Goal: Information Seeking & Learning: Learn about a topic

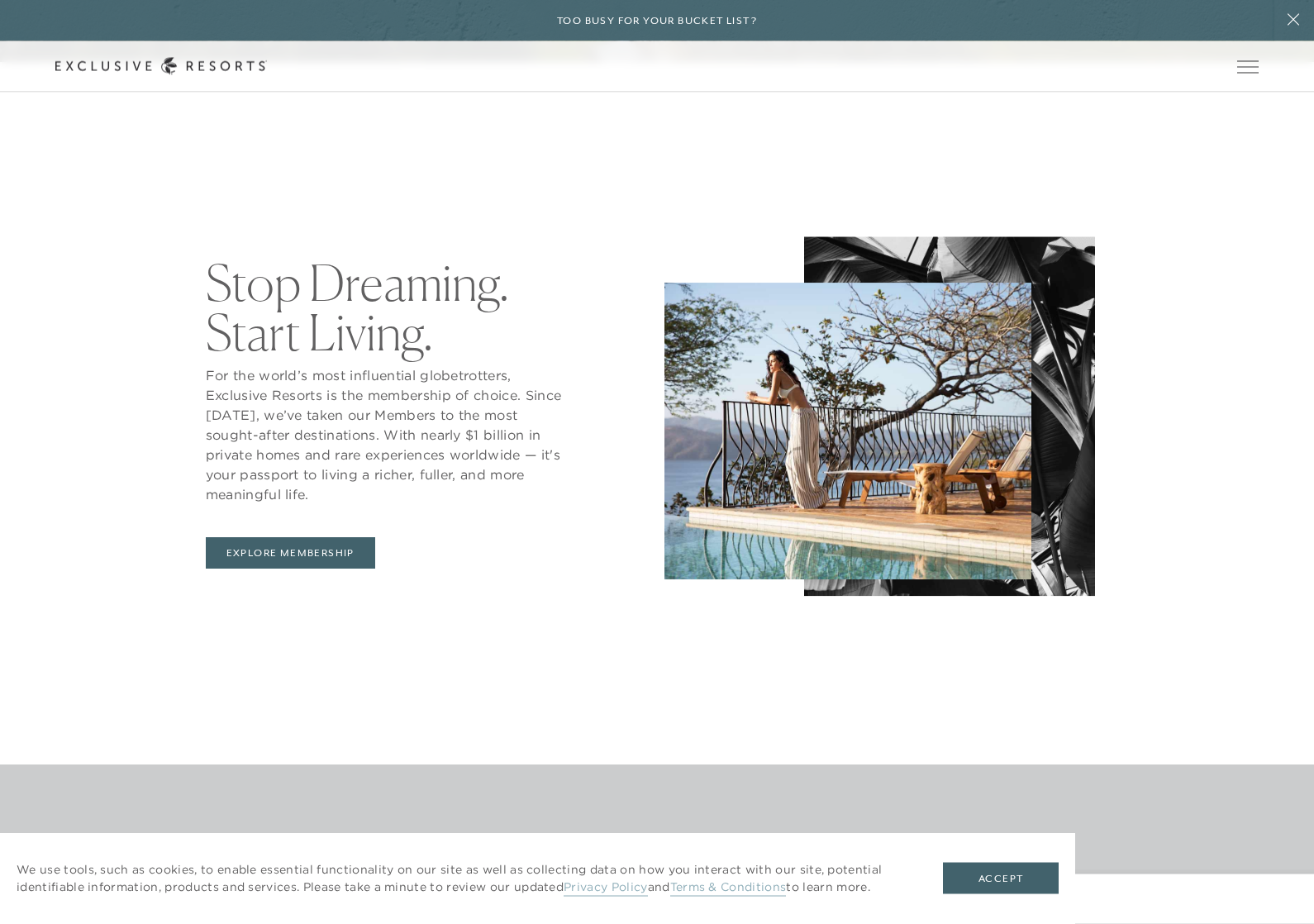
scroll to position [985, 0]
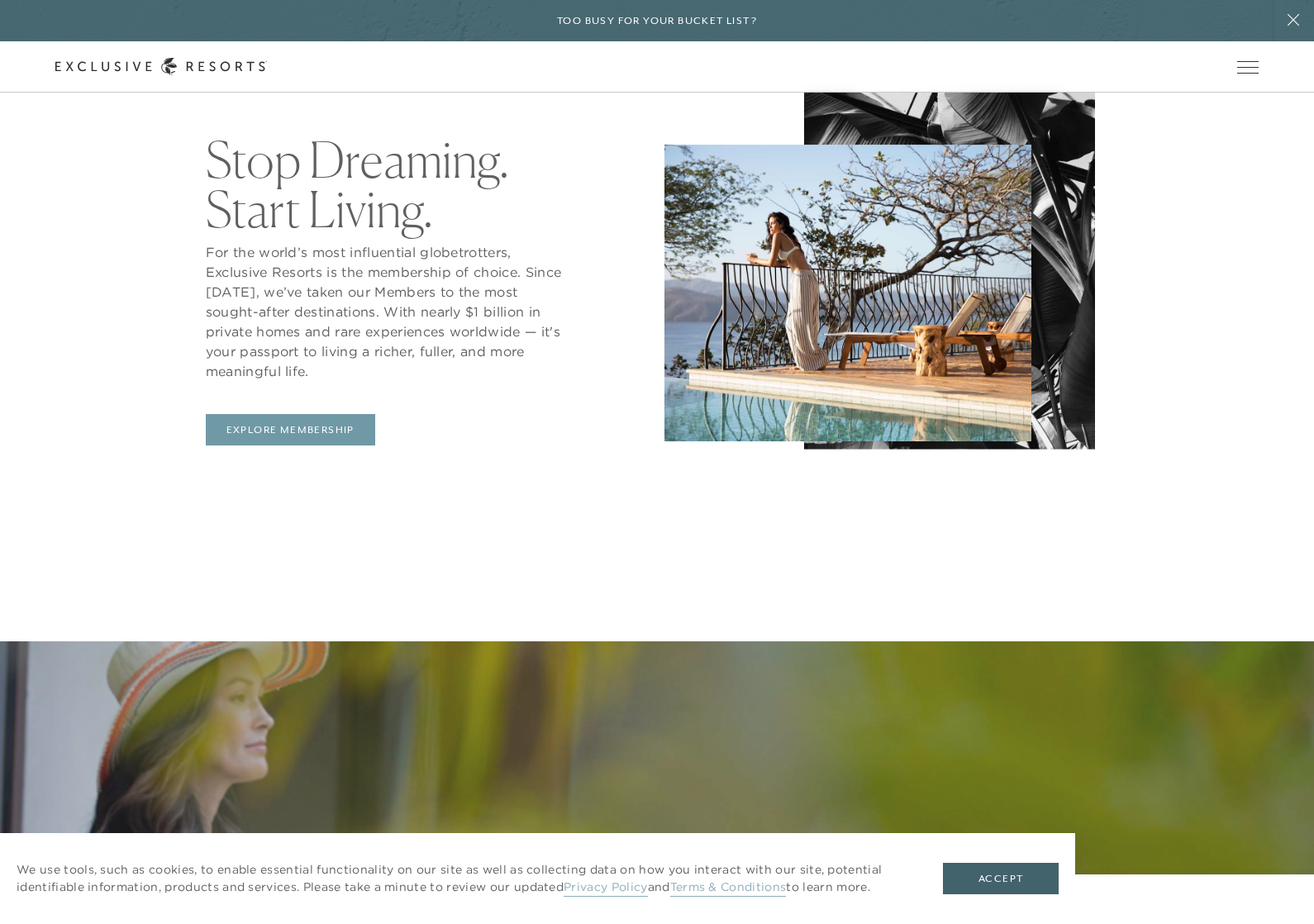
click at [253, 446] on link "Explore Membership" at bounding box center [290, 429] width 169 height 31
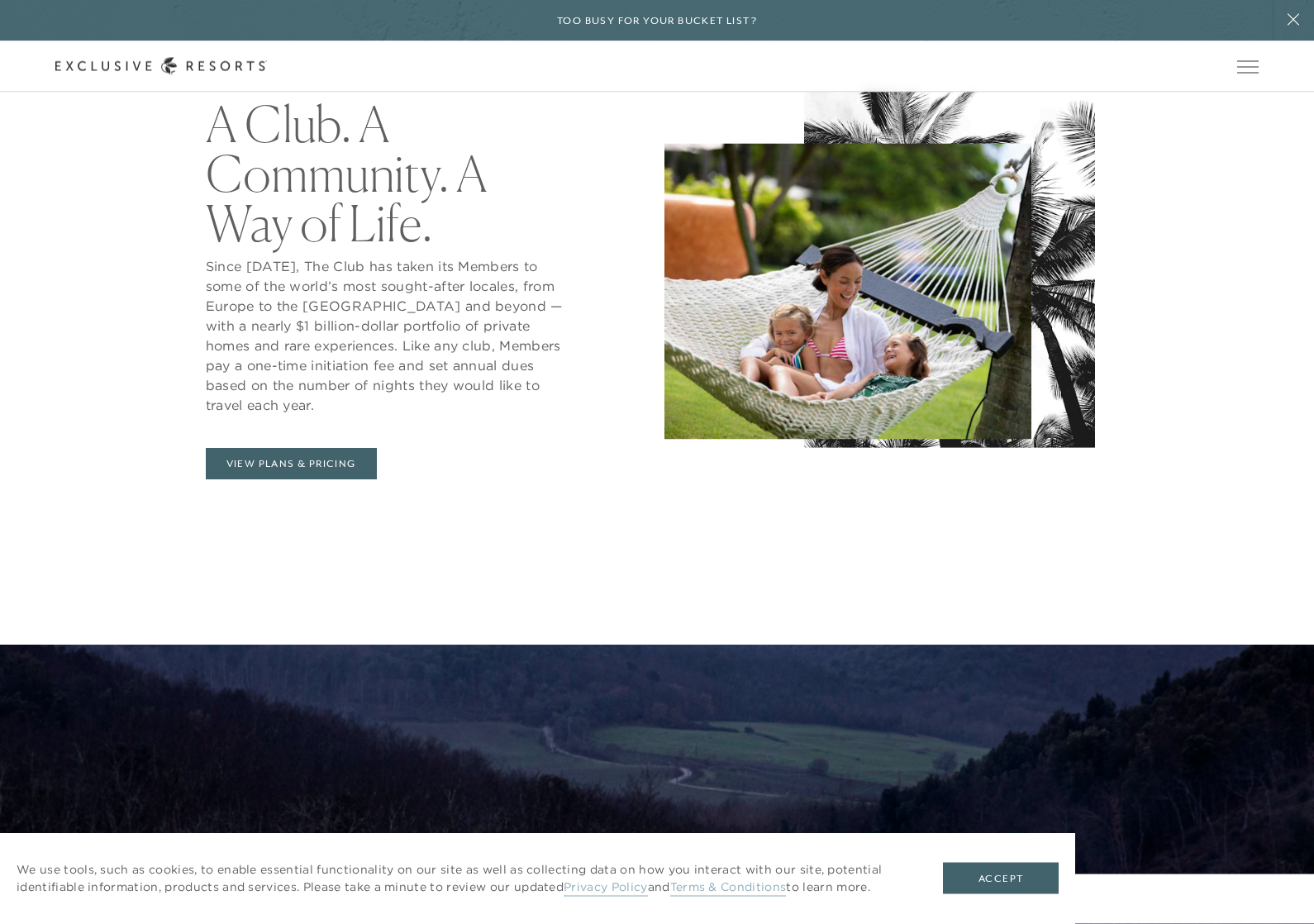
scroll to position [990, 0]
click at [242, 479] on link "View Plans & Pricing" at bounding box center [291, 463] width 171 height 31
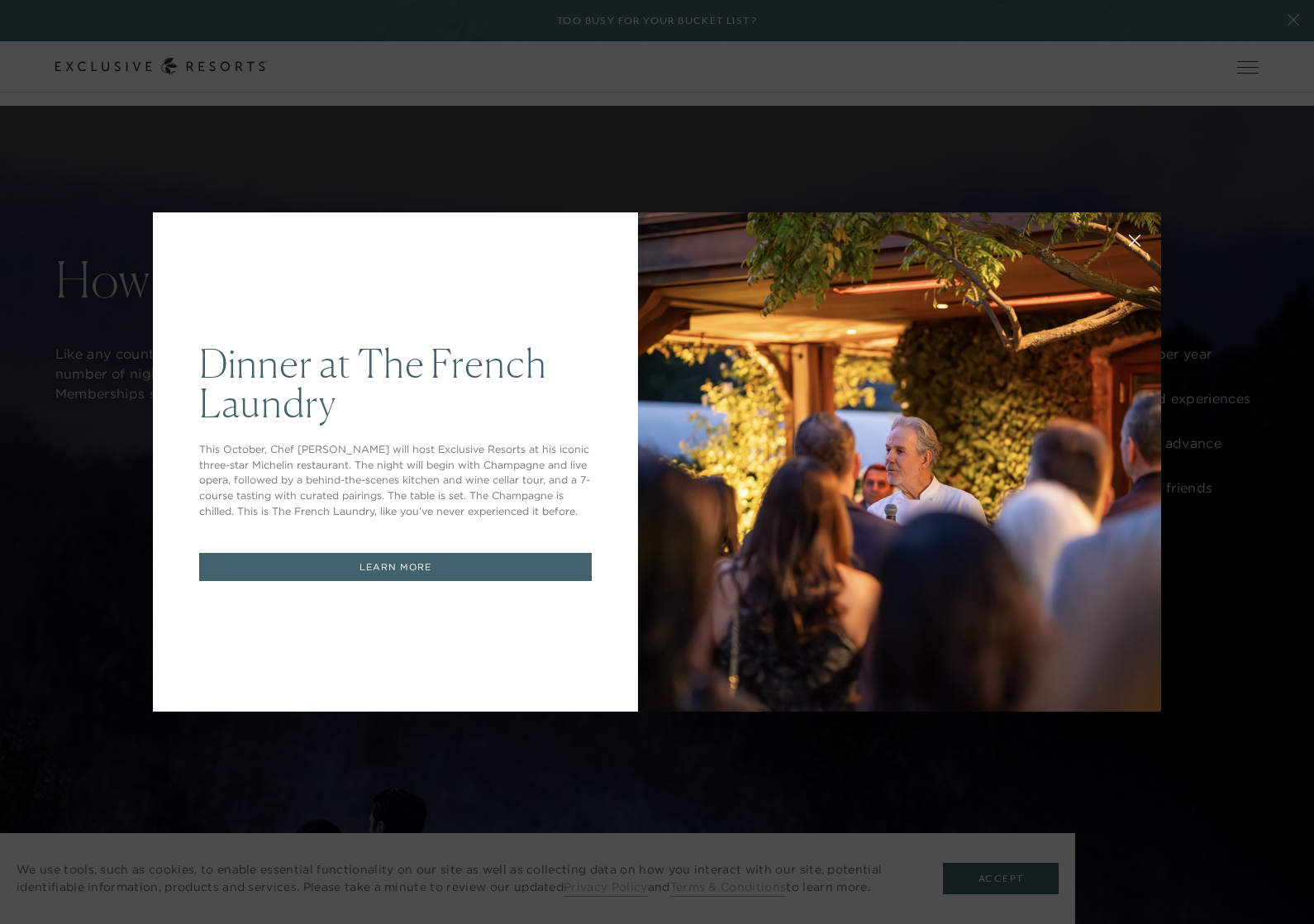
click at [1124, 259] on button at bounding box center [1134, 238] width 40 height 40
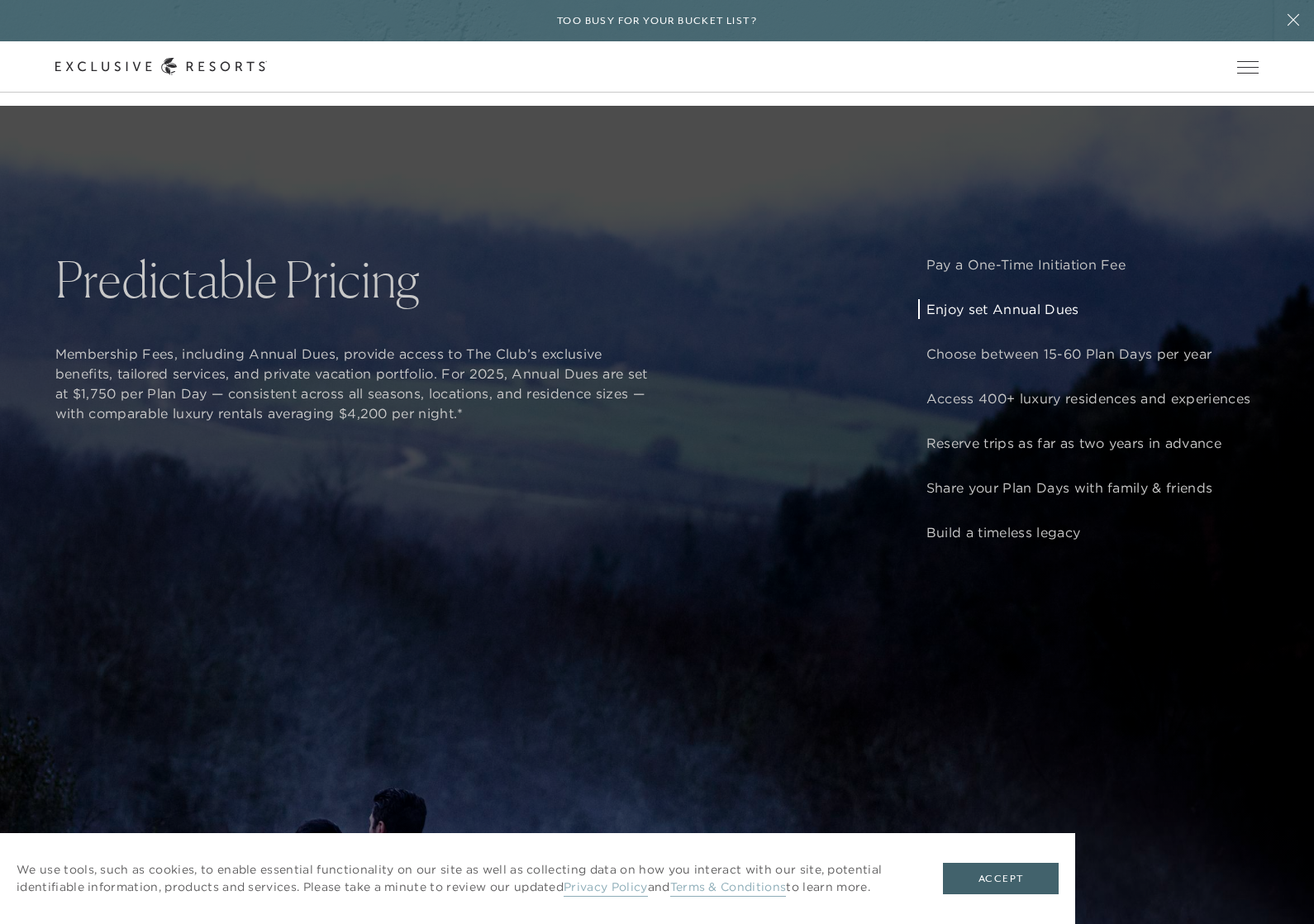
click at [1062, 319] on p "Enjoy set Annual Dues" at bounding box center [1088, 308] width 324 height 20
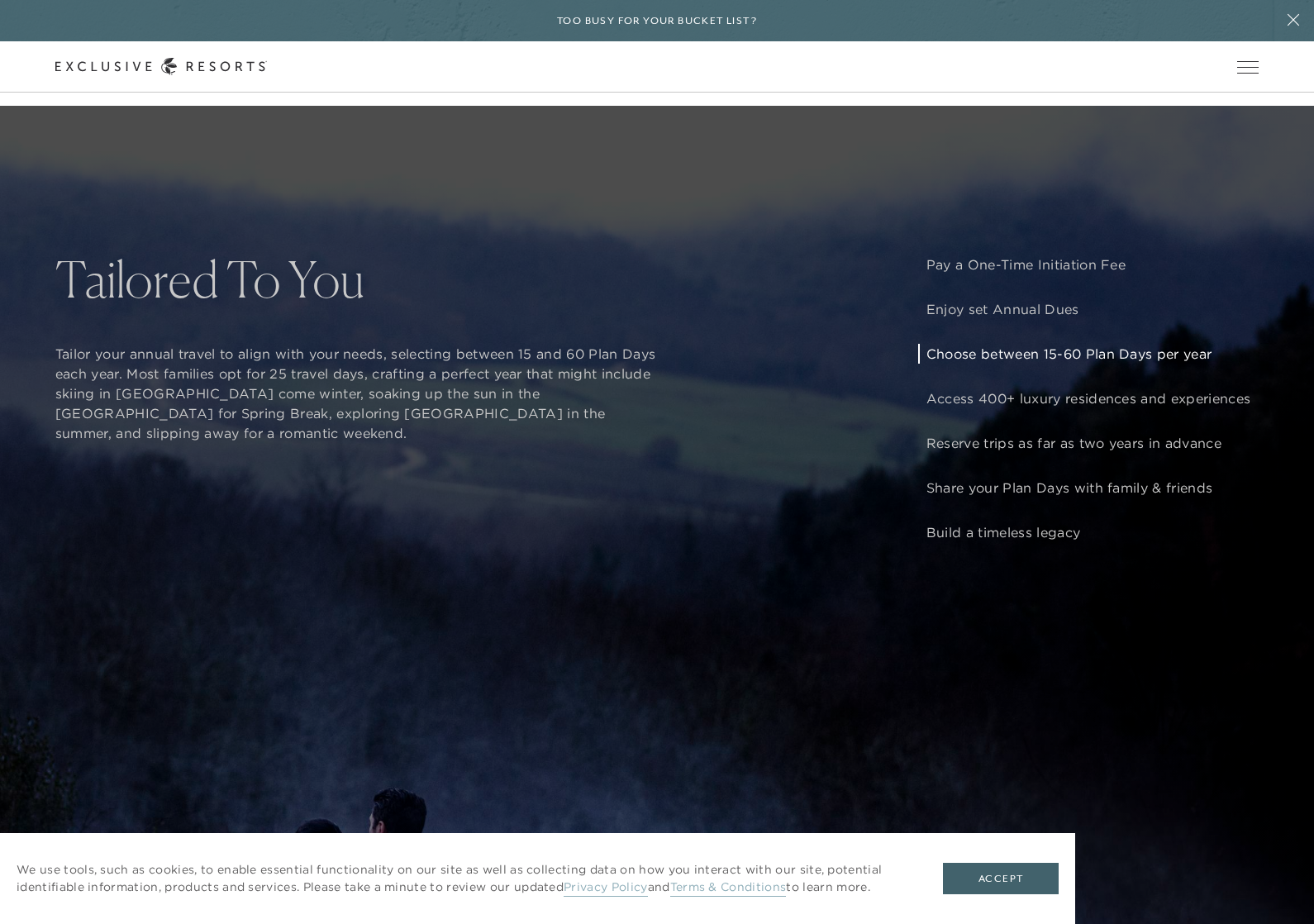
click at [1165, 363] on p "Choose between 15-60 Plan Days per year" at bounding box center [1088, 354] width 324 height 20
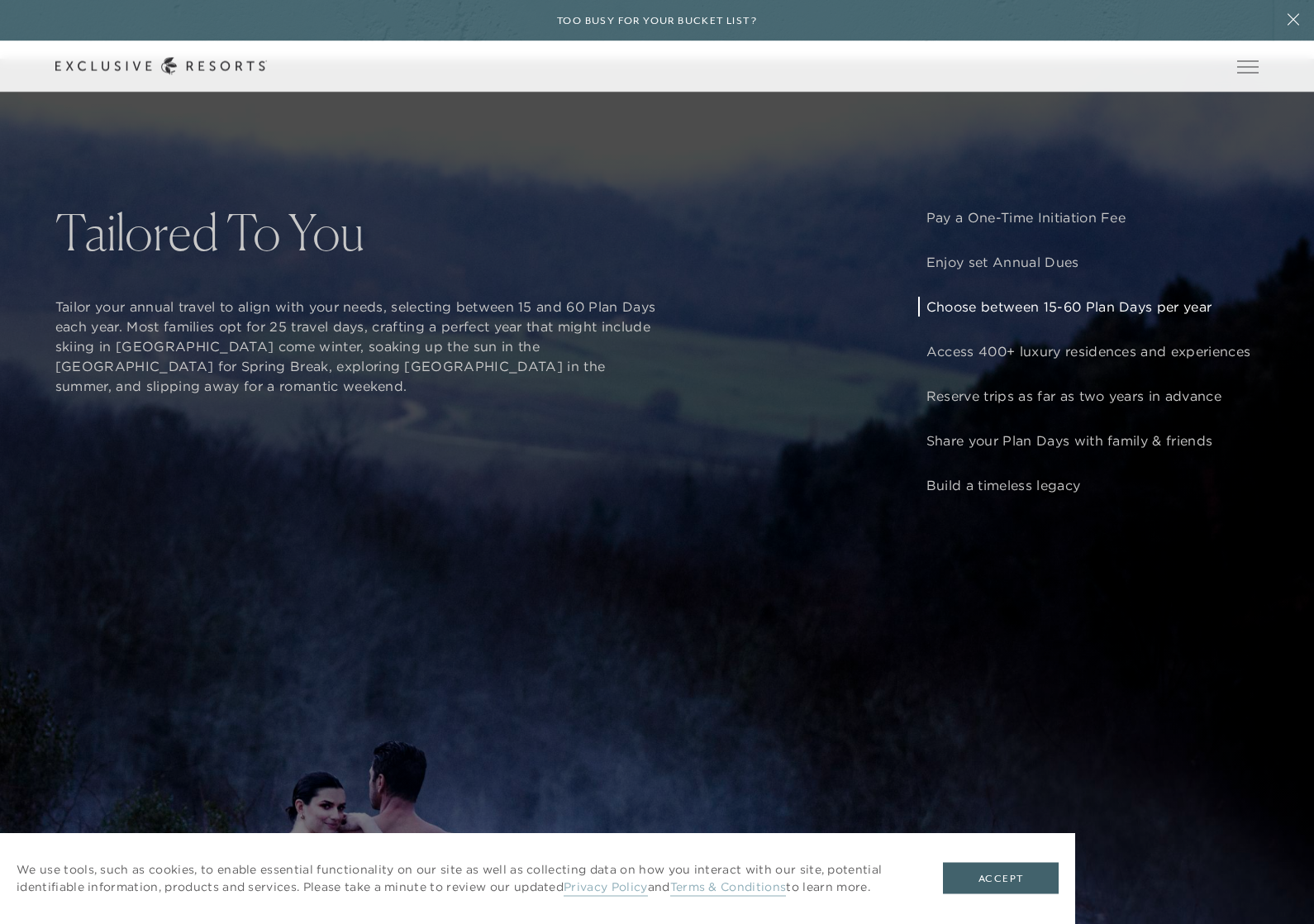
scroll to position [1568, 0]
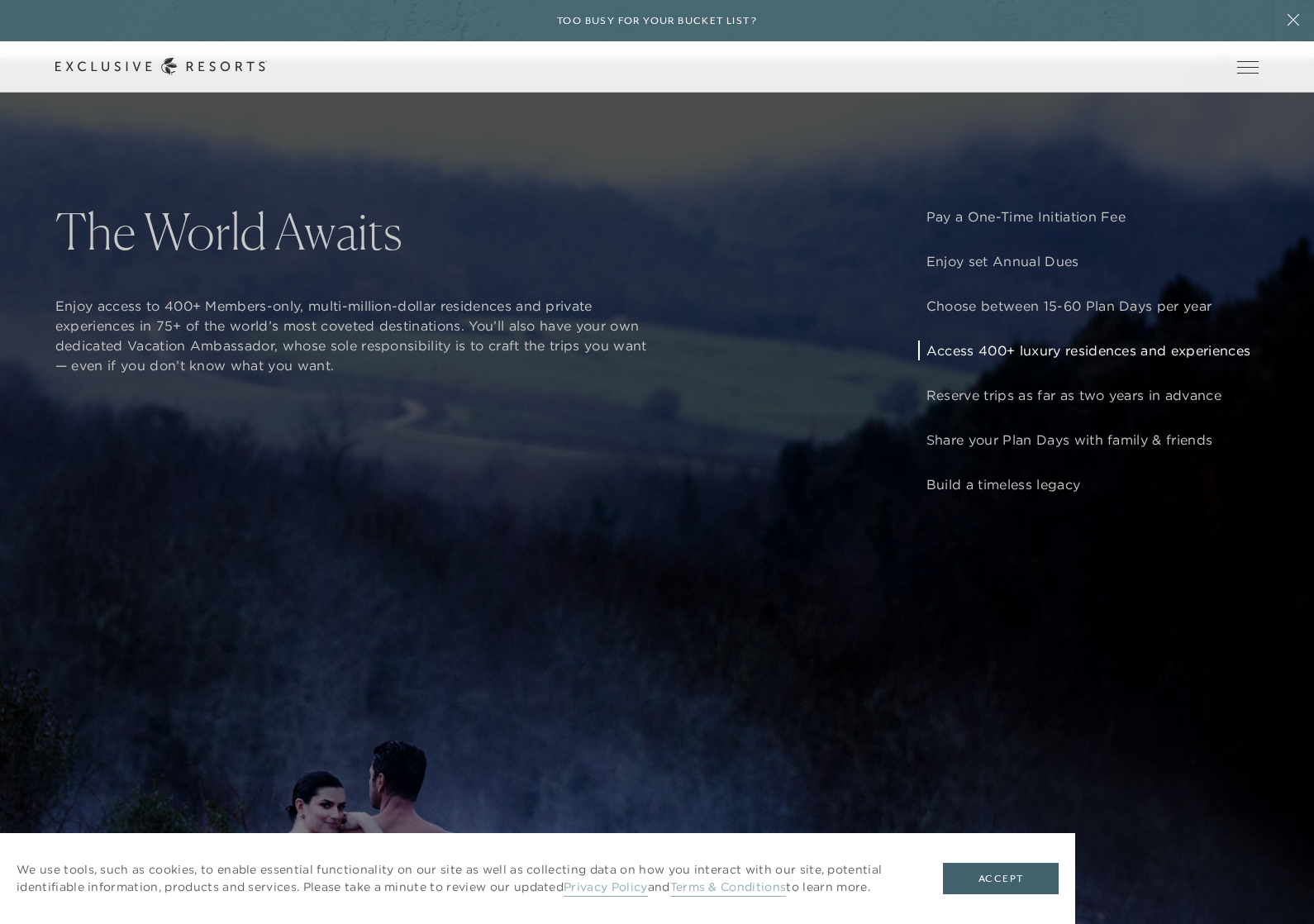
click at [1134, 361] on p "Access 400+ luxury residences and experiences" at bounding box center [1088, 350] width 324 height 20
click at [1159, 449] on p "Share your Plan Days with family & friends" at bounding box center [1088, 439] width 324 height 20
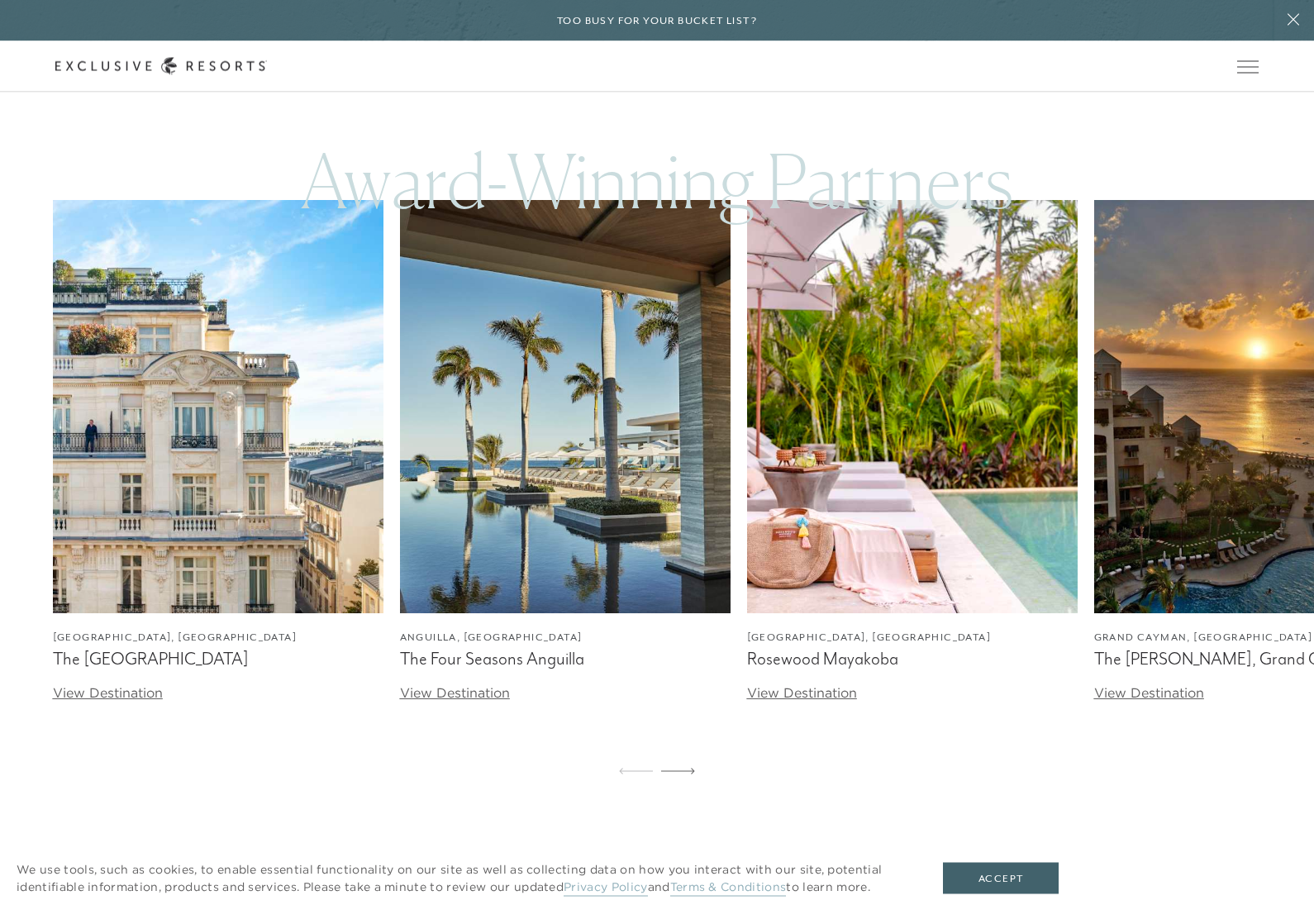
scroll to position [5653, 0]
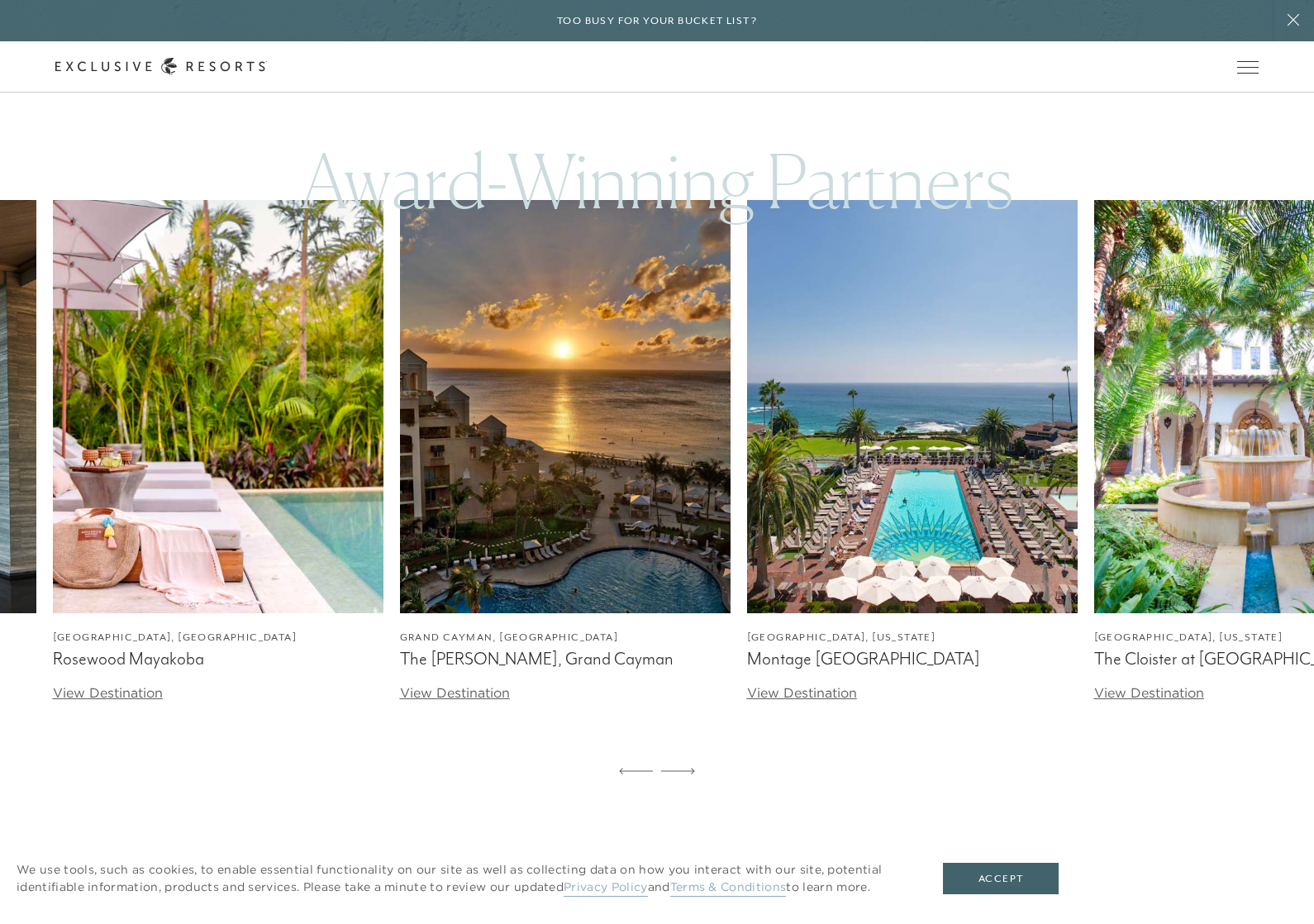
click at [485, 785] on div "[GEOGRAPHIC_DATA], [GEOGRAPHIC_DATA] [GEOGRAPHIC_DATA] View Destination [GEOGRA…" at bounding box center [657, 496] width 1314 height 592
click at [484, 701] on link "View Destination" at bounding box center [455, 692] width 110 height 16
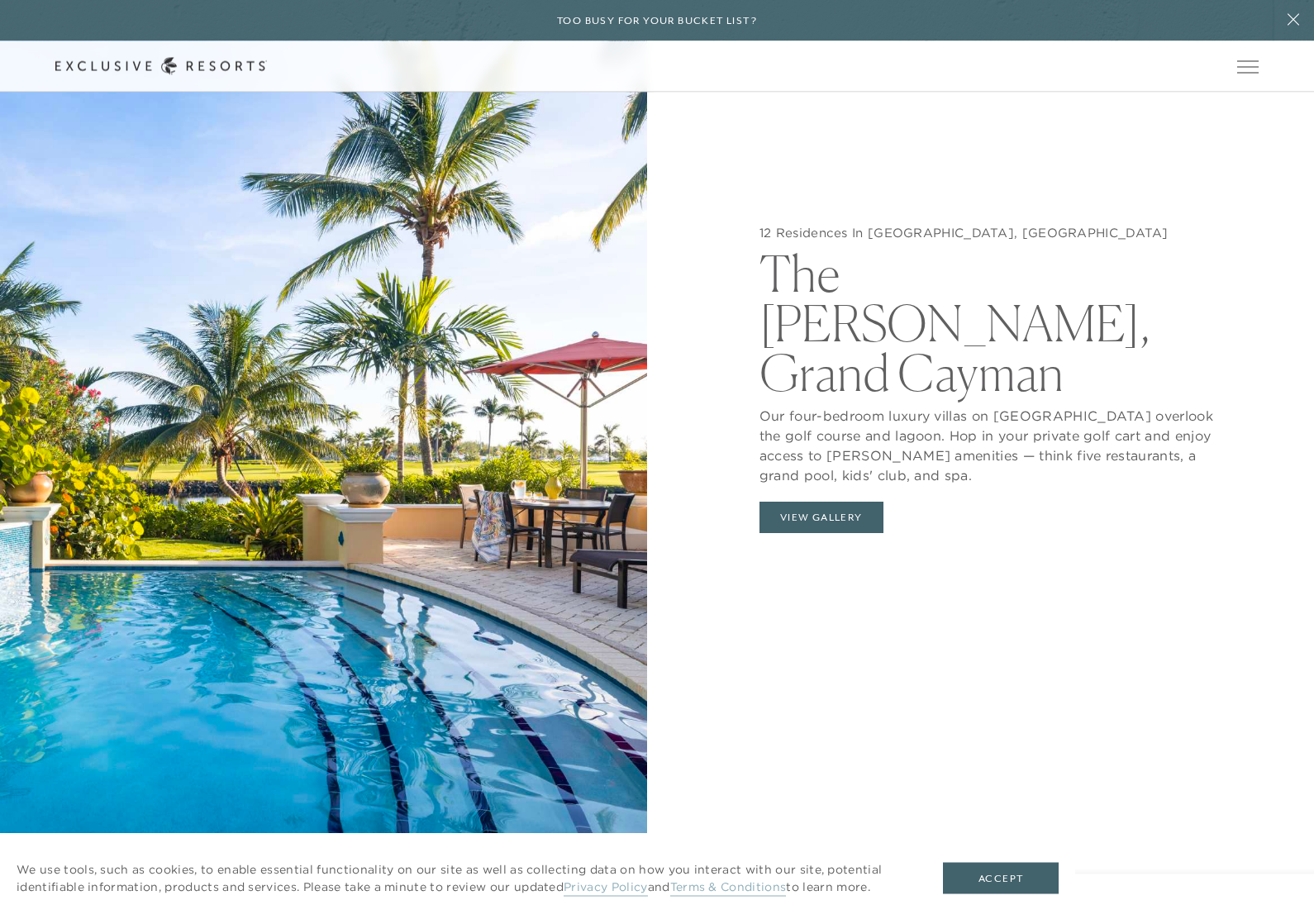
scroll to position [2032, 0]
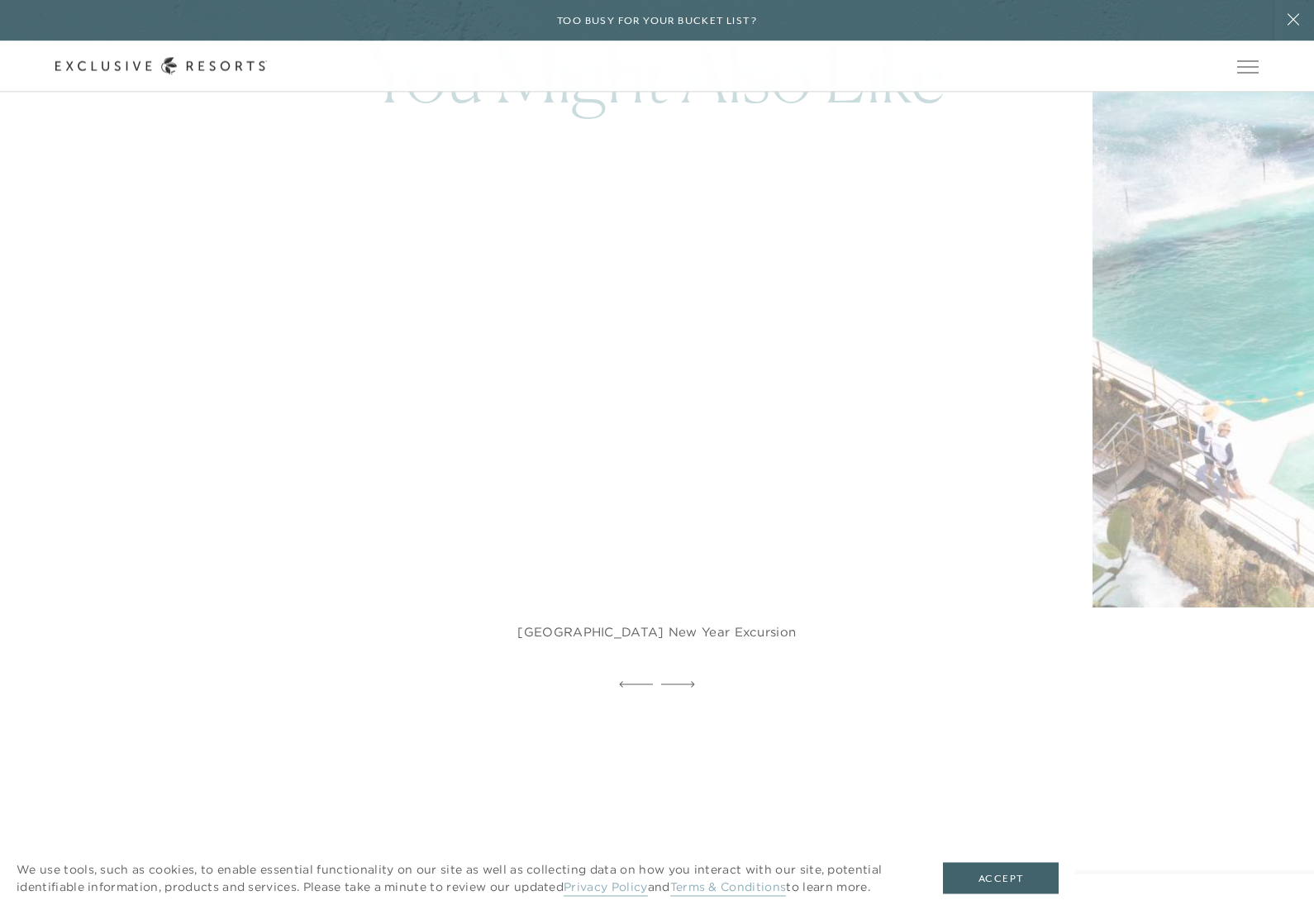
click at [987, 339] on img at bounding box center [685, 349] width 921 height 566
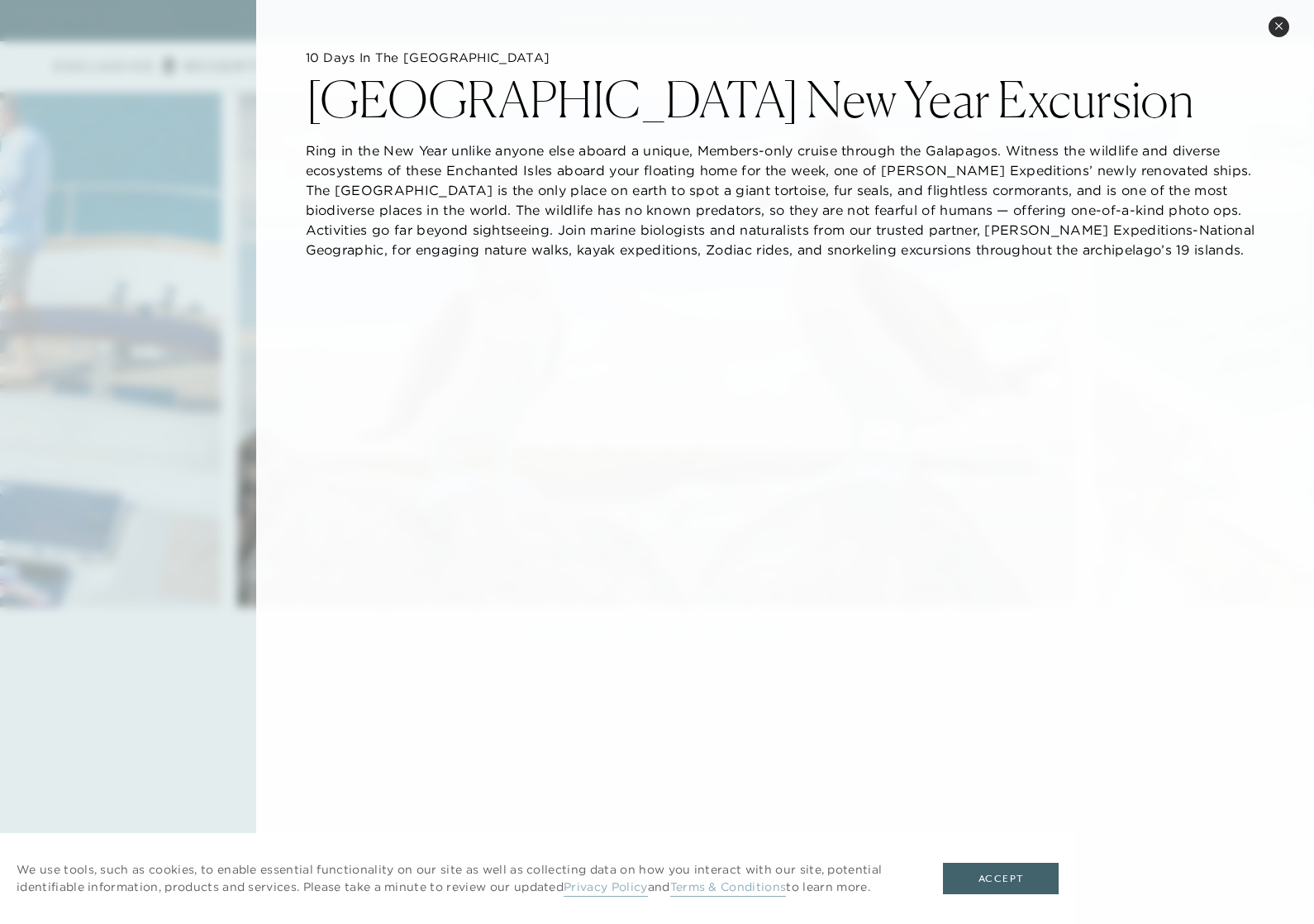
scroll to position [0, 0]
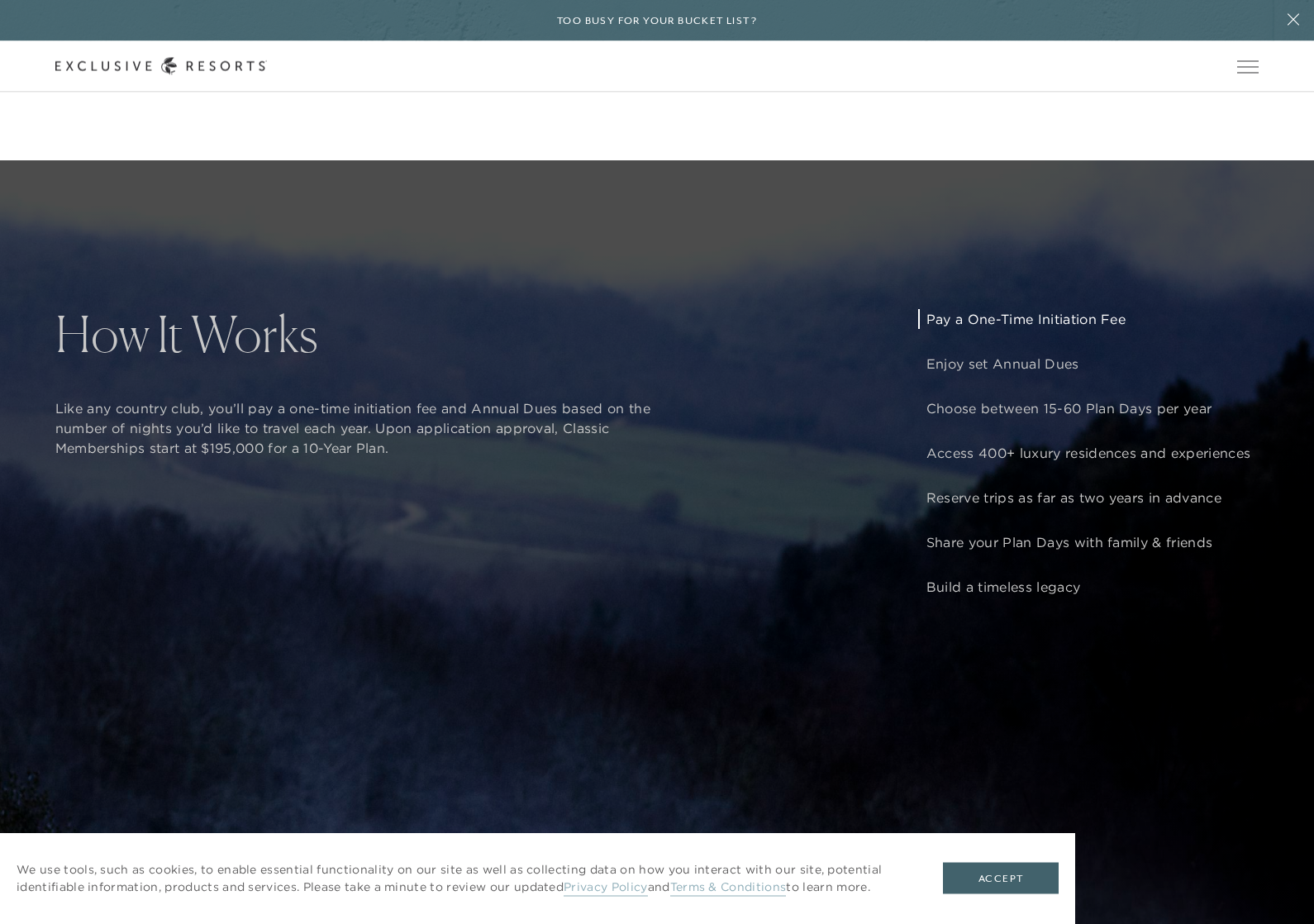
scroll to position [1465, 0]
click at [1028, 373] on p "Enjoy set Annual Dues" at bounding box center [1088, 363] width 324 height 20
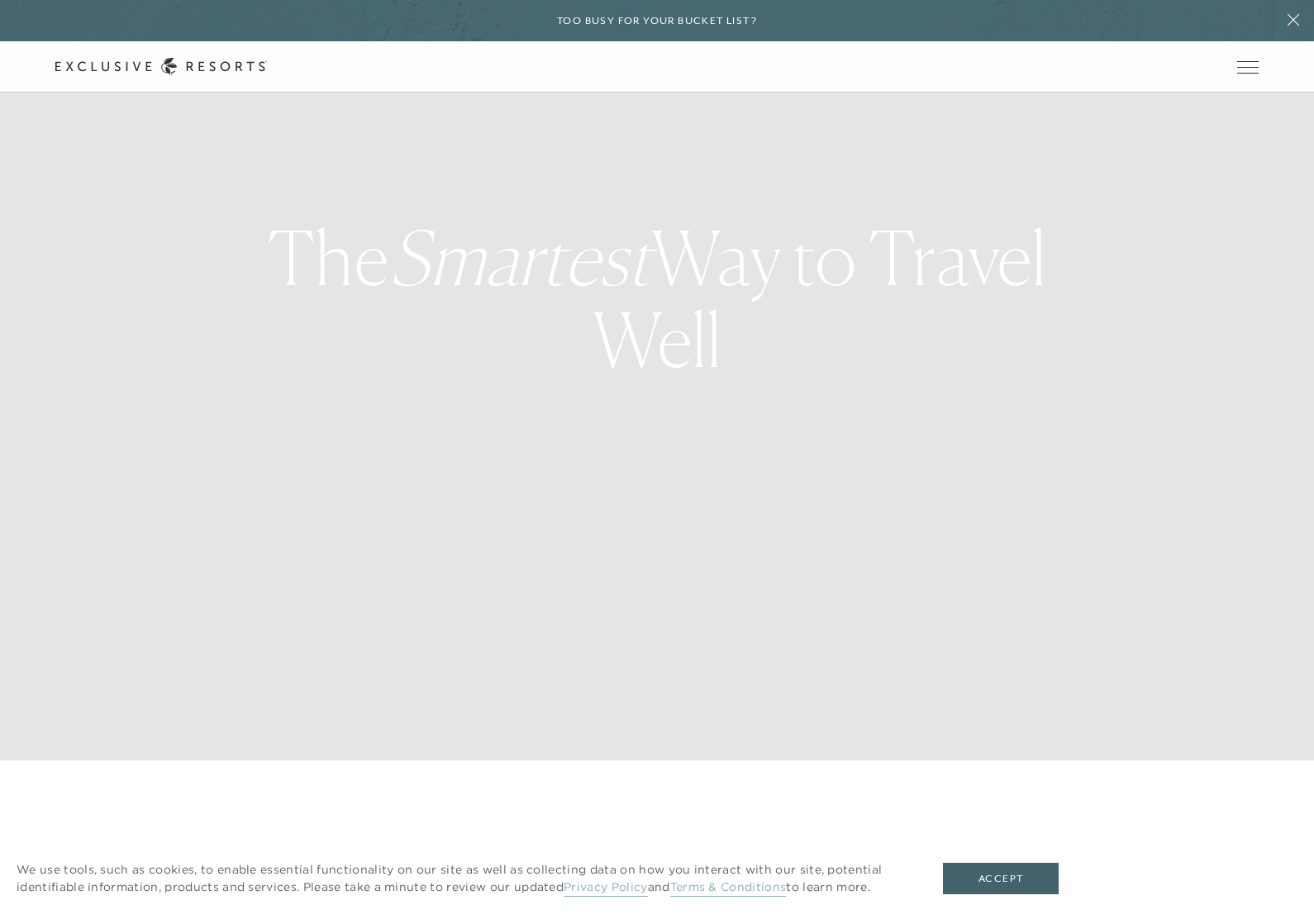
scroll to position [0, 0]
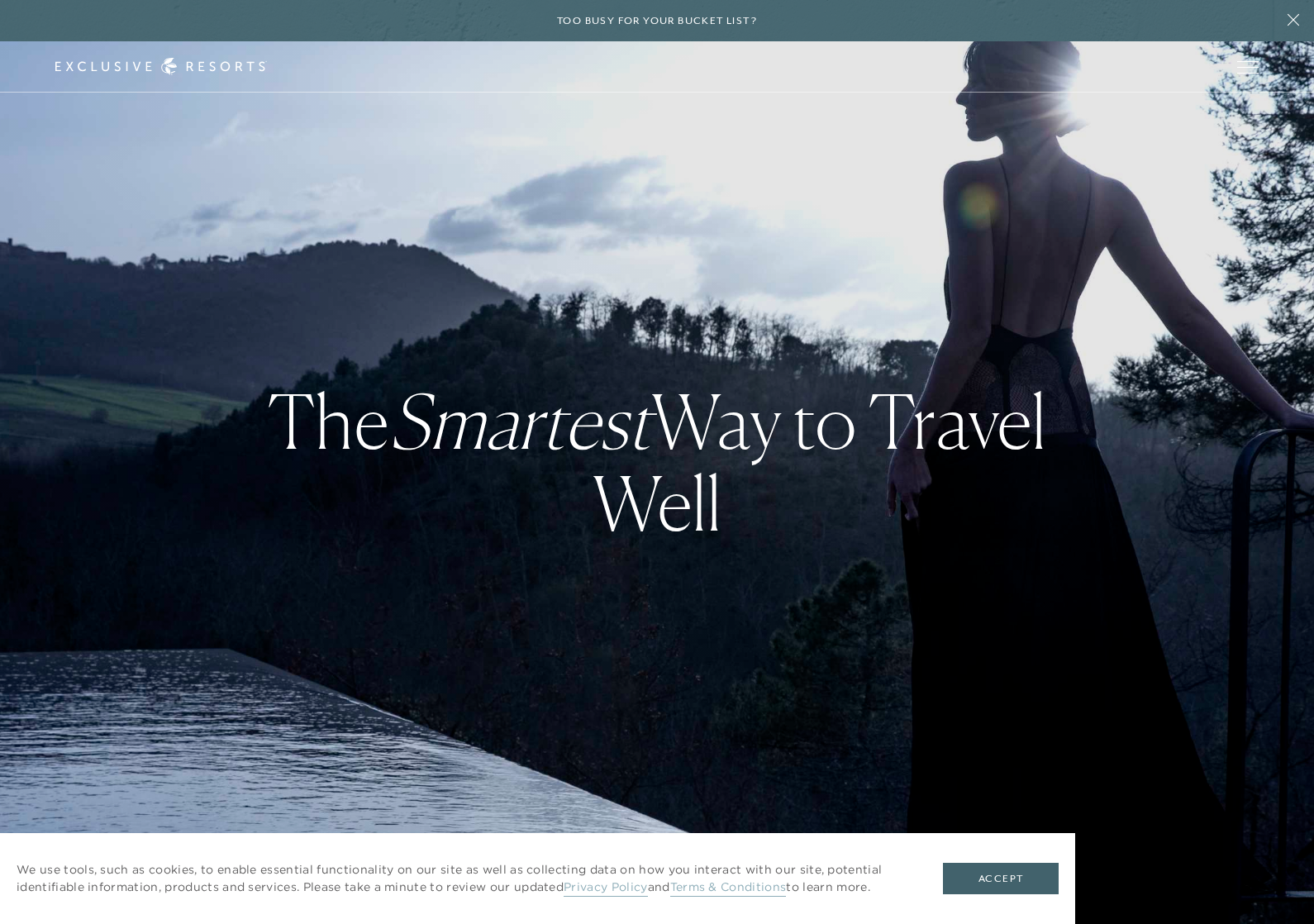
click at [1015, 879] on button "Accept" at bounding box center [1001, 878] width 116 height 31
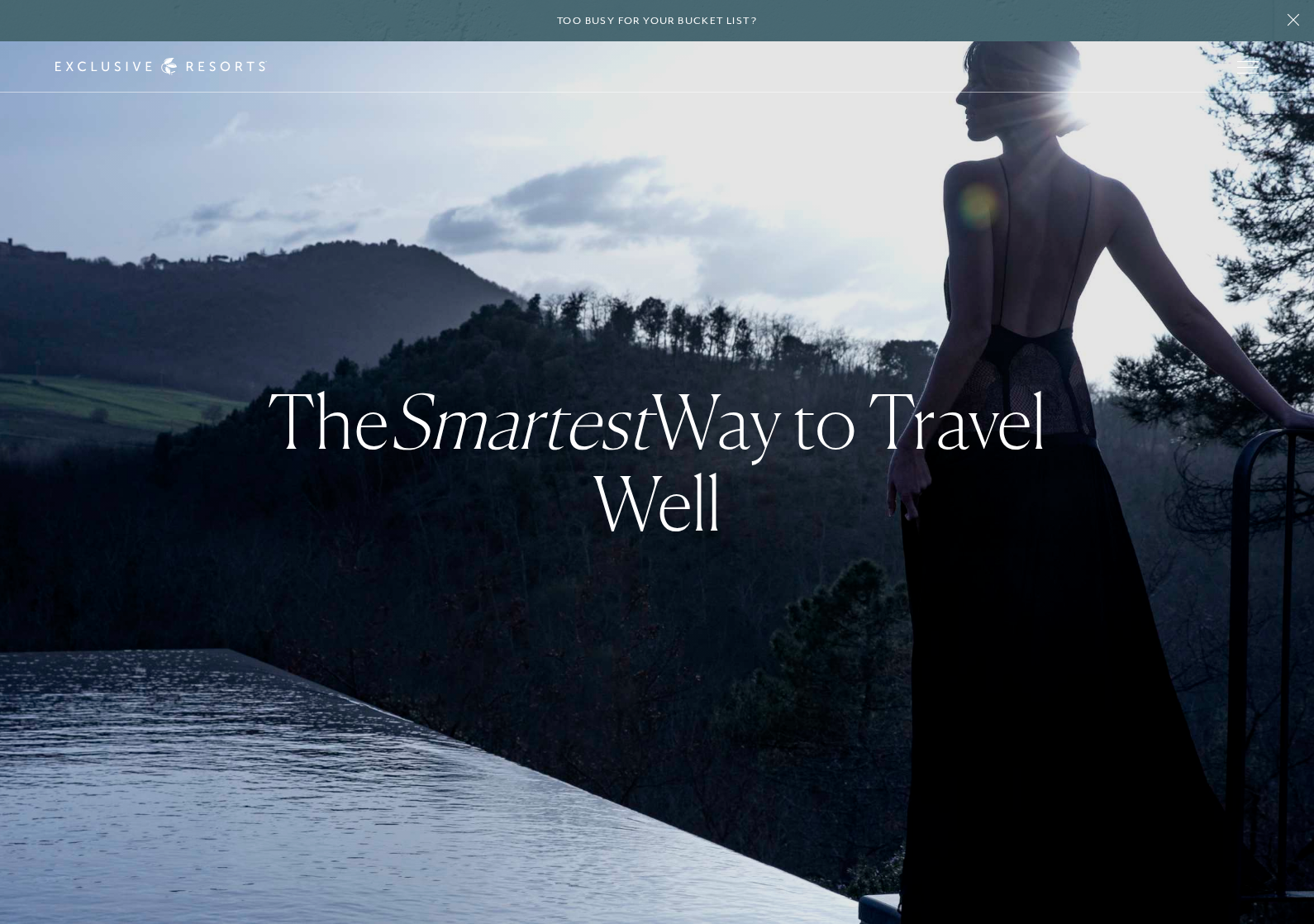
click at [1289, 28] on button at bounding box center [1293, 20] width 42 height 42
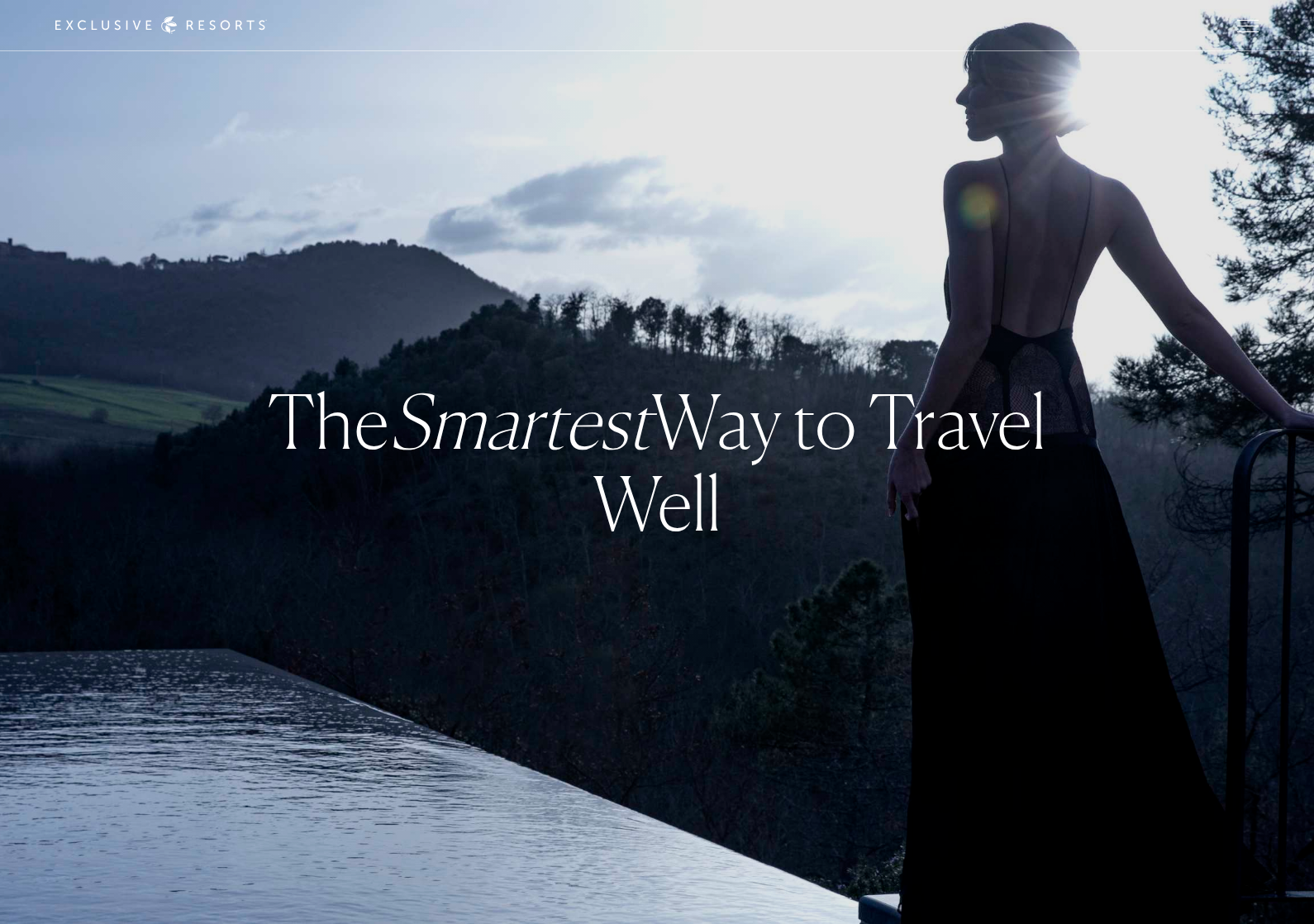
click at [1259, 31] on button "Open navigation" at bounding box center [1247, 26] width 21 height 12
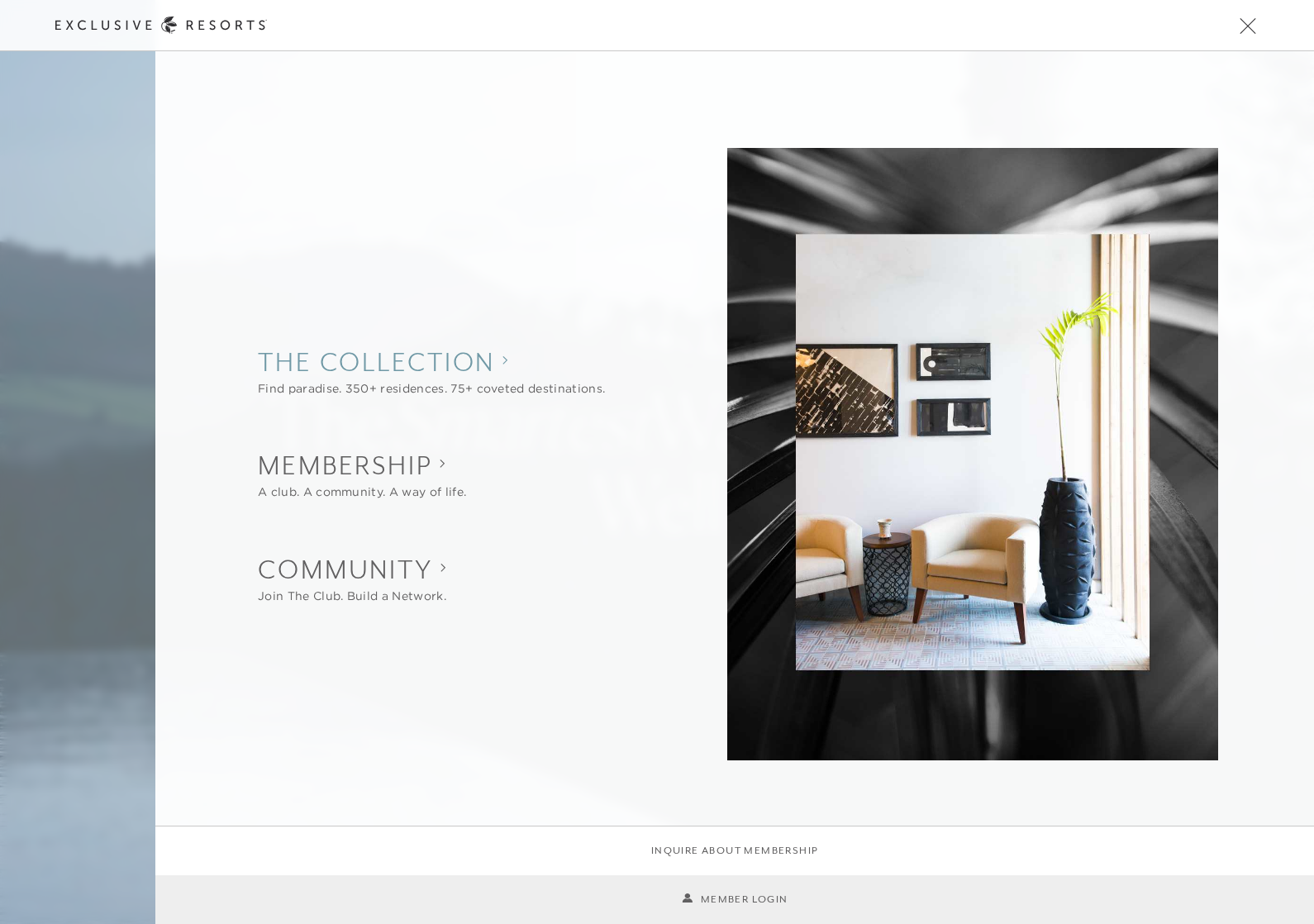
click at [484, 376] on collection "The Collection" at bounding box center [431, 362] width 347 height 37
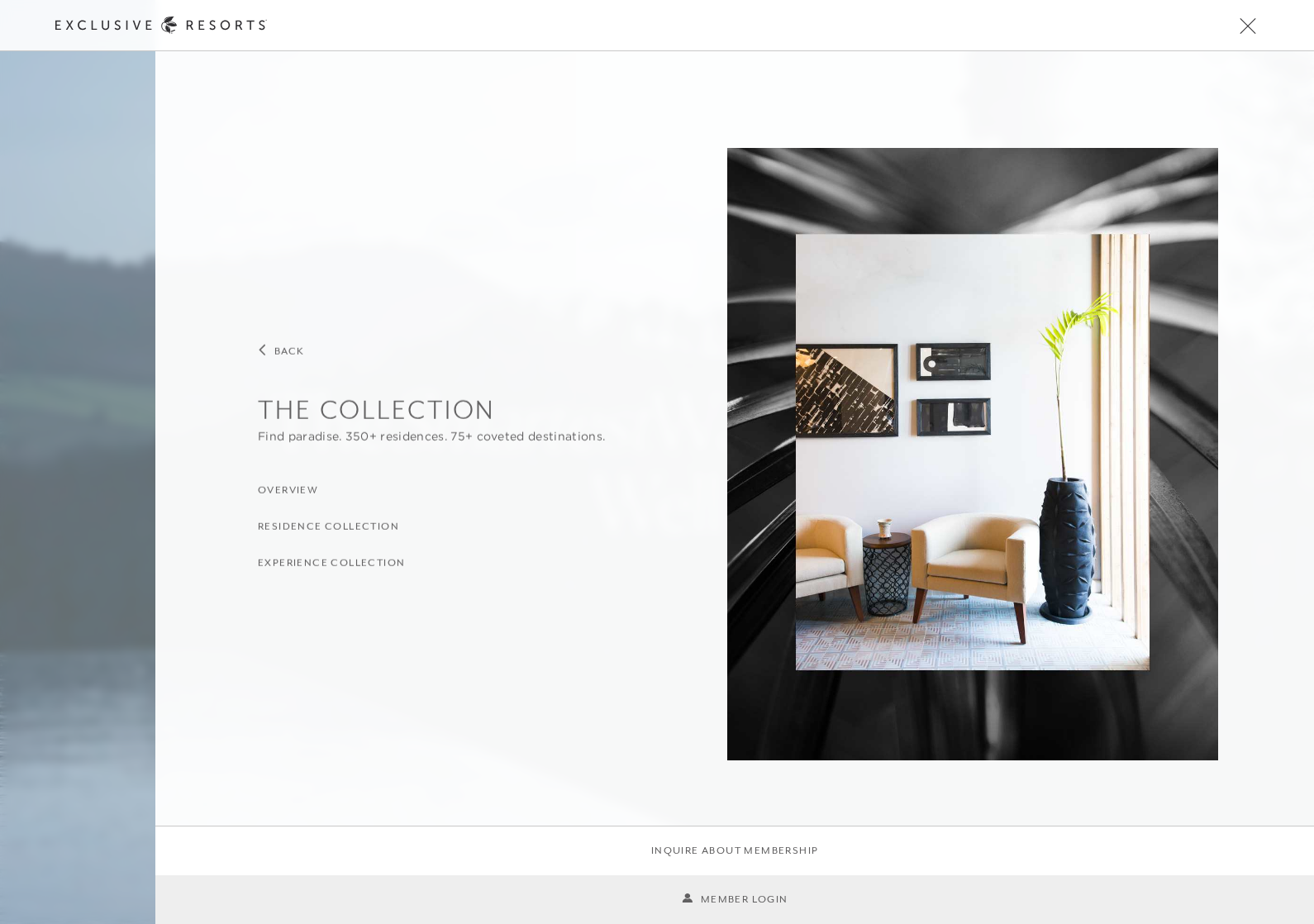
click at [376, 565] on h3 "Experience Collection" at bounding box center [332, 563] width 147 height 15
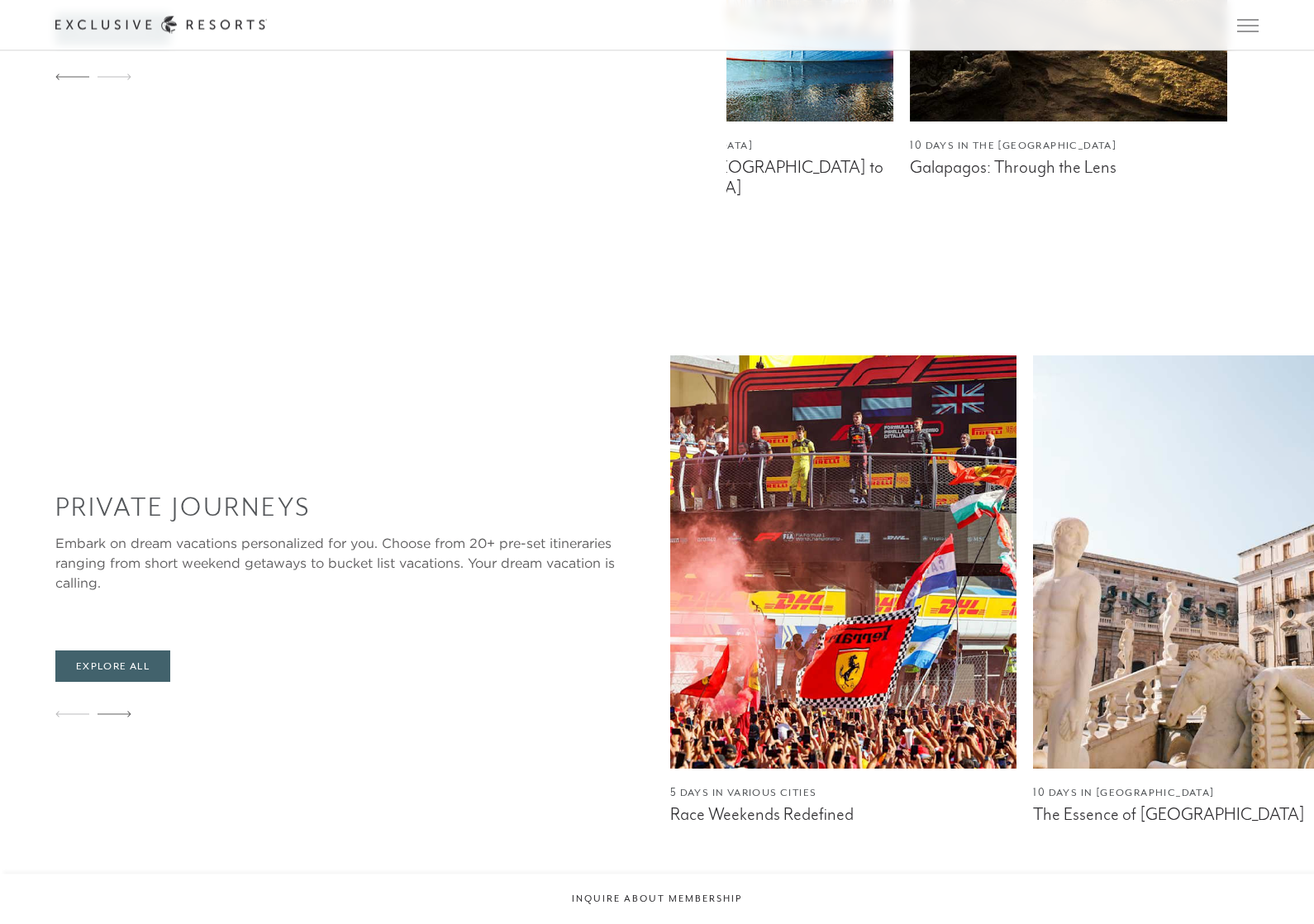
scroll to position [1555, 0]
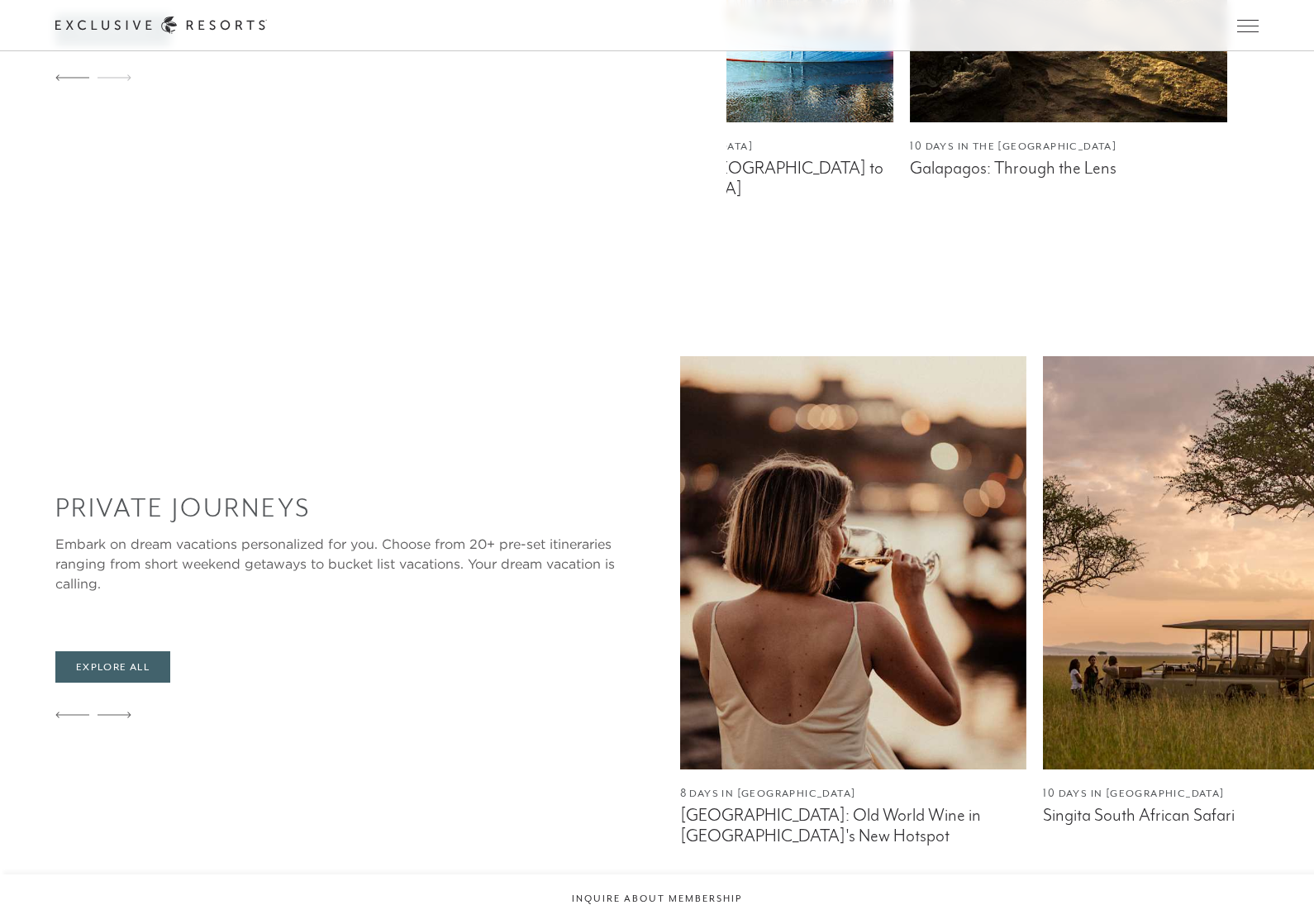
click at [1132, 786] on figcaption "10 Days in [GEOGRAPHIC_DATA]" at bounding box center [1216, 794] width 347 height 15
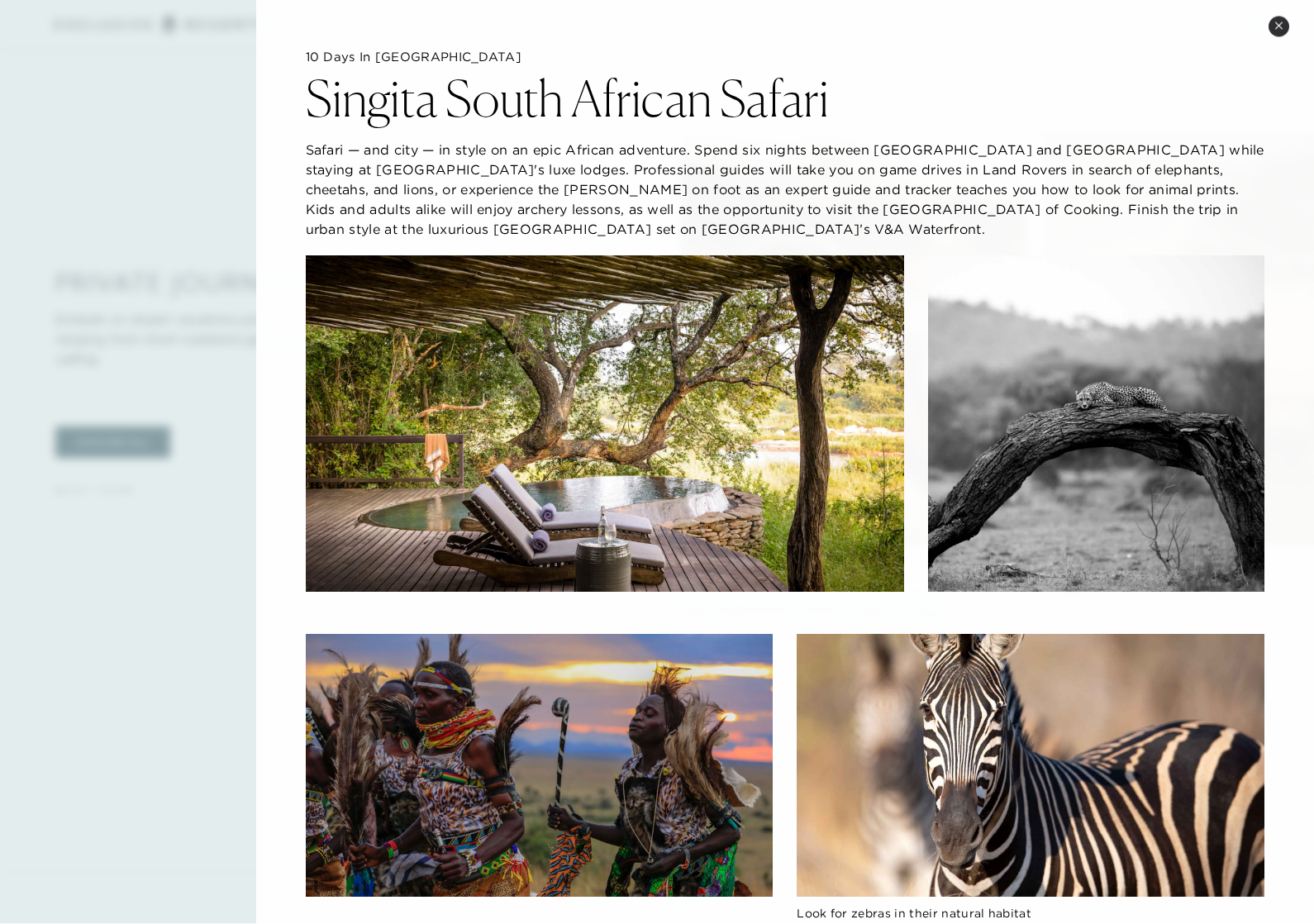
scroll to position [0, 0]
click at [1270, 26] on button "Close quickview" at bounding box center [1278, 26] width 20 height 20
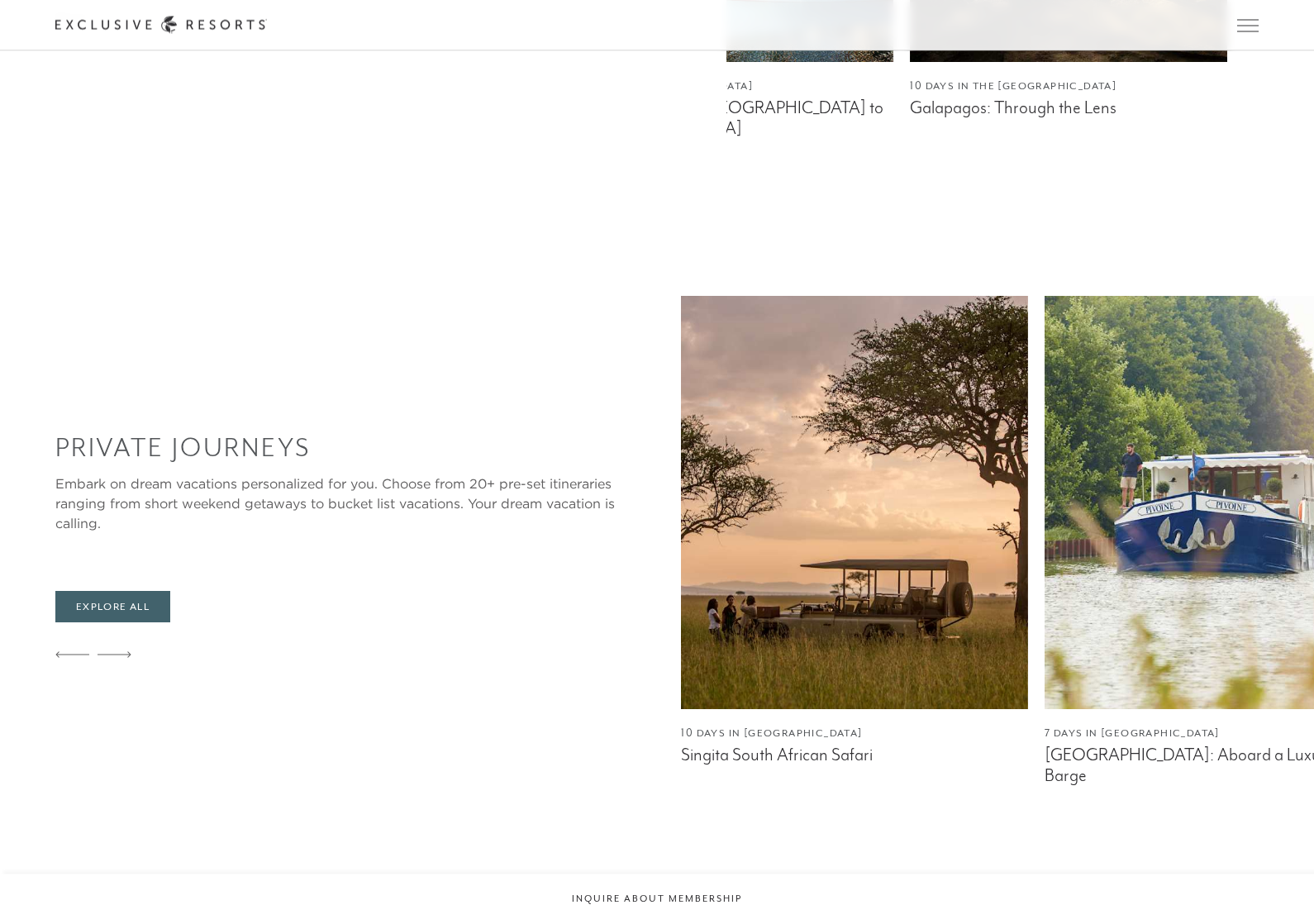
scroll to position [1616, 0]
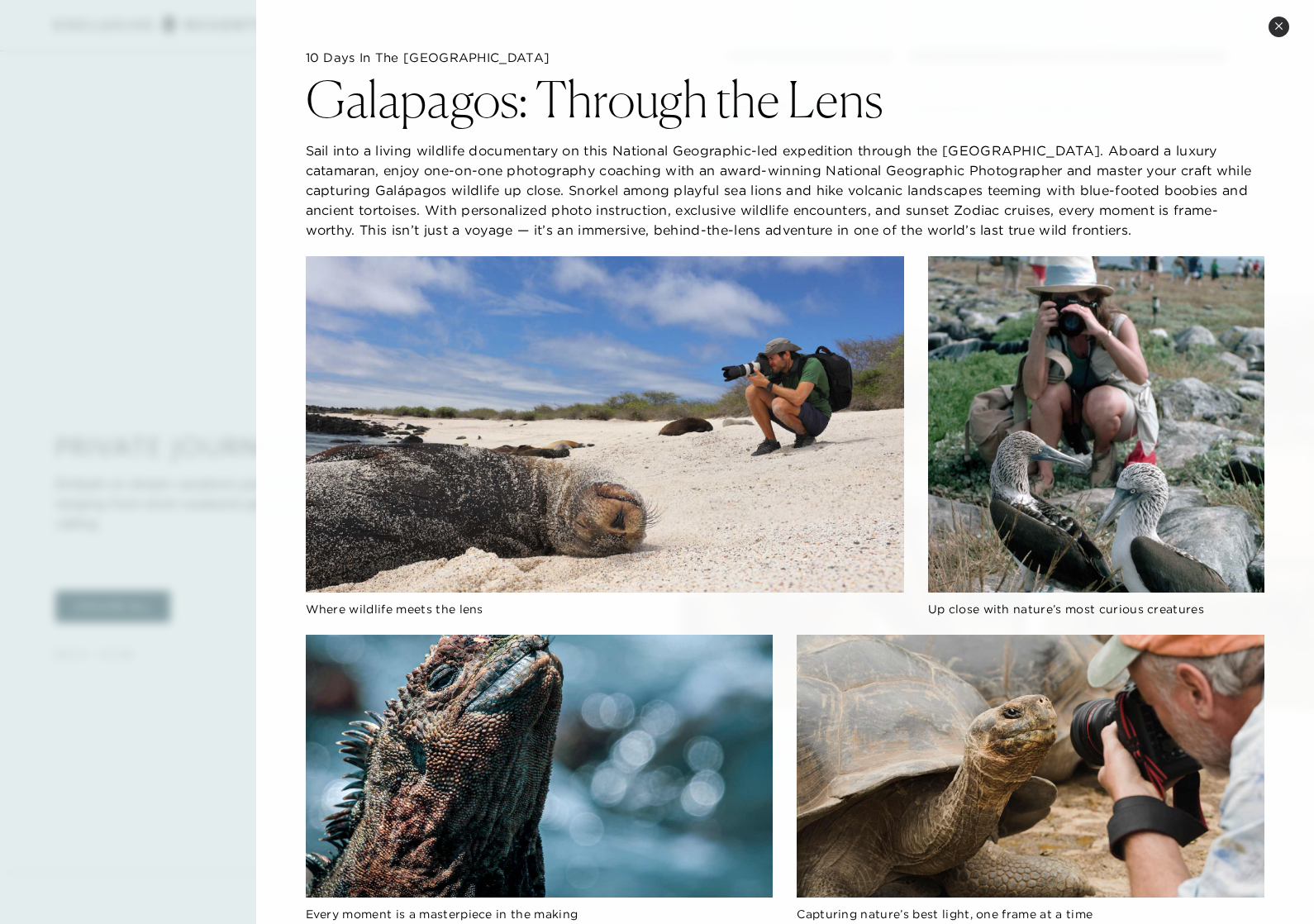
scroll to position [0, 0]
click at [1277, 24] on icon at bounding box center [1278, 25] width 9 height 9
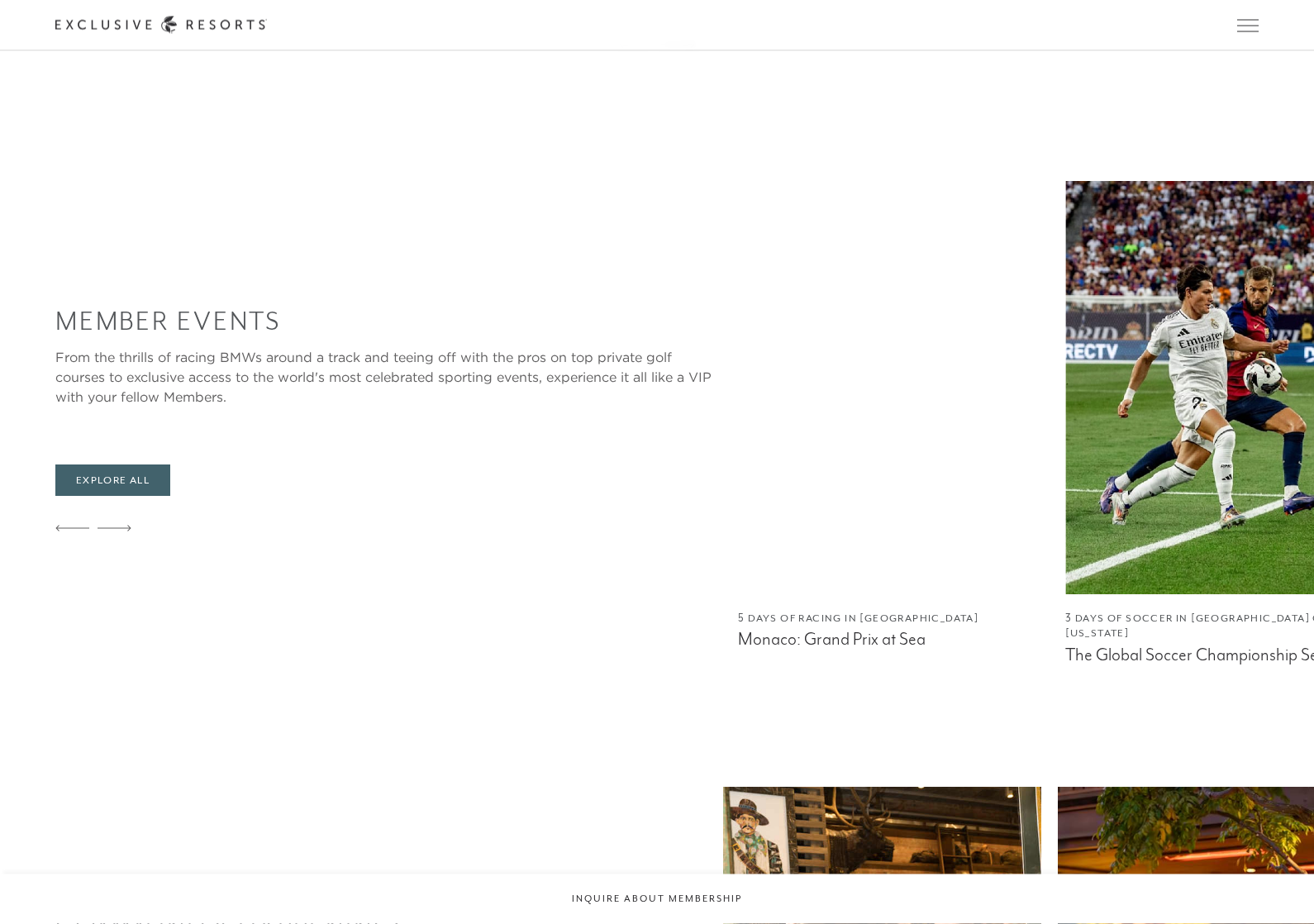
scroll to position [2866, 0]
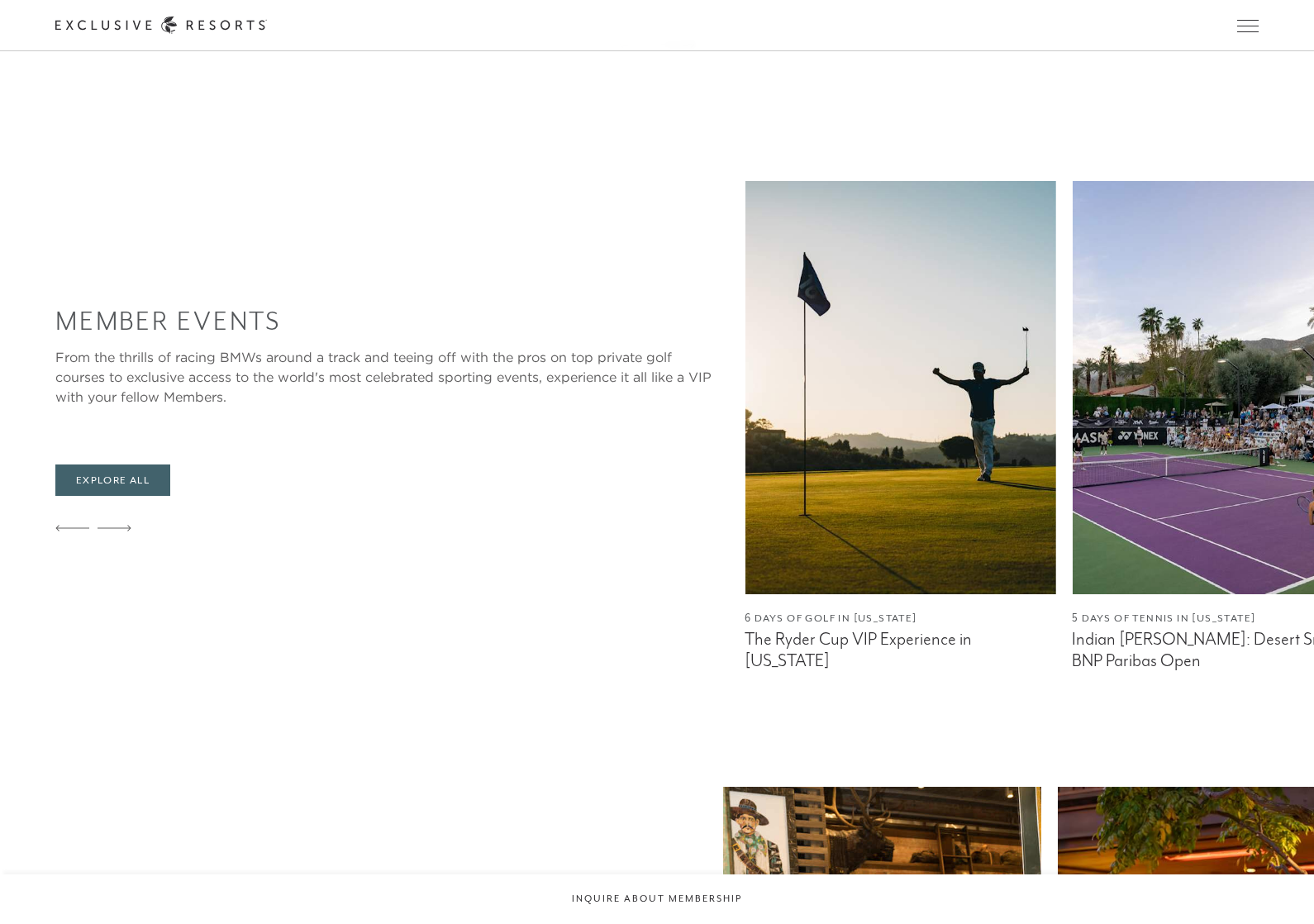
click at [1193, 208] on img at bounding box center [1227, 387] width 310 height 413
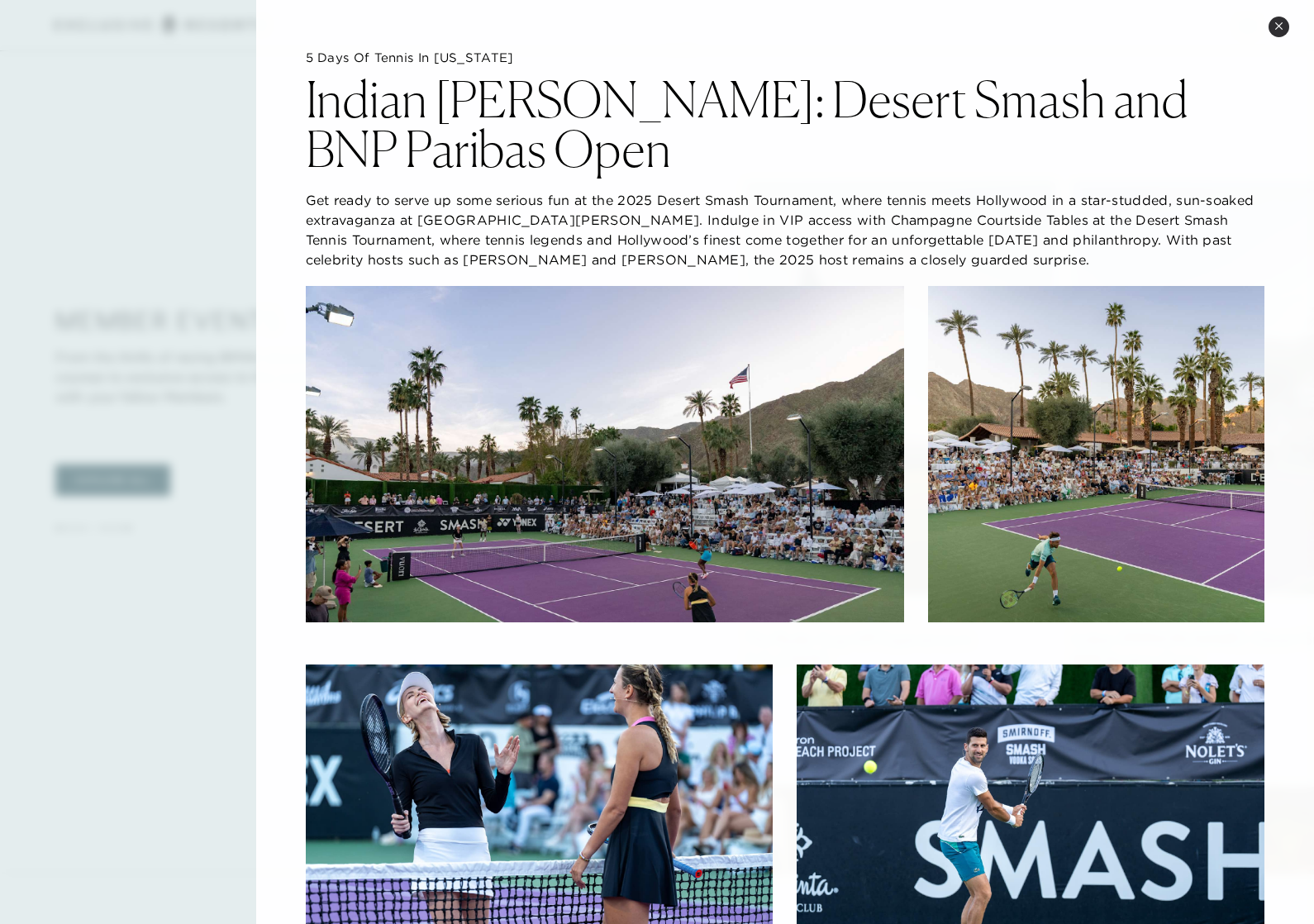
click at [1282, 34] on button "Close quickview" at bounding box center [1278, 26] width 20 height 20
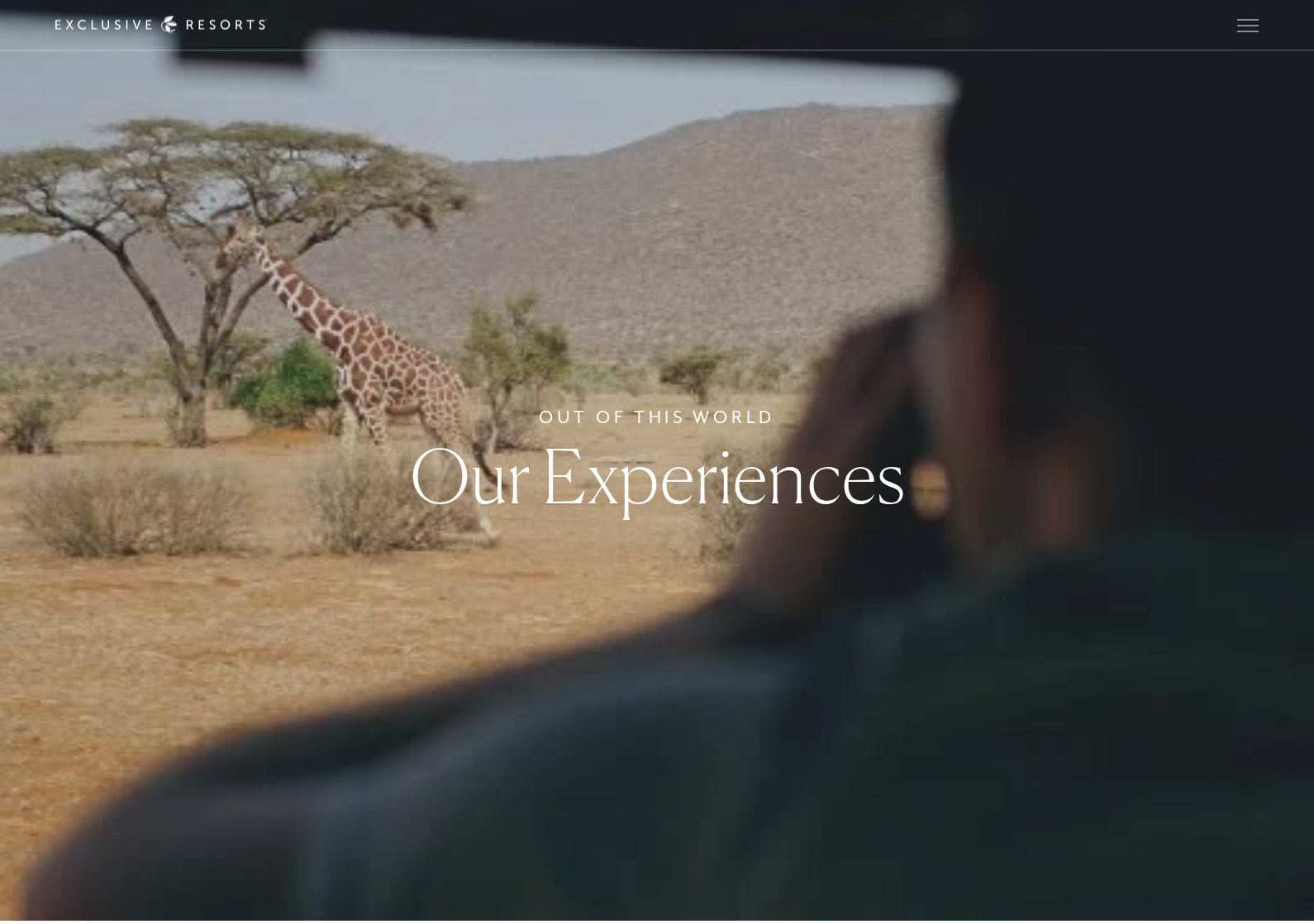
scroll to position [3, 0]
click at [1242, 31] on button "Open navigation" at bounding box center [1247, 26] width 21 height 12
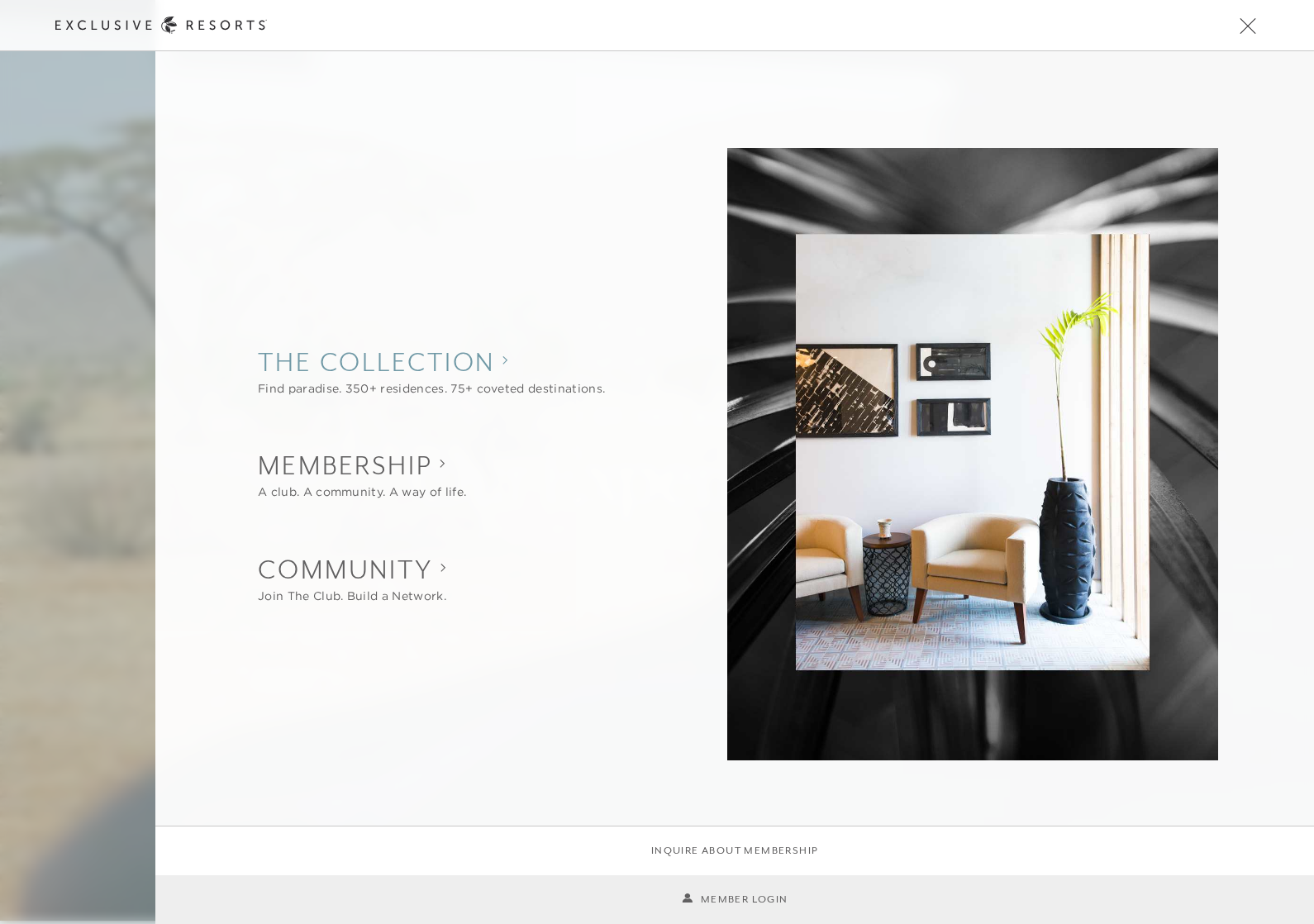
click at [502, 397] on div "Find paradise. 350+ residences. 75+ coveted destinations." at bounding box center [431, 389] width 347 height 17
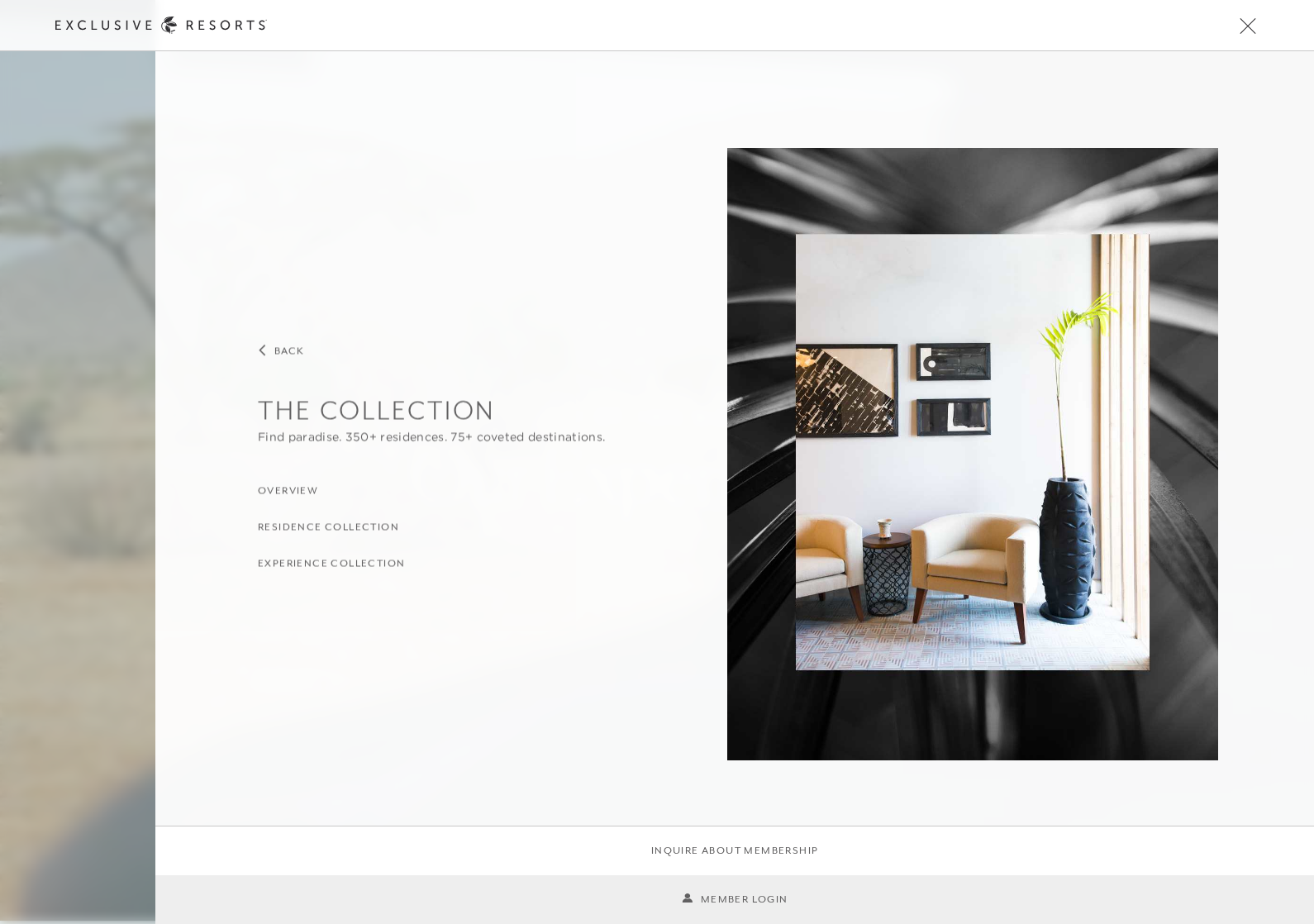
click at [308, 492] on li "Overview" at bounding box center [453, 489] width 389 height 20
click at [294, 499] on h3 "Overview" at bounding box center [288, 491] width 60 height 15
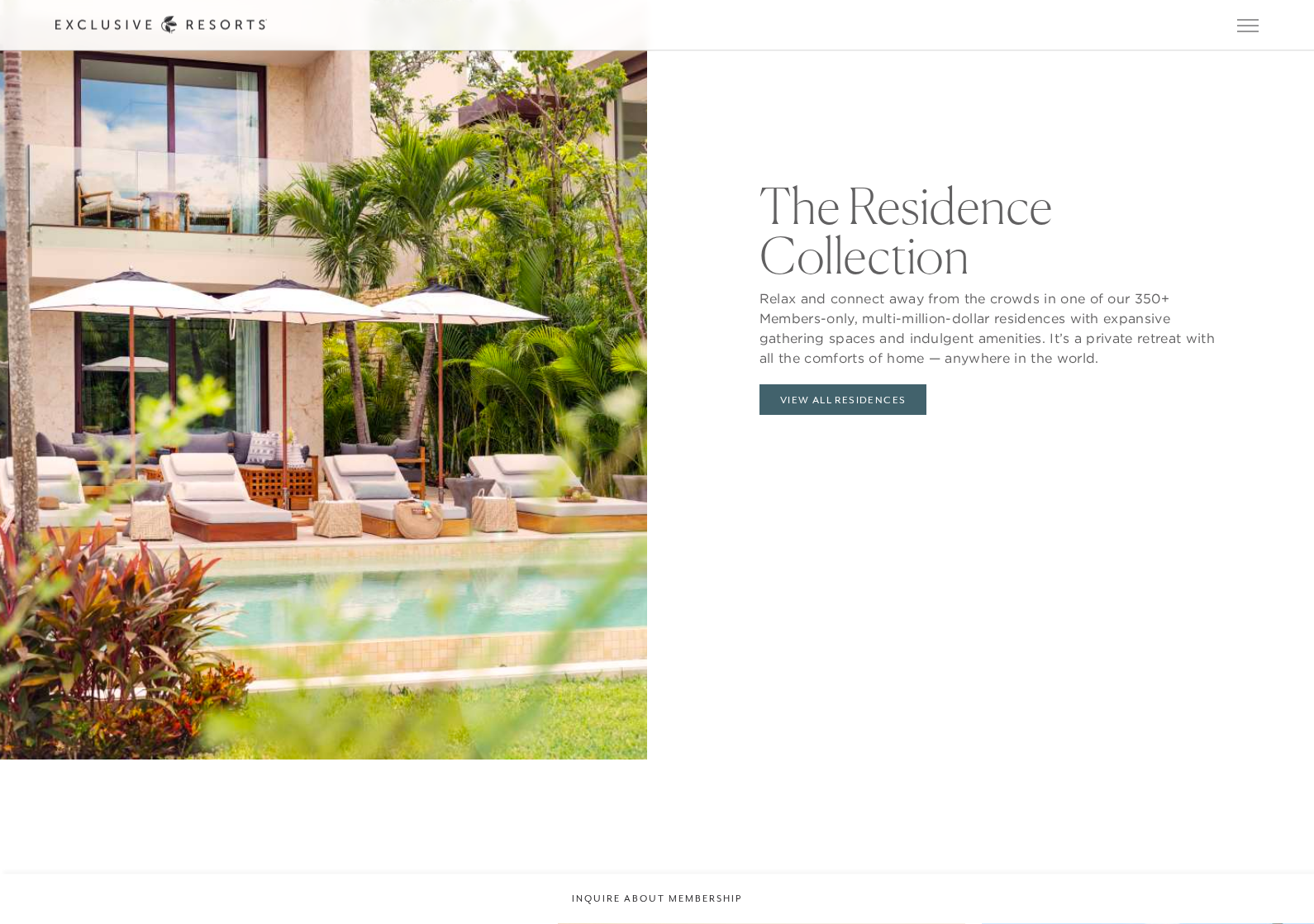
scroll to position [2129, 0]
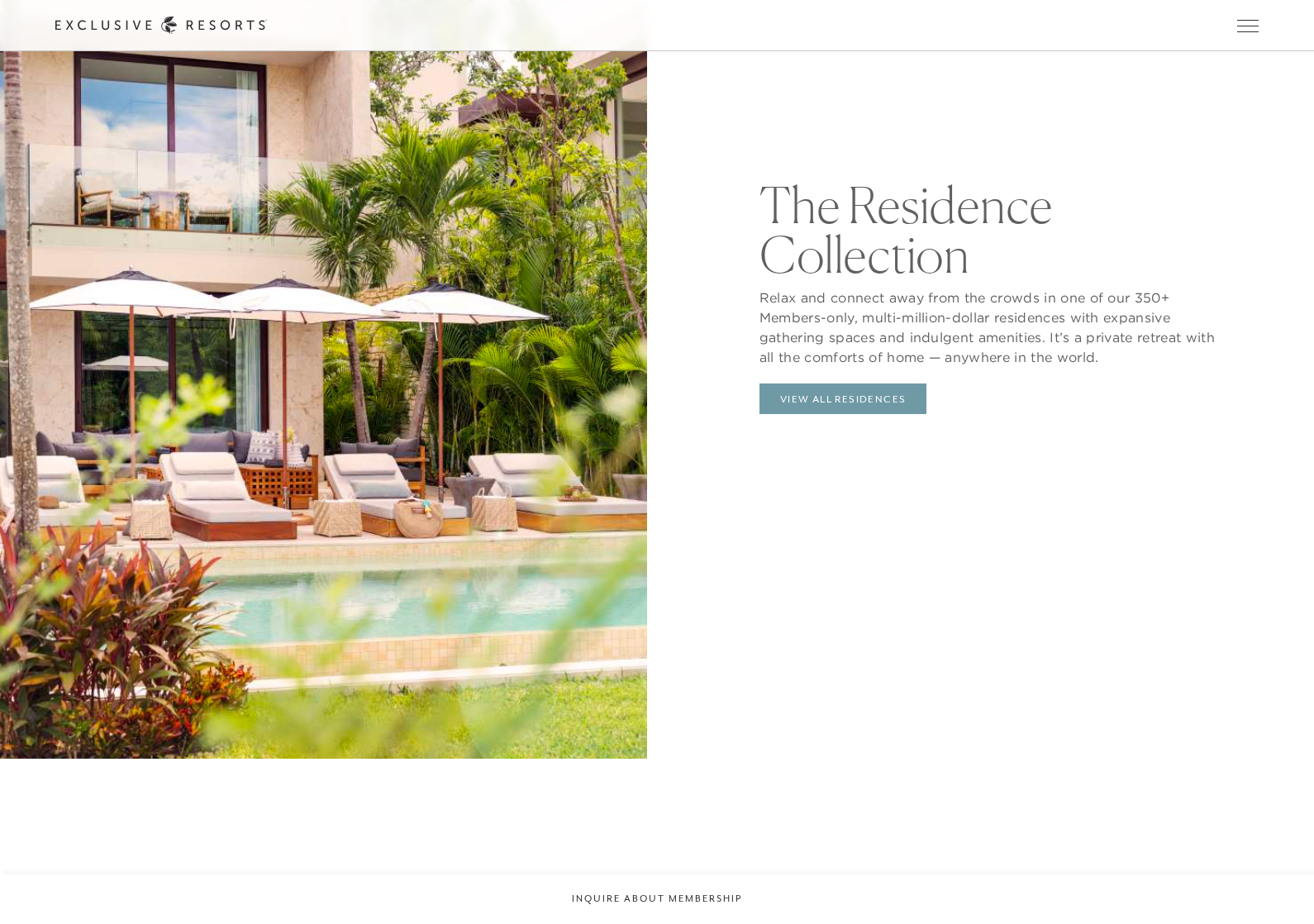
click at [867, 415] on link "View All Residences" at bounding box center [842, 399] width 167 height 31
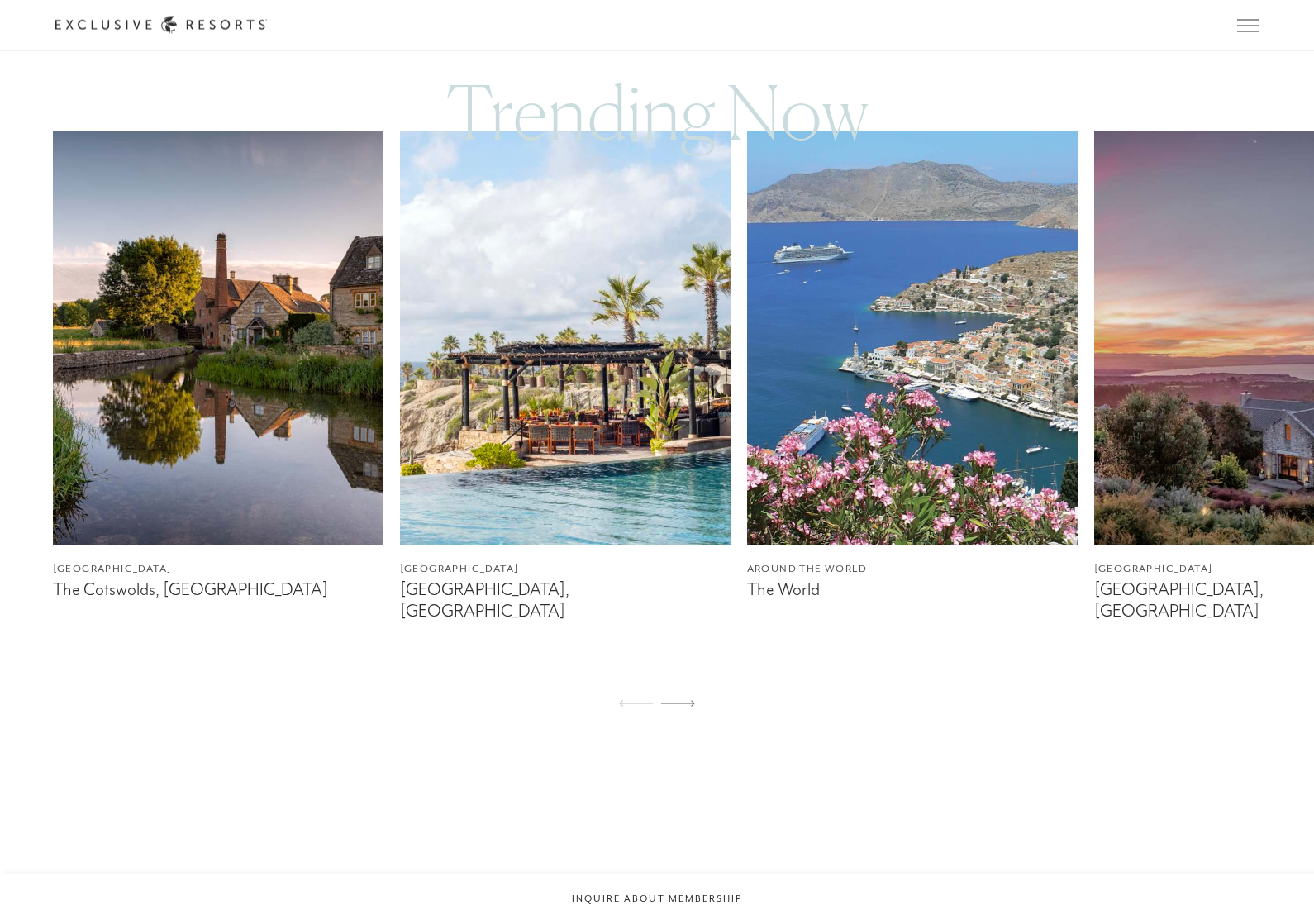
scroll to position [1168, 0]
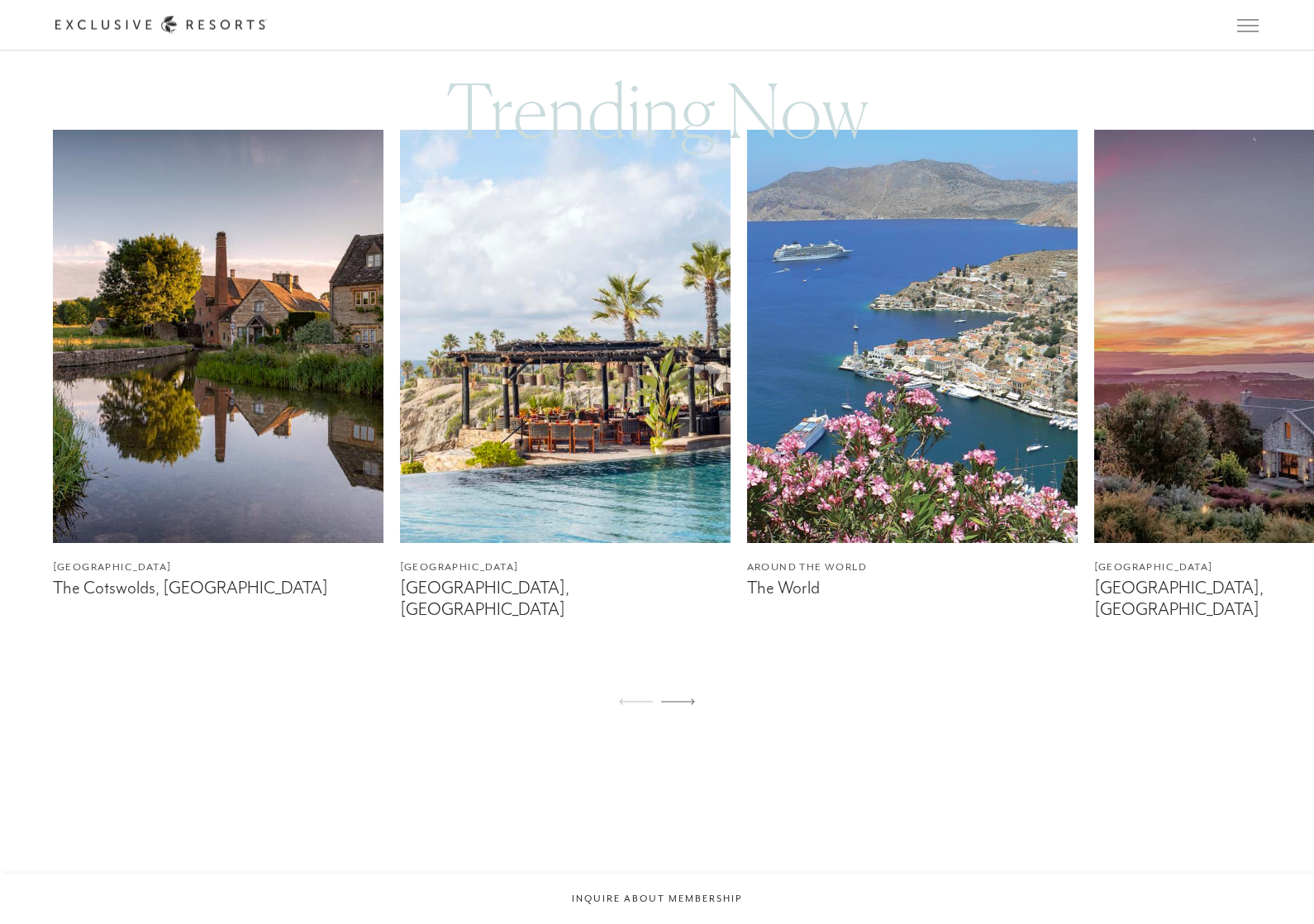
click at [1009, 270] on img at bounding box center [913, 336] width 331 height 413
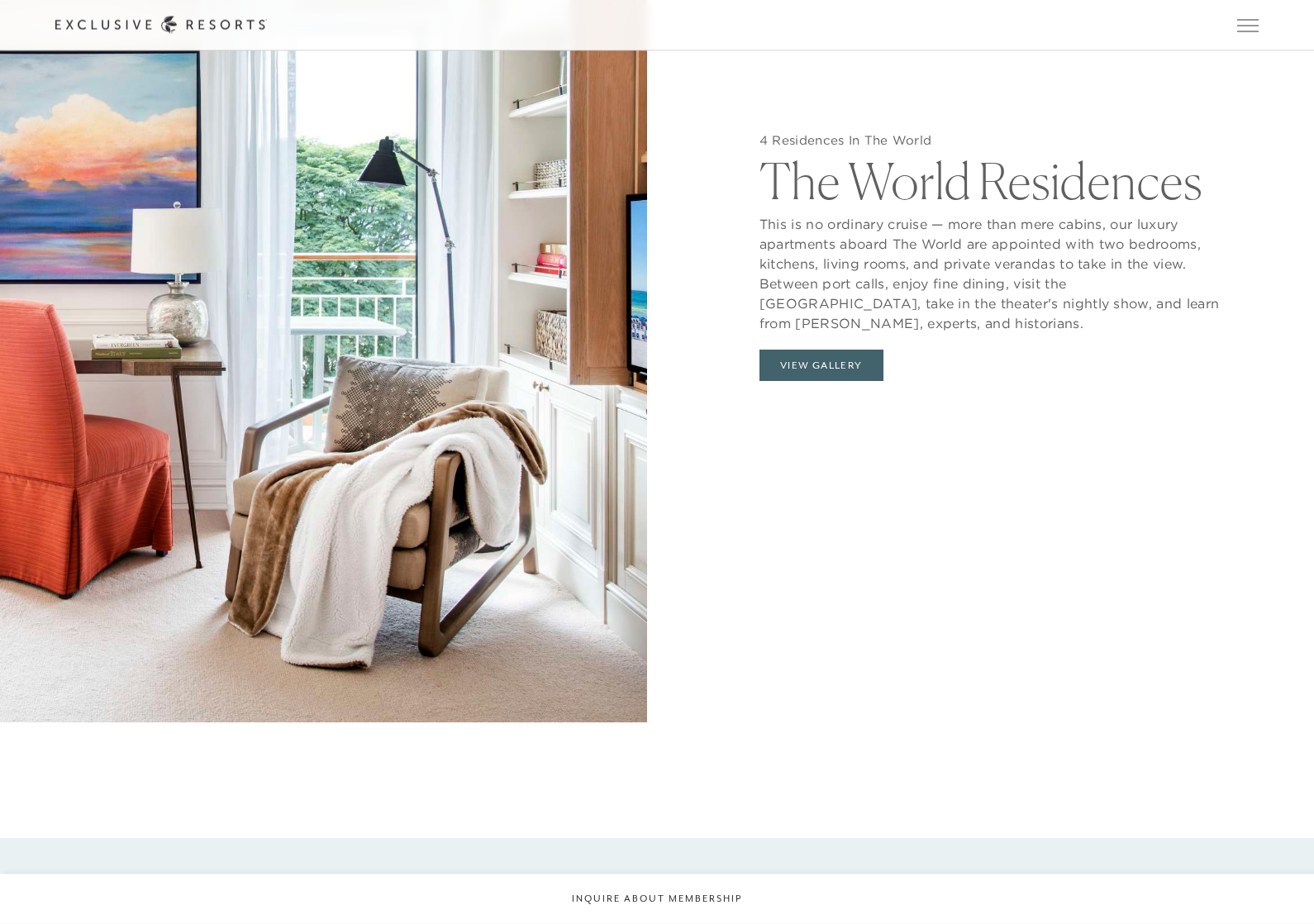
scroll to position [2153, 0]
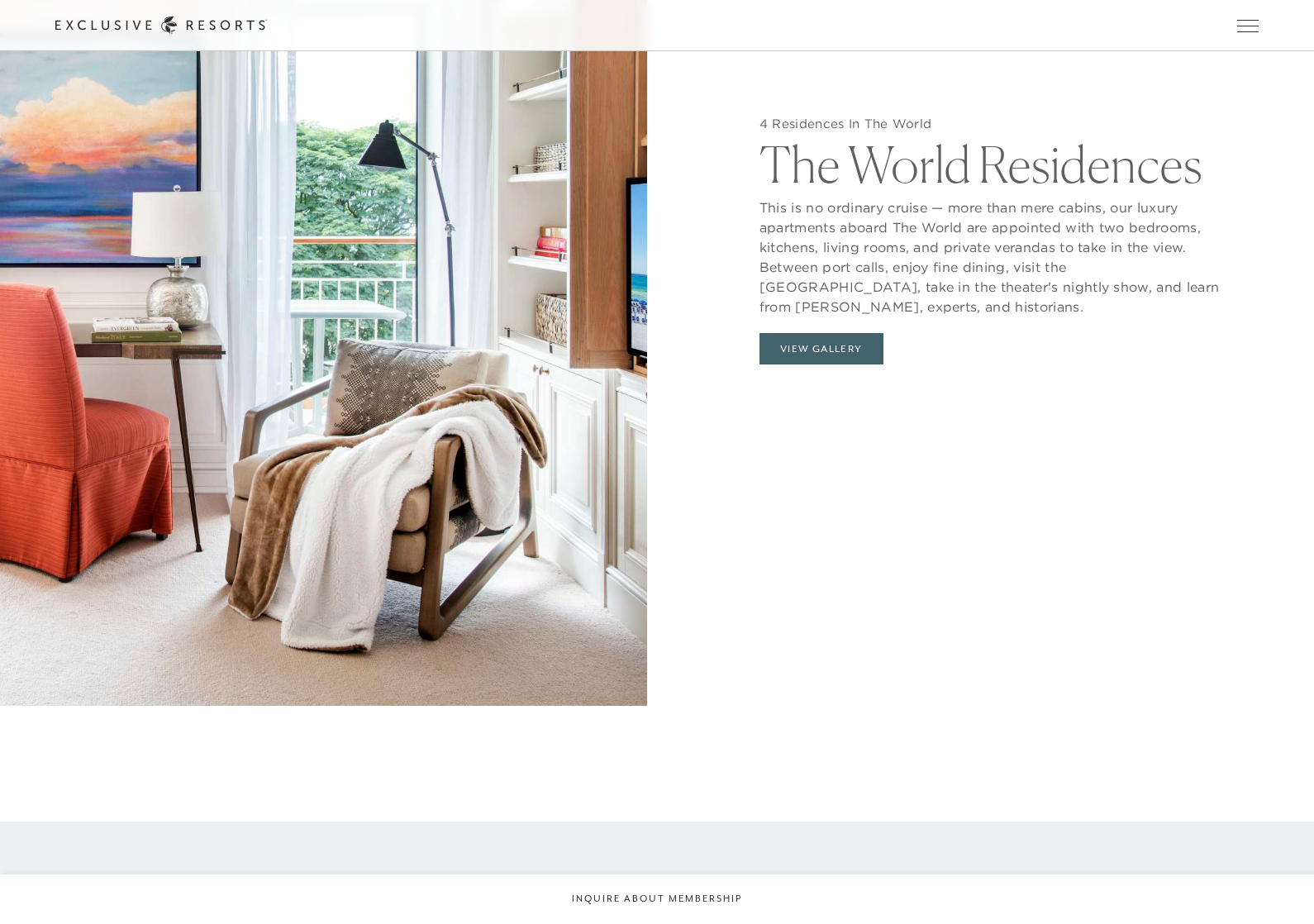
click at [857, 357] on button "View Gallery" at bounding box center [821, 348] width 124 height 31
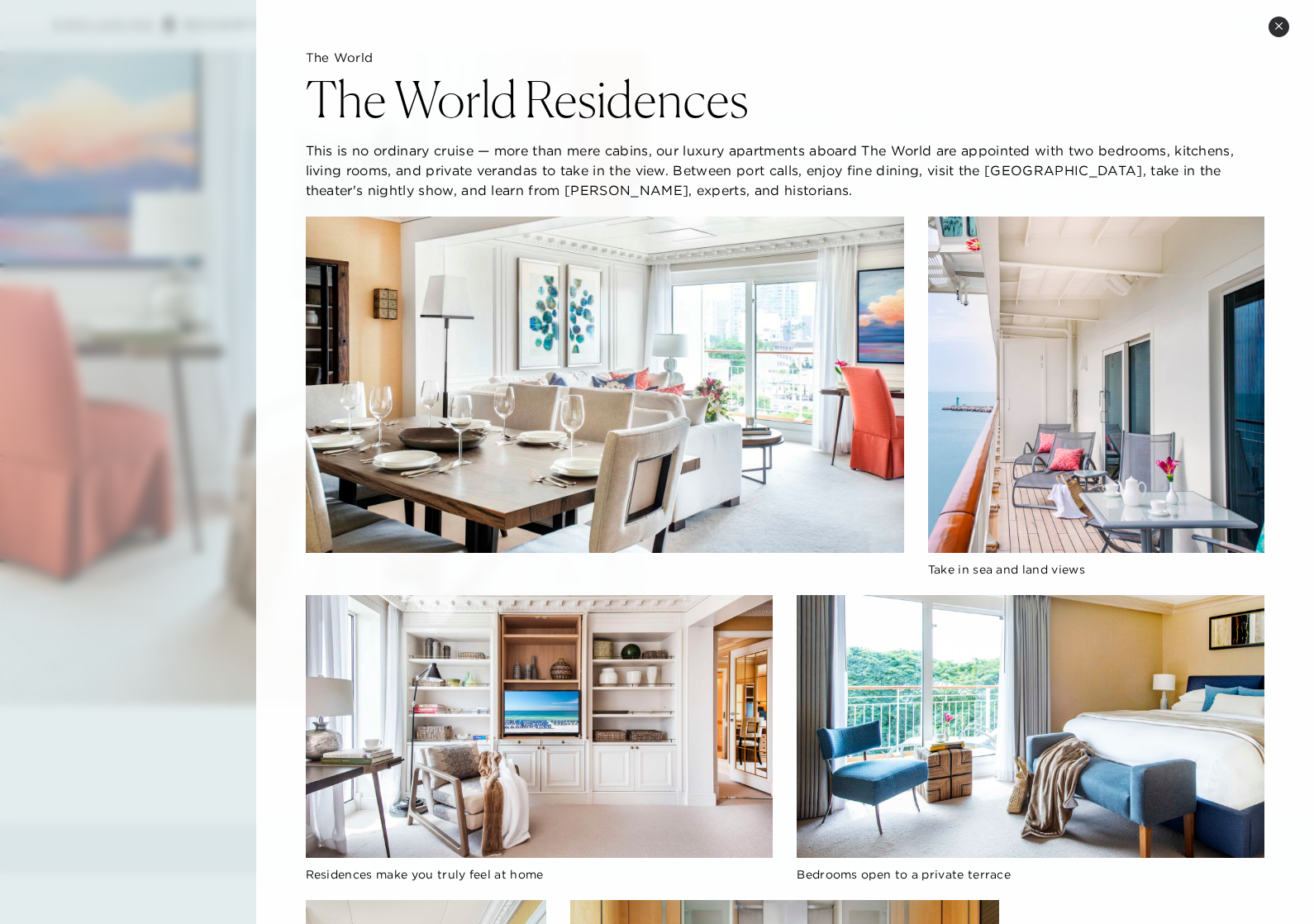
scroll to position [0, 0]
click at [1270, 25] on button "Close quickview" at bounding box center [1278, 26] width 20 height 20
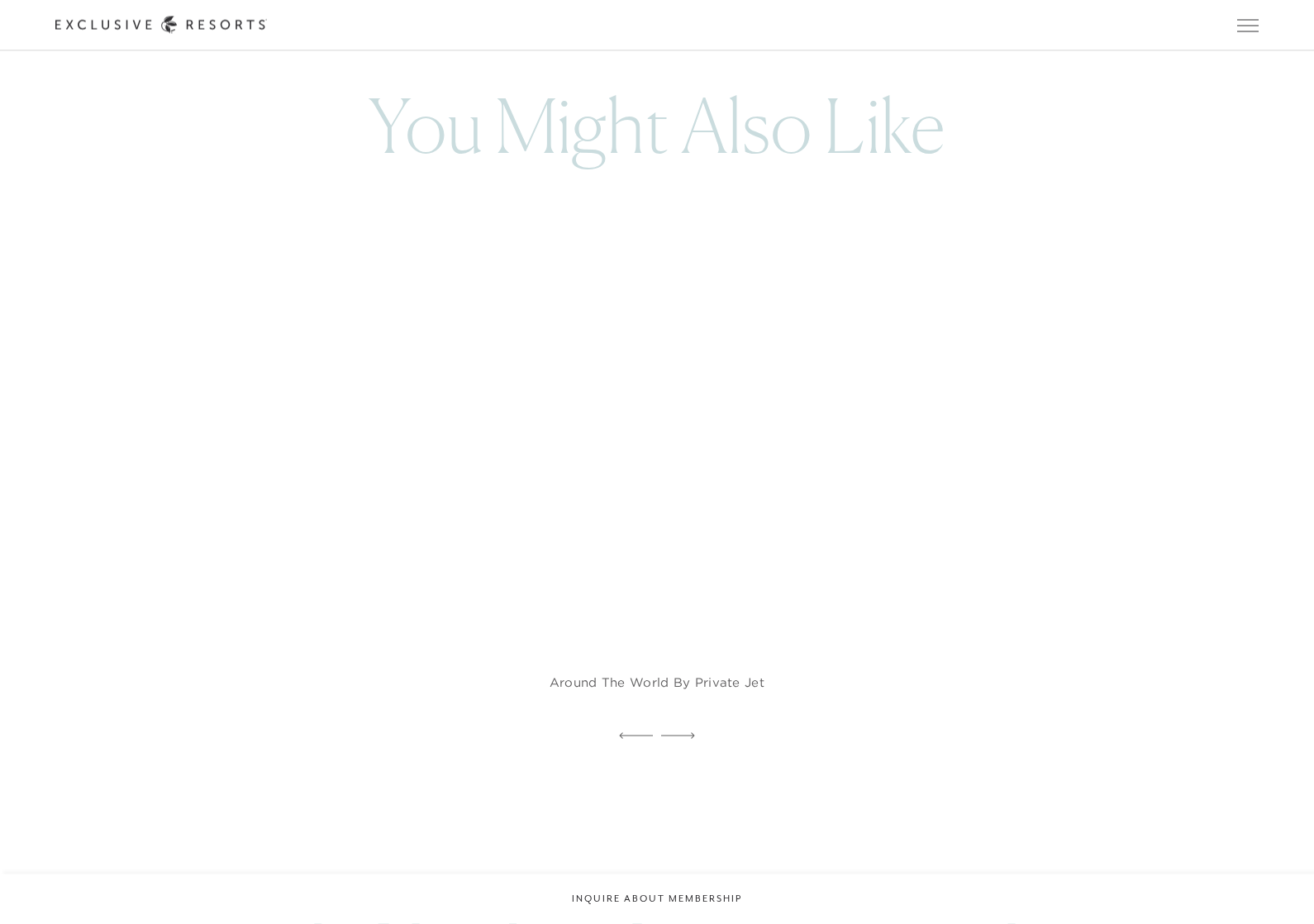
scroll to position [3802, 0]
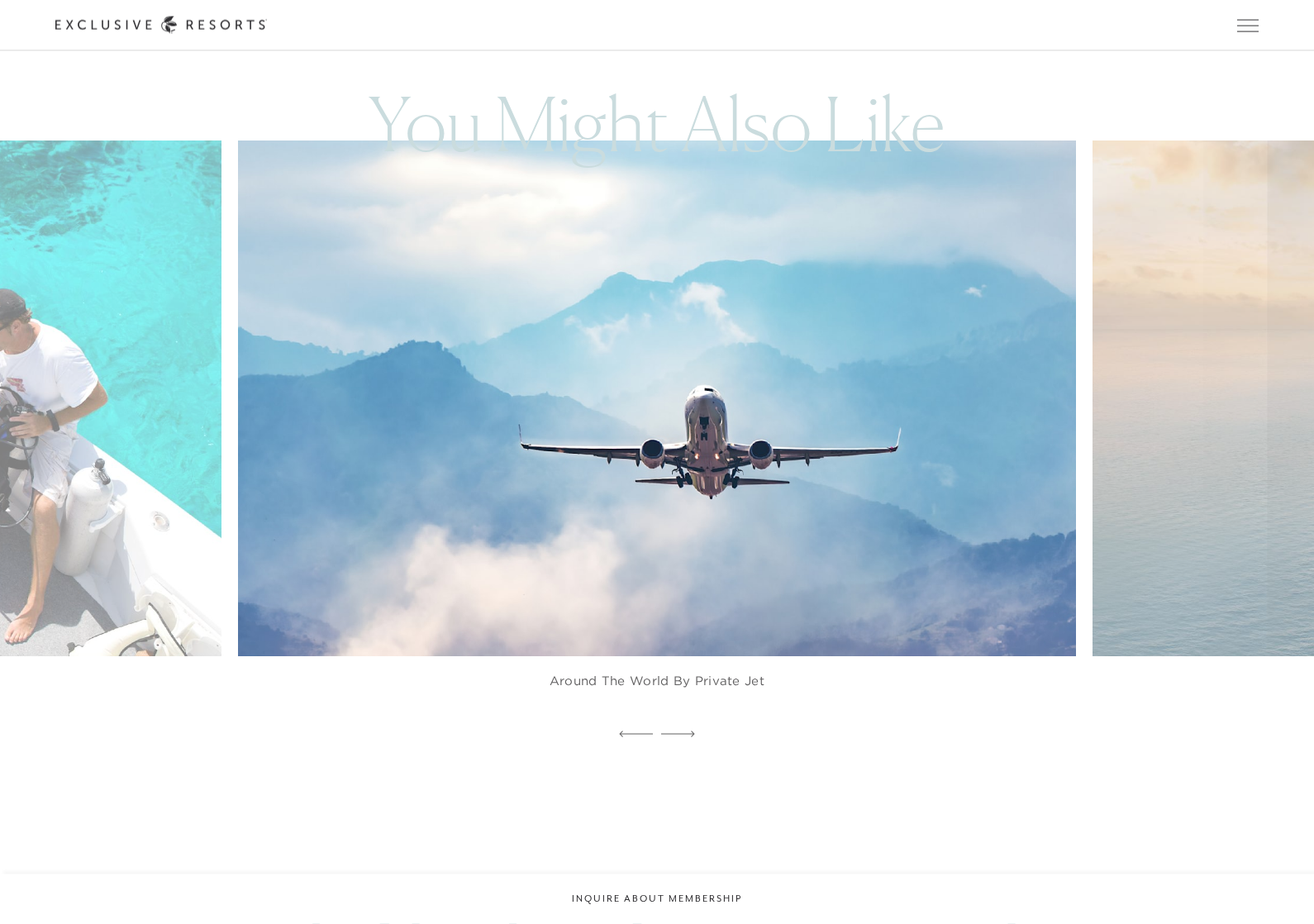
click at [972, 346] on img at bounding box center [685, 399] width 921 height 566
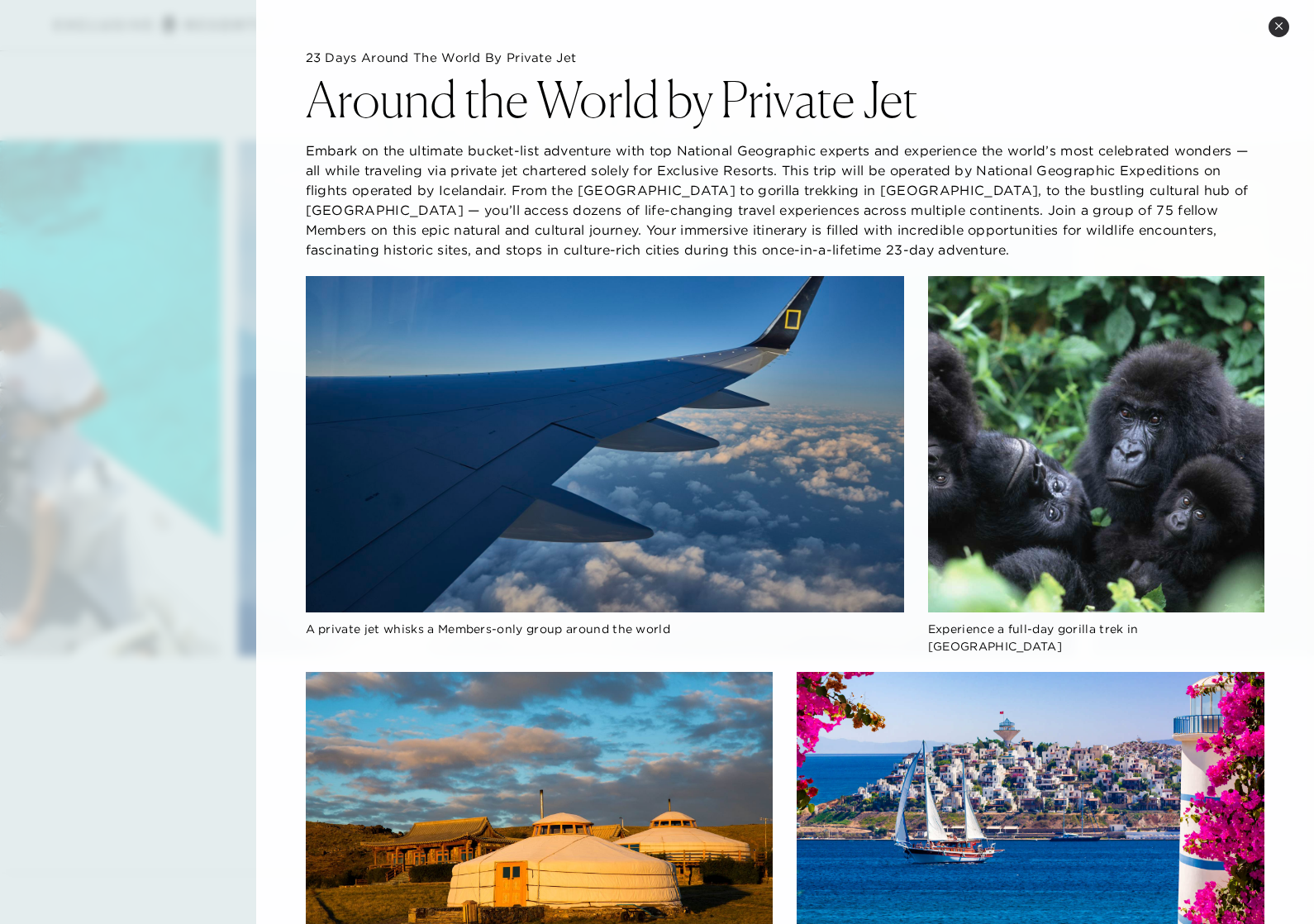
scroll to position [0, 0]
click at [1273, 28] on button "Close quickview" at bounding box center [1278, 26] width 20 height 20
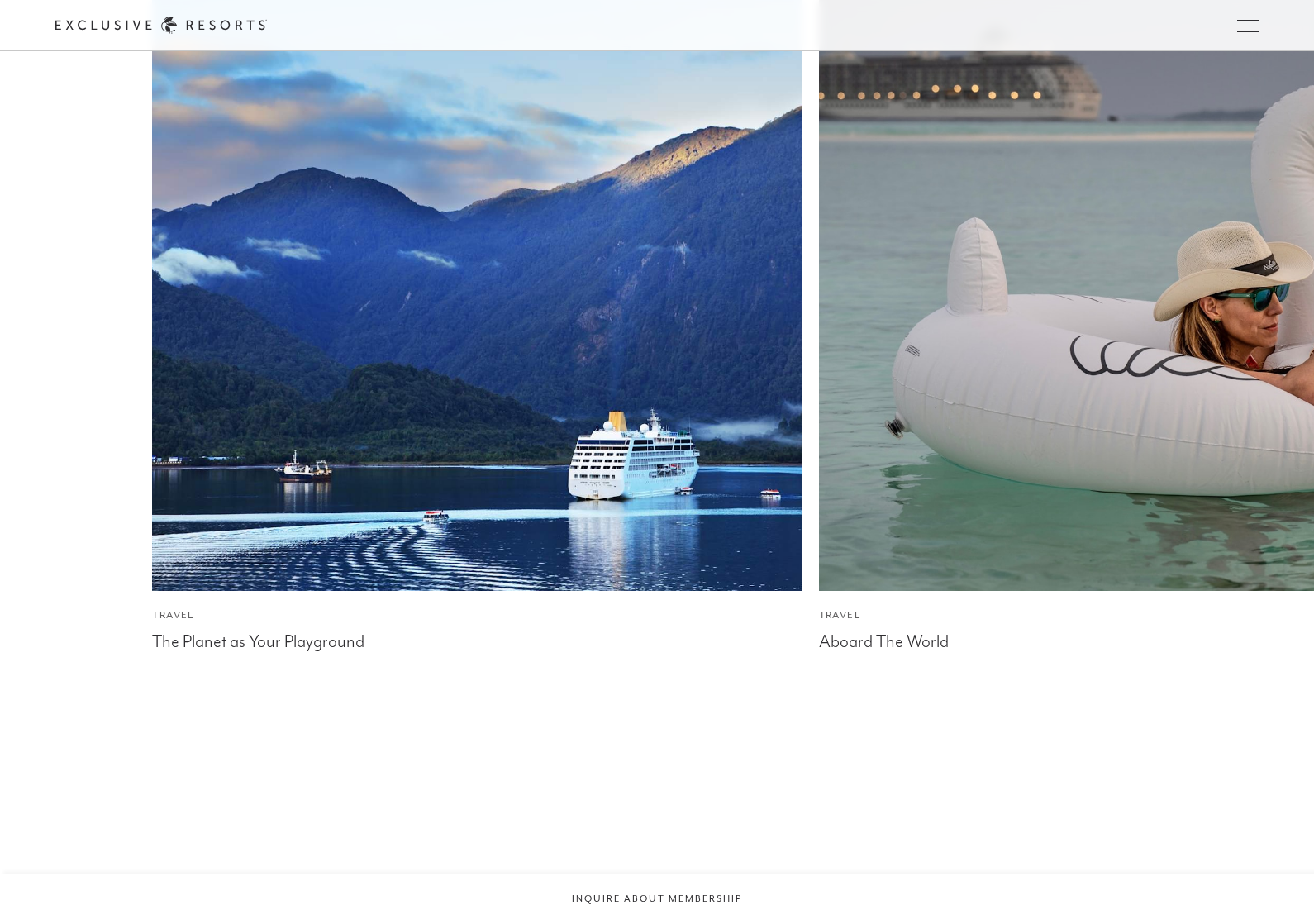
scroll to position [4874, 0]
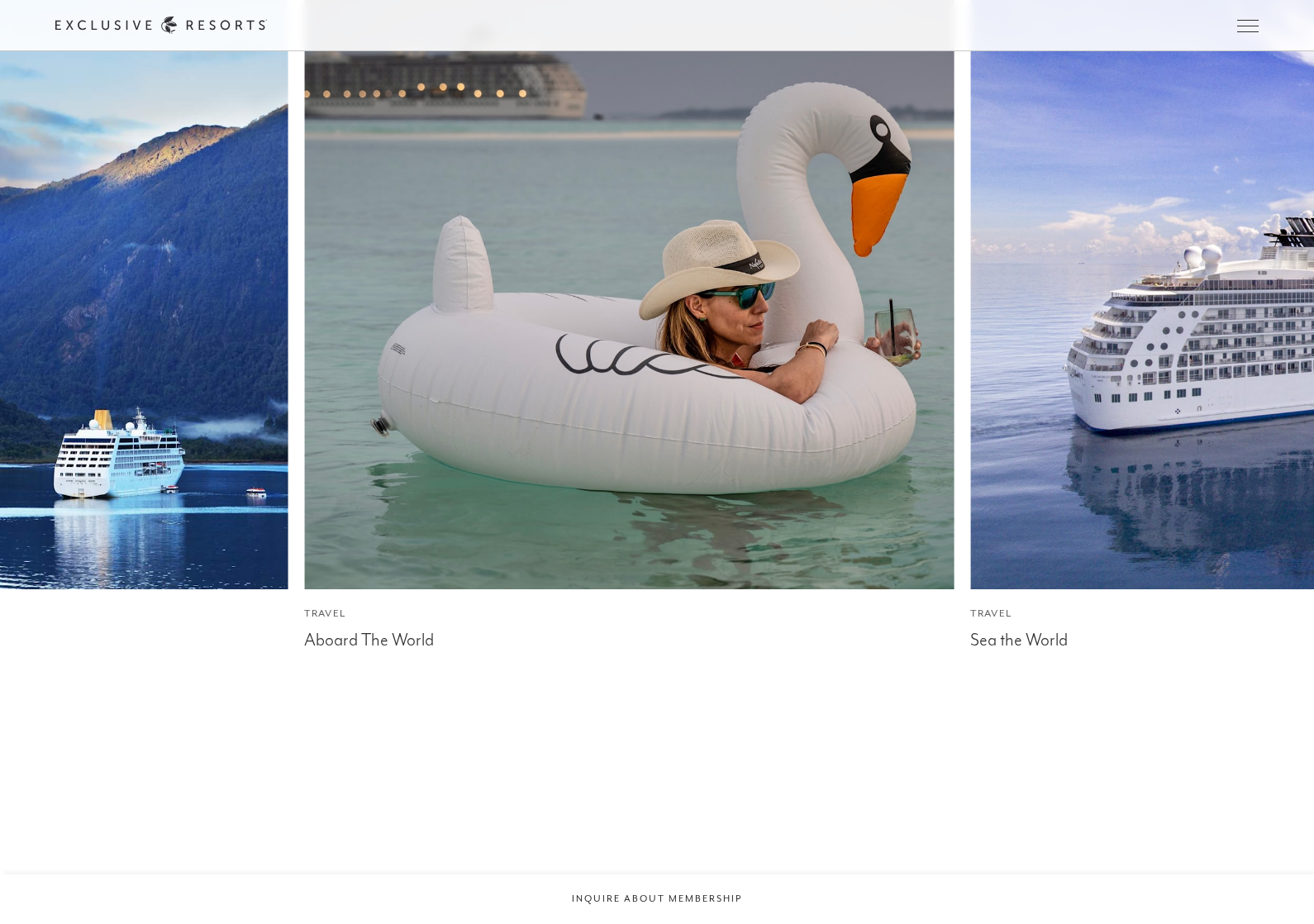
click at [784, 403] on img at bounding box center [628, 263] width 715 height 714
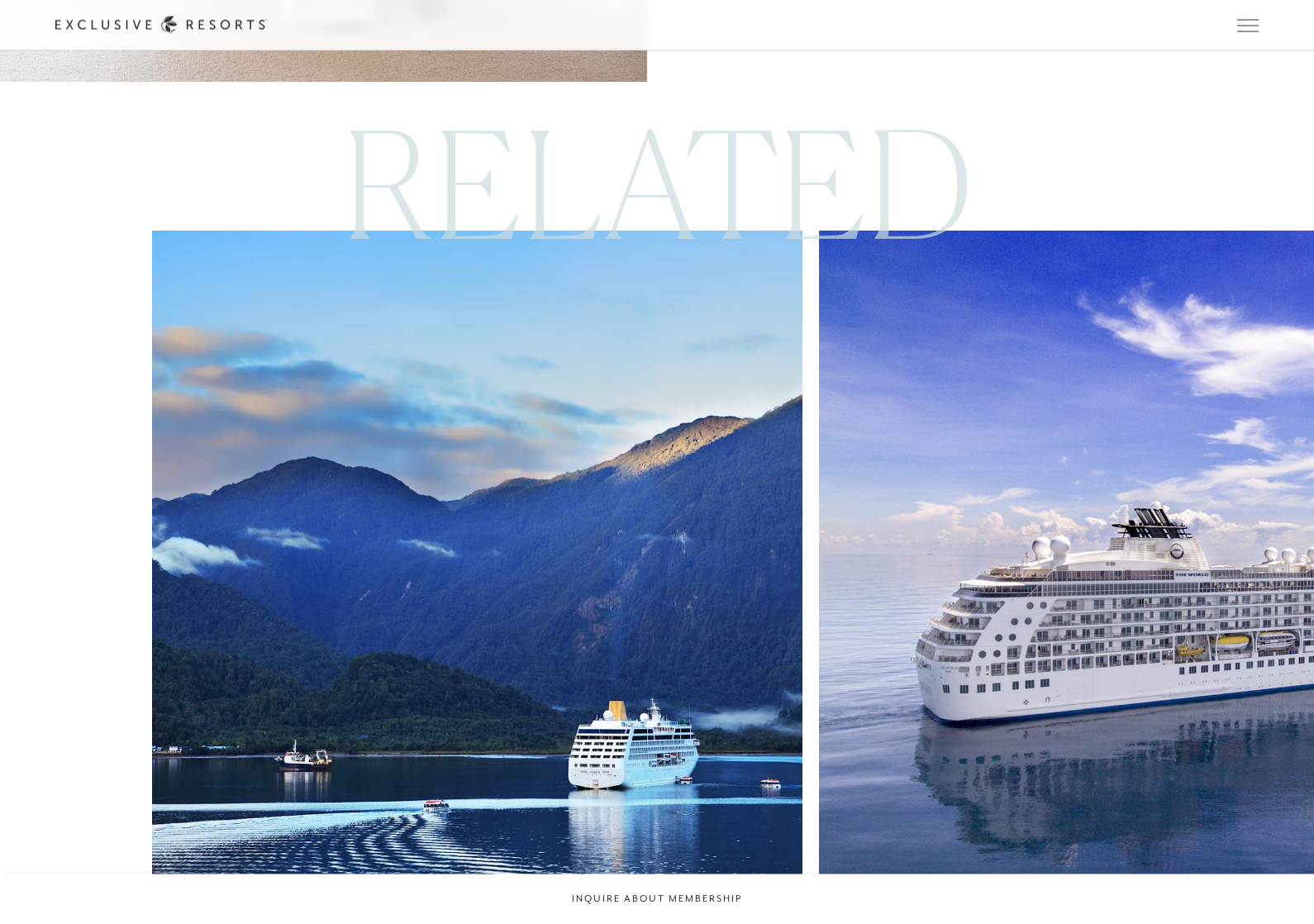
scroll to position [7767, 0]
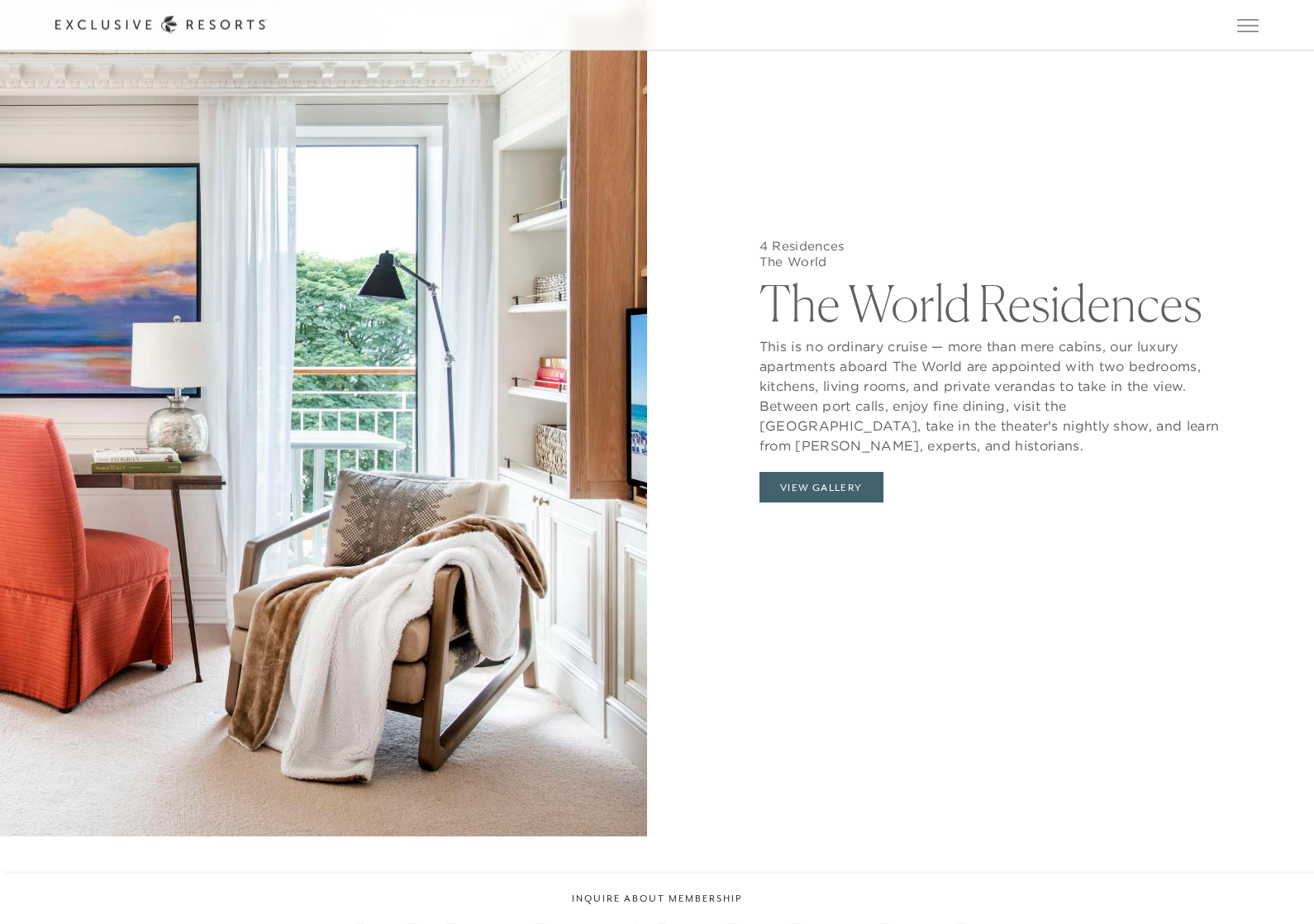
scroll to position [4874, 0]
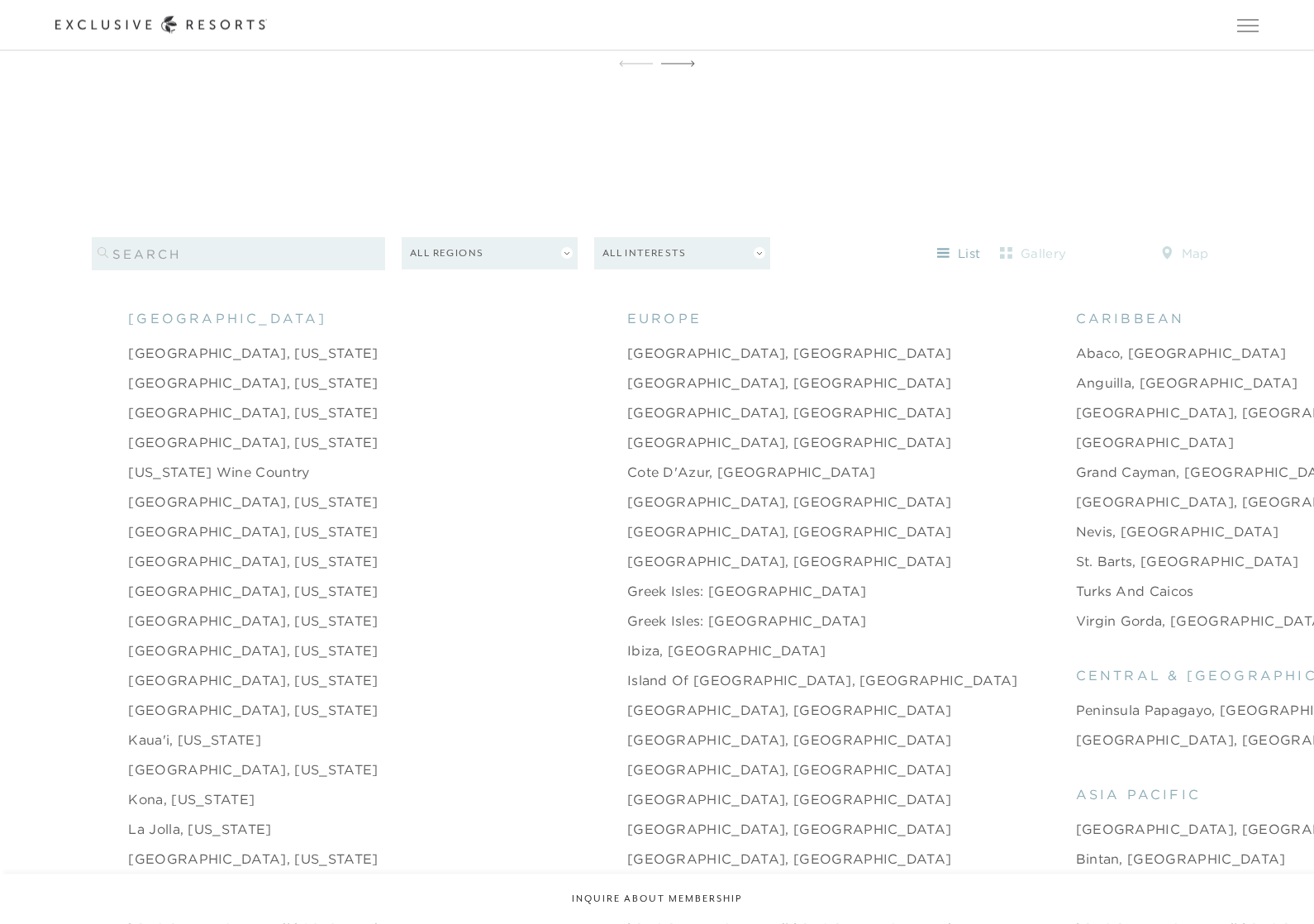
scroll to position [1809, 0]
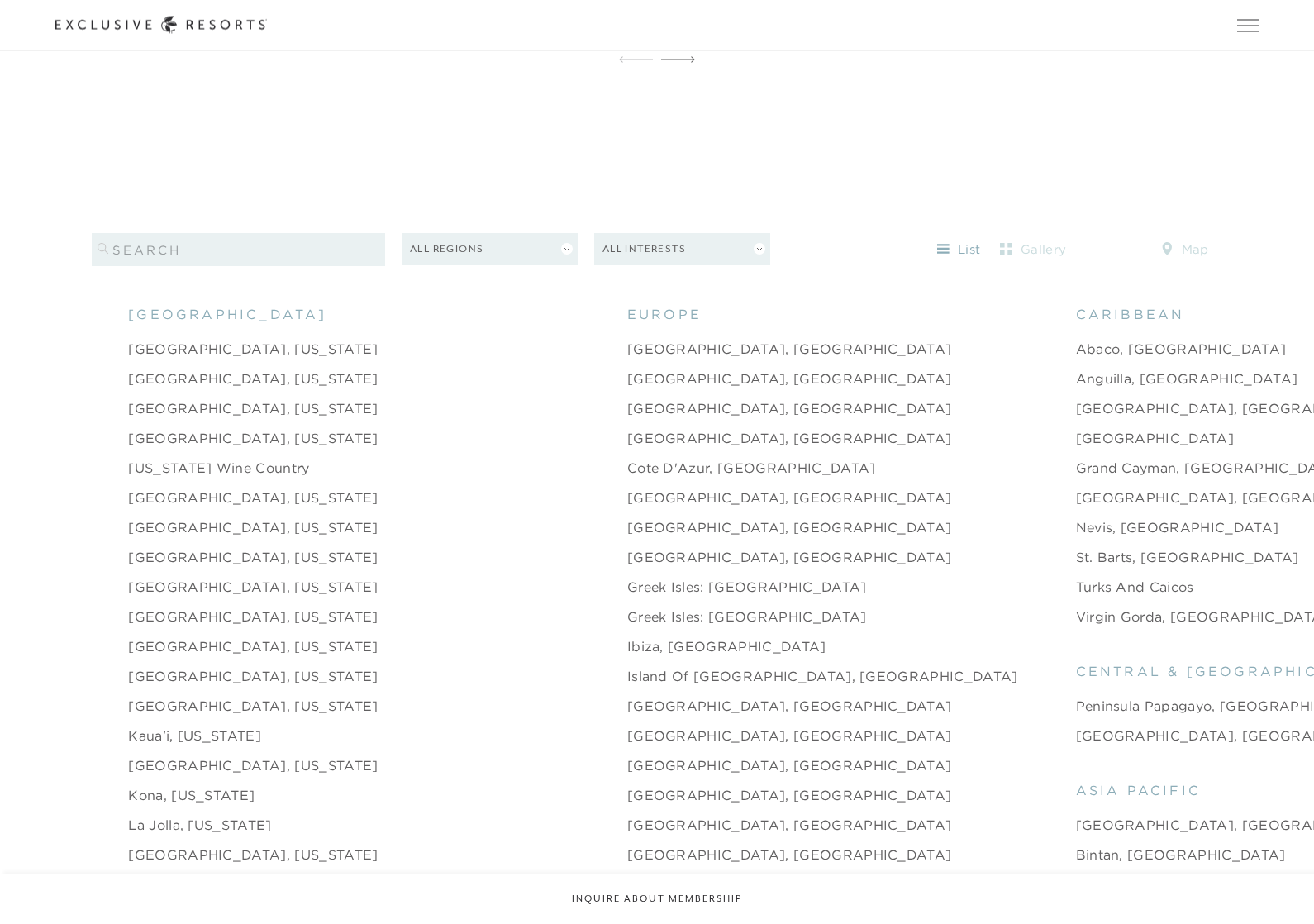
click at [252, 419] on link "[GEOGRAPHIC_DATA], [US_STATE]" at bounding box center [252, 409] width 249 height 20
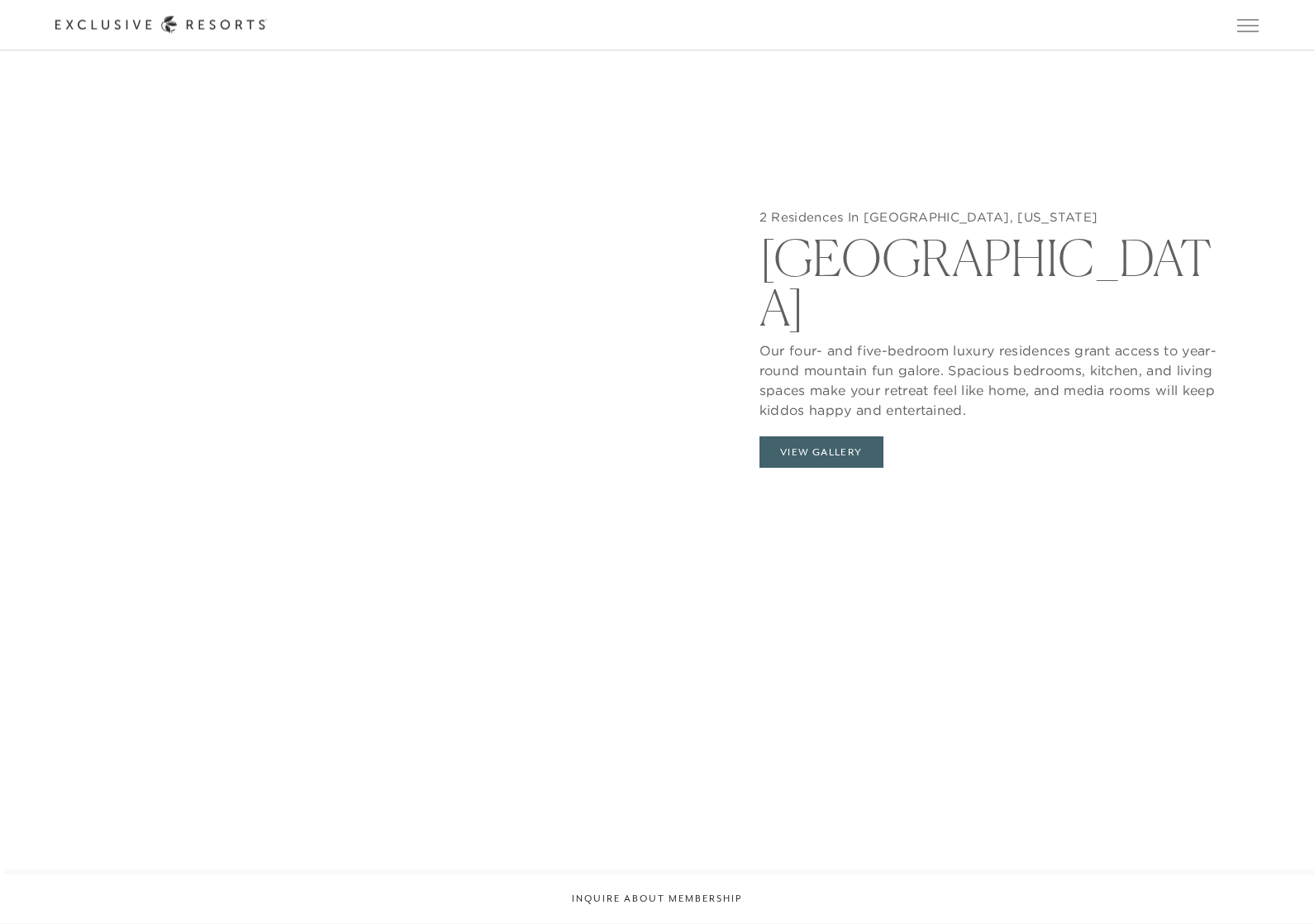
scroll to position [2071, 0]
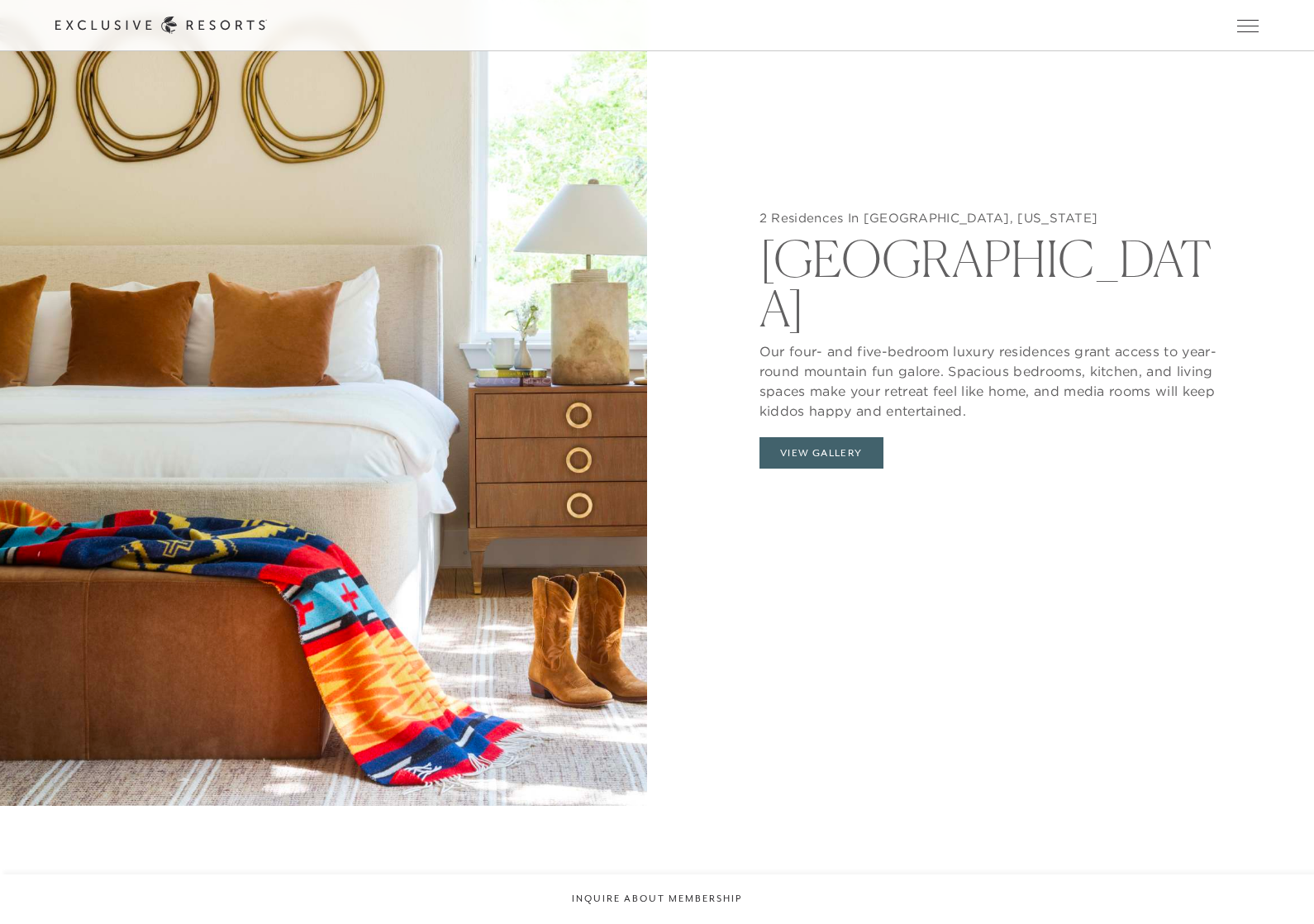
click at [816, 448] on button "View Gallery" at bounding box center [821, 452] width 124 height 31
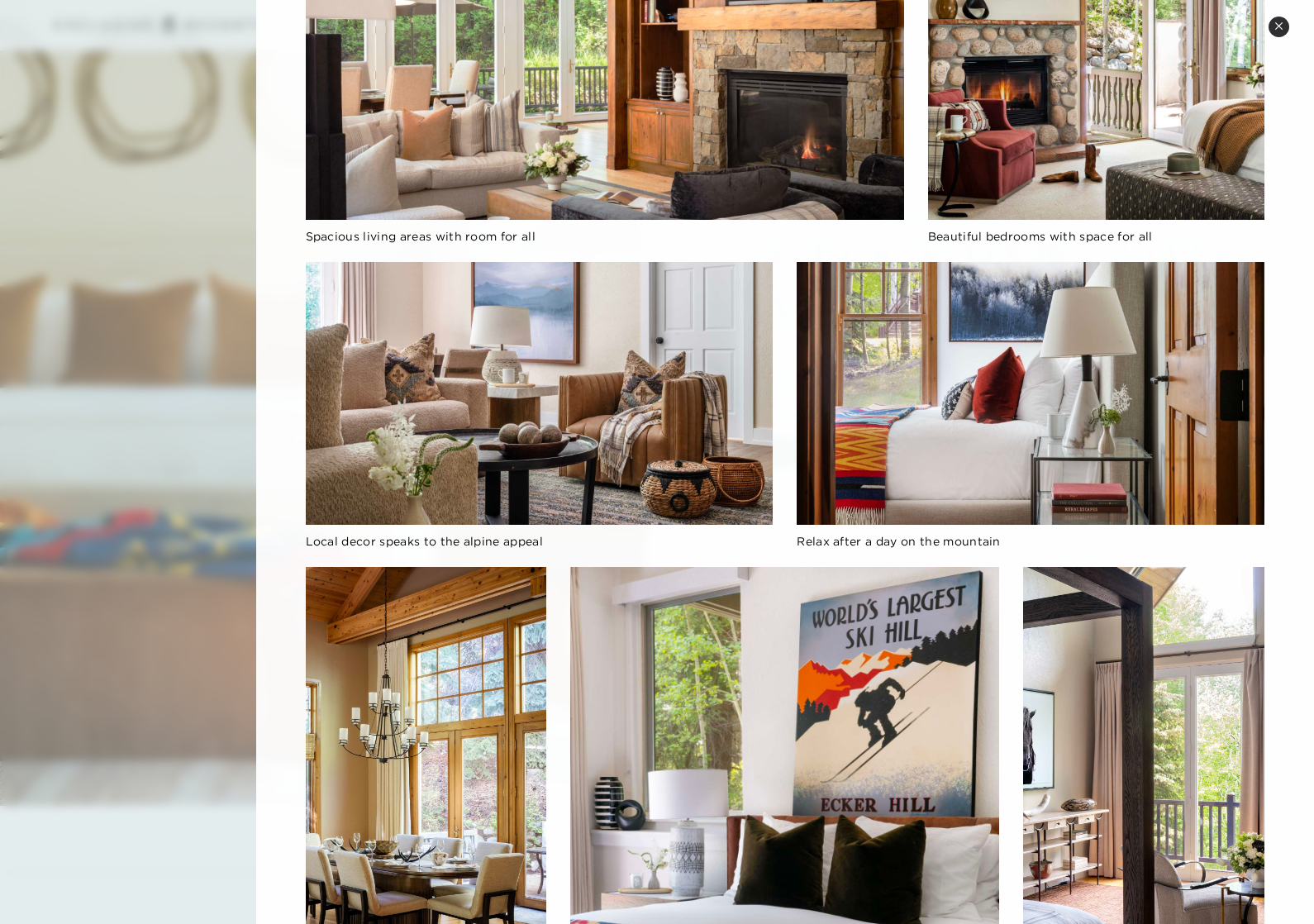
scroll to position [301, 0]
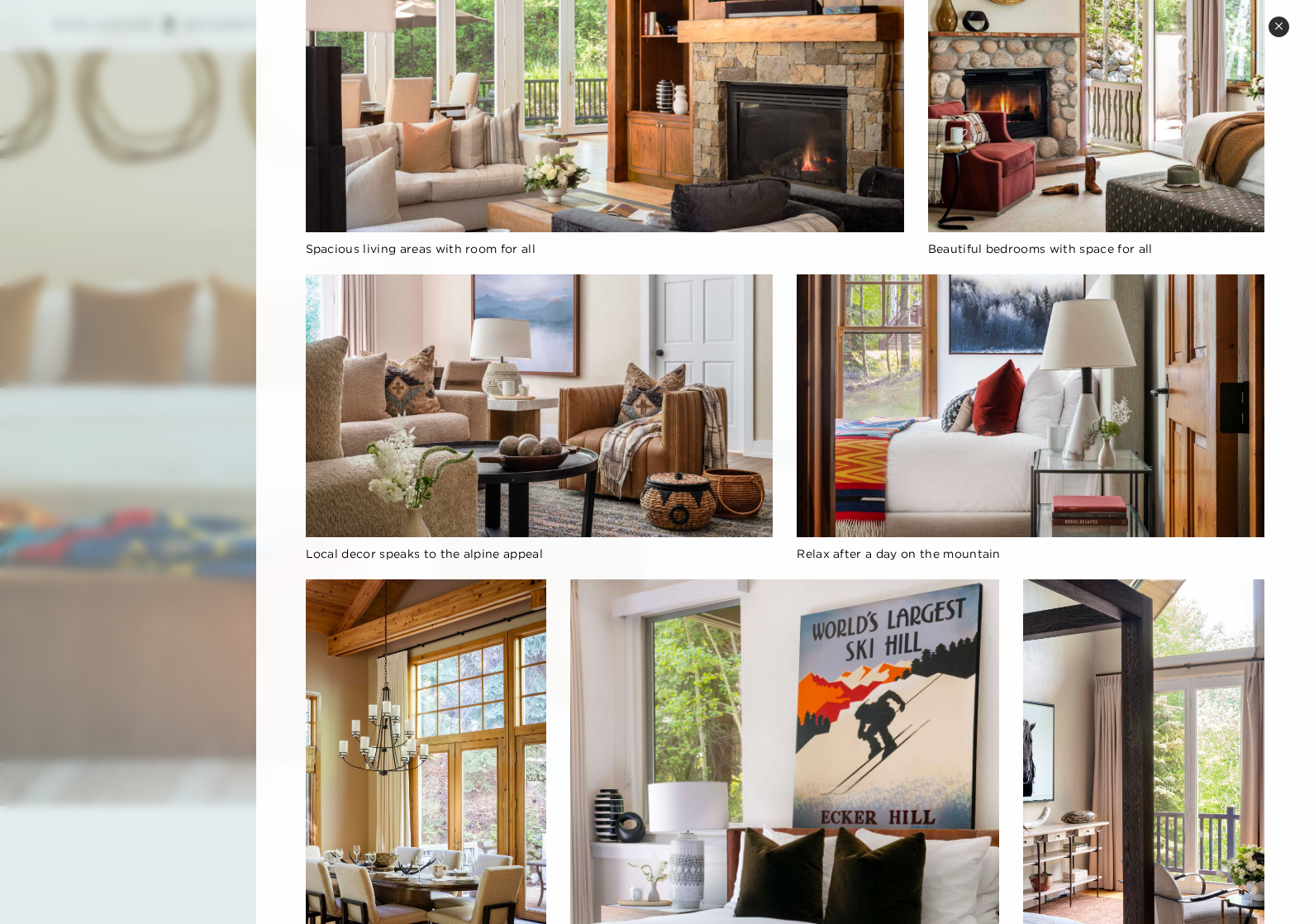
click at [1270, 24] on button "Close quickview" at bounding box center [1278, 26] width 20 height 20
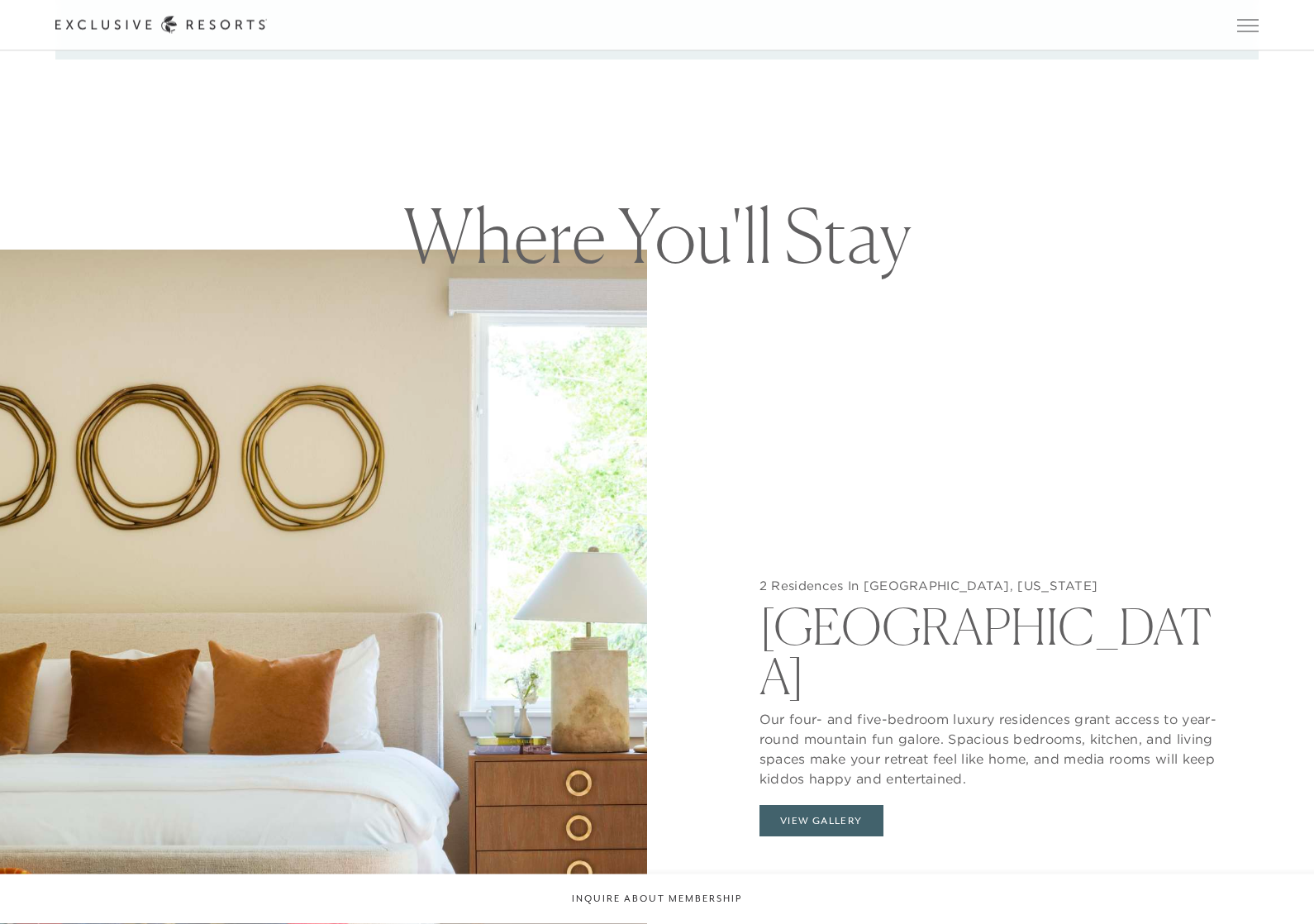
scroll to position [1703, 0]
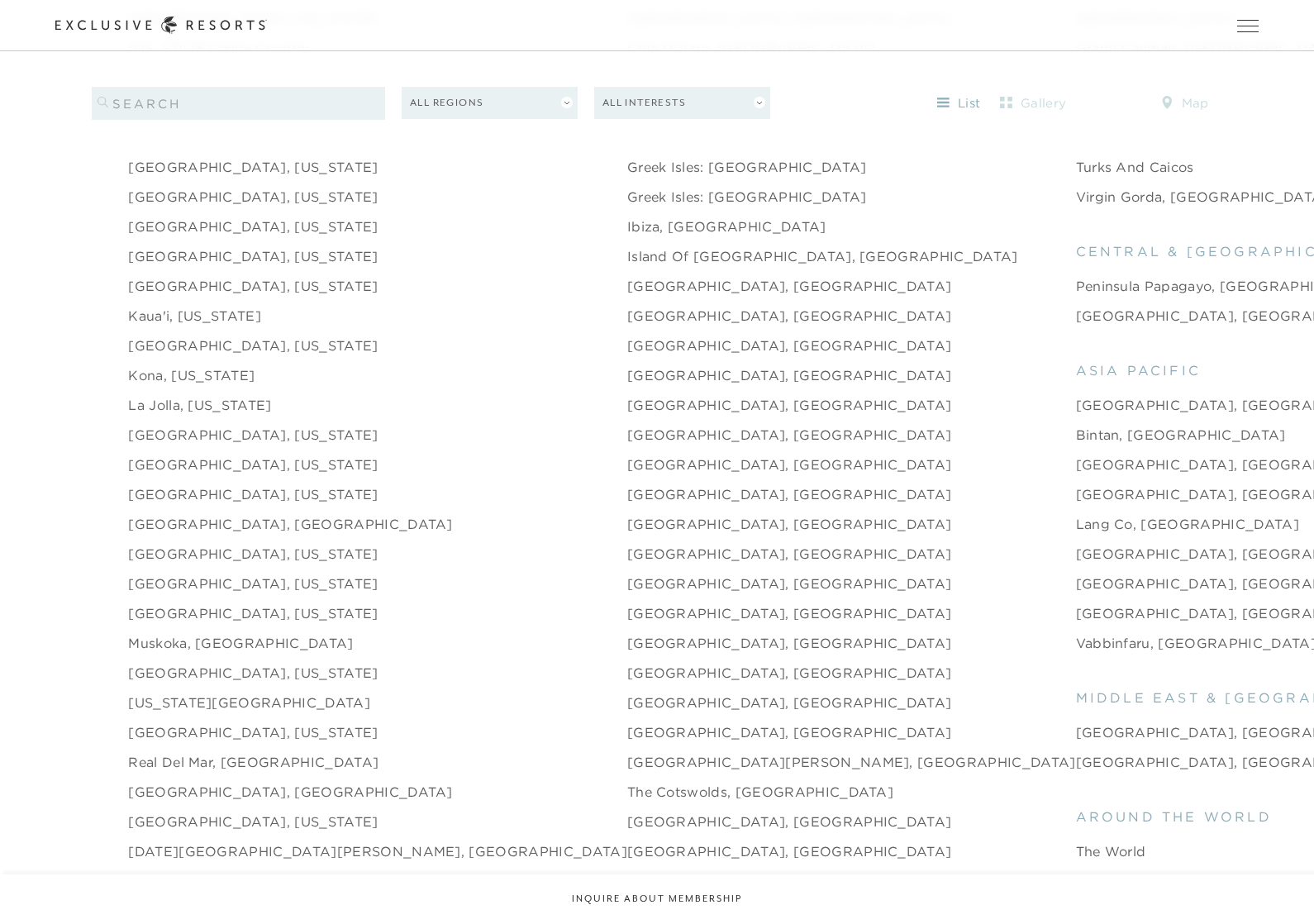
scroll to position [2229, 0]
click at [226, 402] on link "La Jolla, [US_STATE]" at bounding box center [199, 405] width 143 height 20
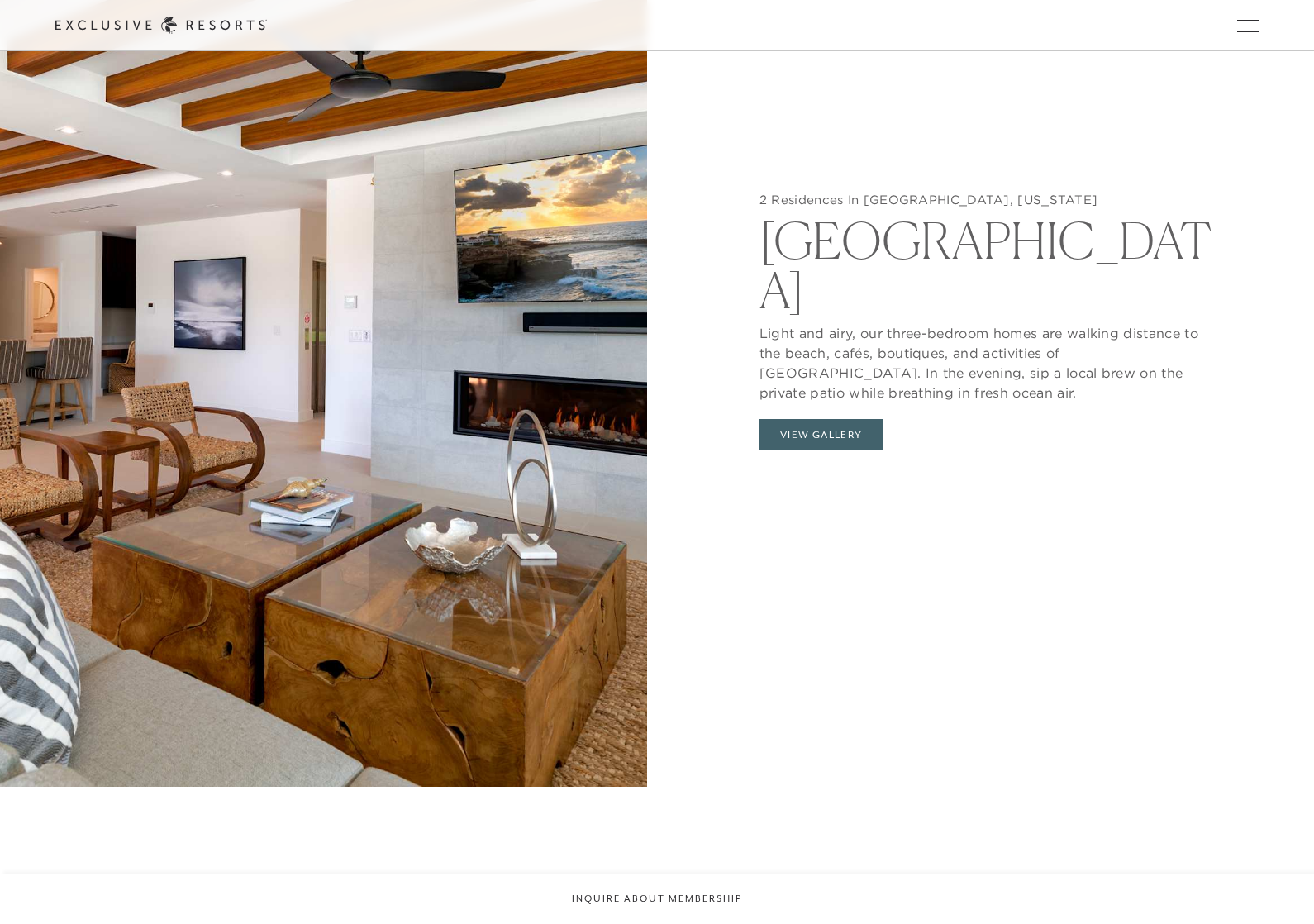
scroll to position [2052, 0]
click at [858, 425] on button "View Gallery" at bounding box center [821, 435] width 124 height 31
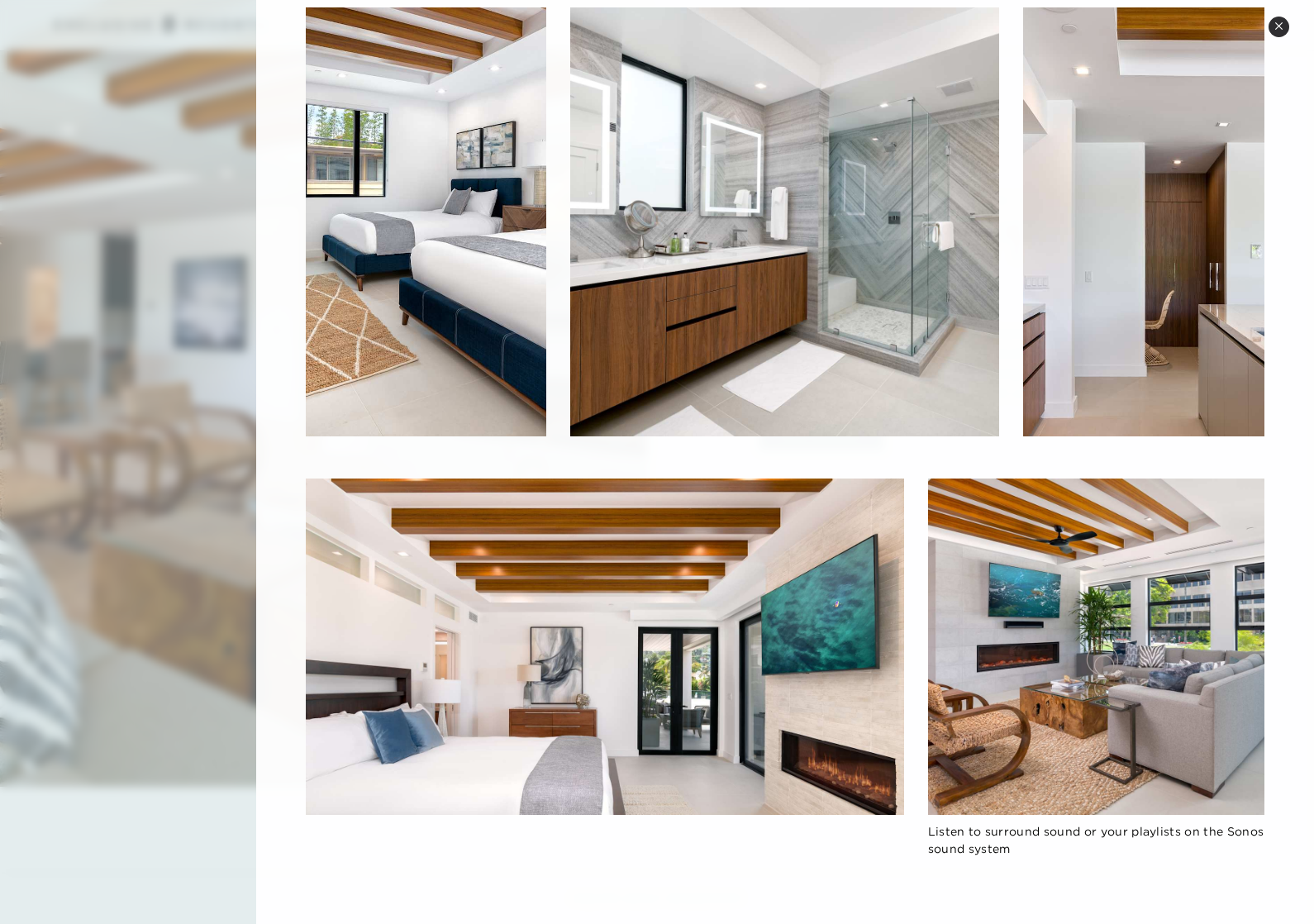
scroll to position [873, 0]
click at [1272, 24] on button "Close quickview" at bounding box center [1278, 26] width 20 height 20
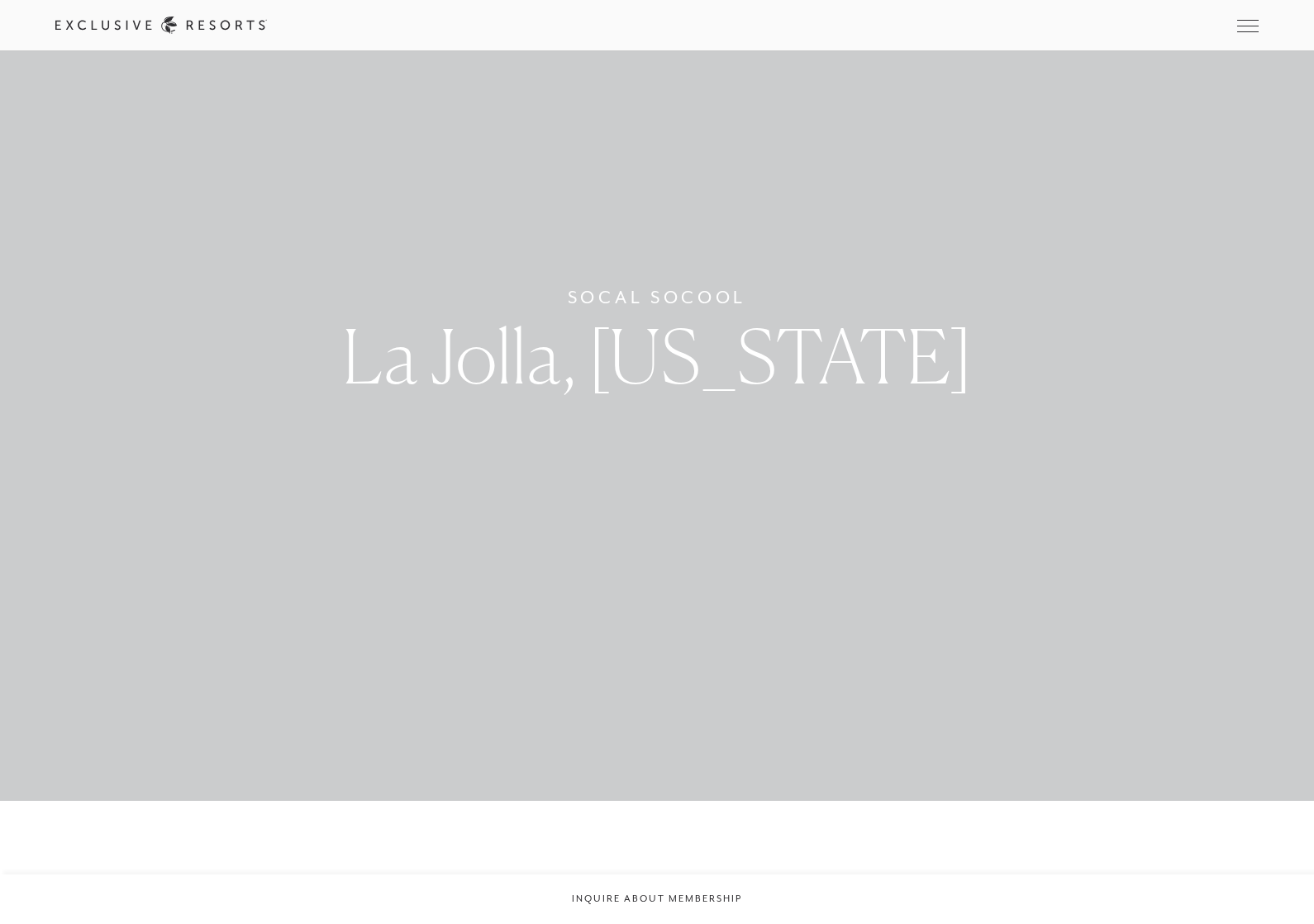
scroll to position [0, 0]
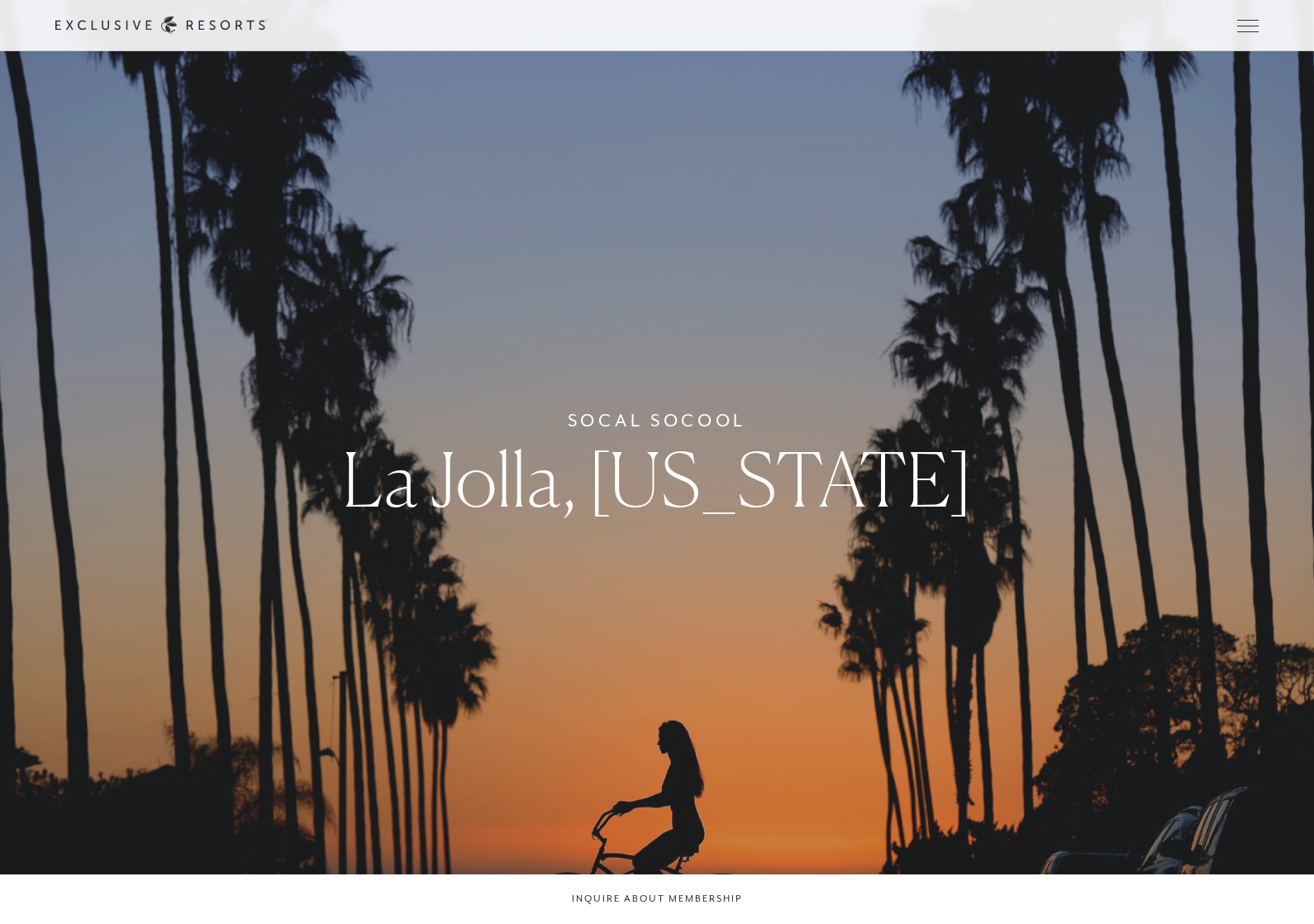
click at [1254, 31] on span "Open navigation" at bounding box center [1247, 31] width 21 height 1
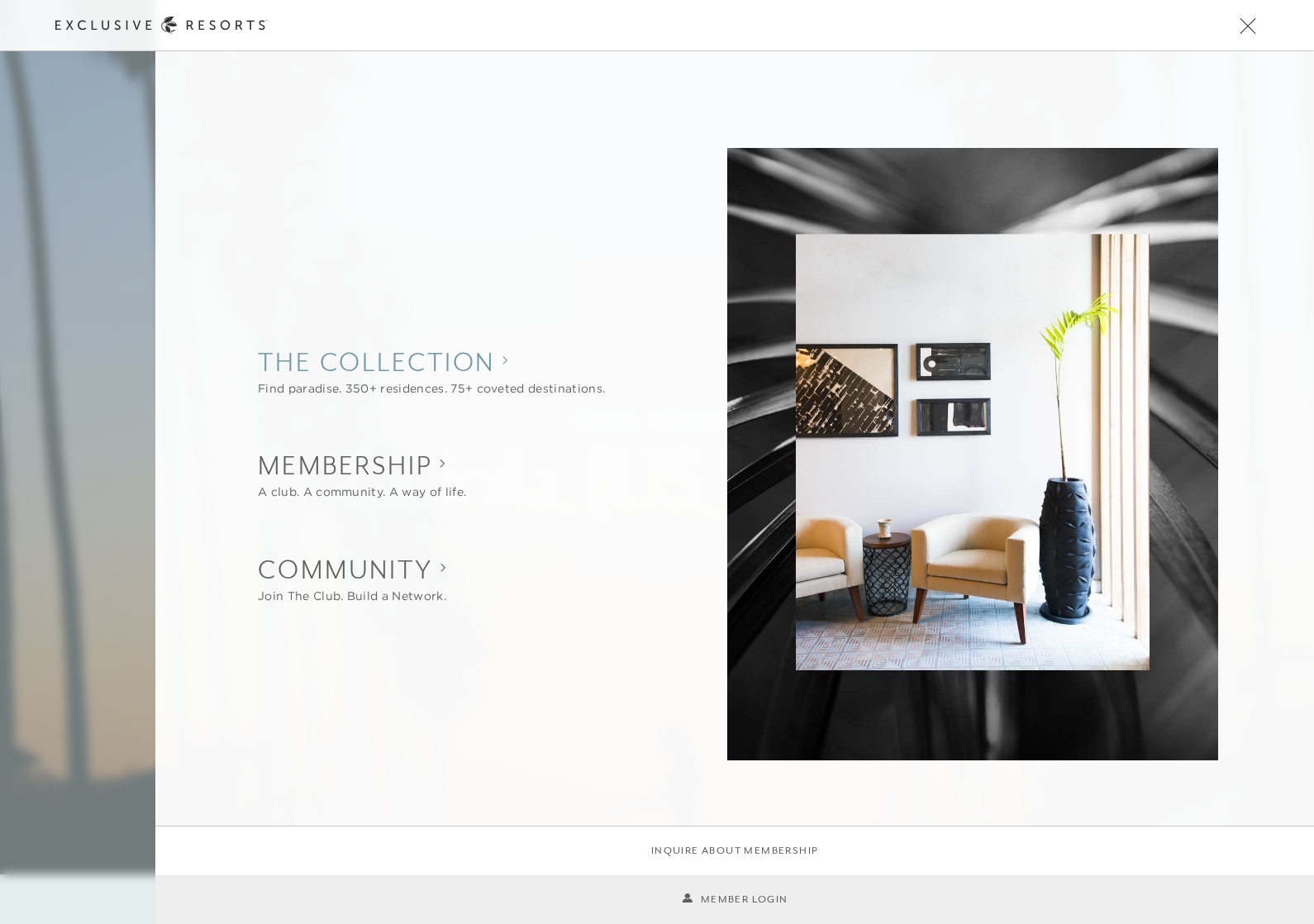
click at [583, 381] on div "Find paradise. 350+ residences. 75+ coveted destinations." at bounding box center [431, 389] width 347 height 17
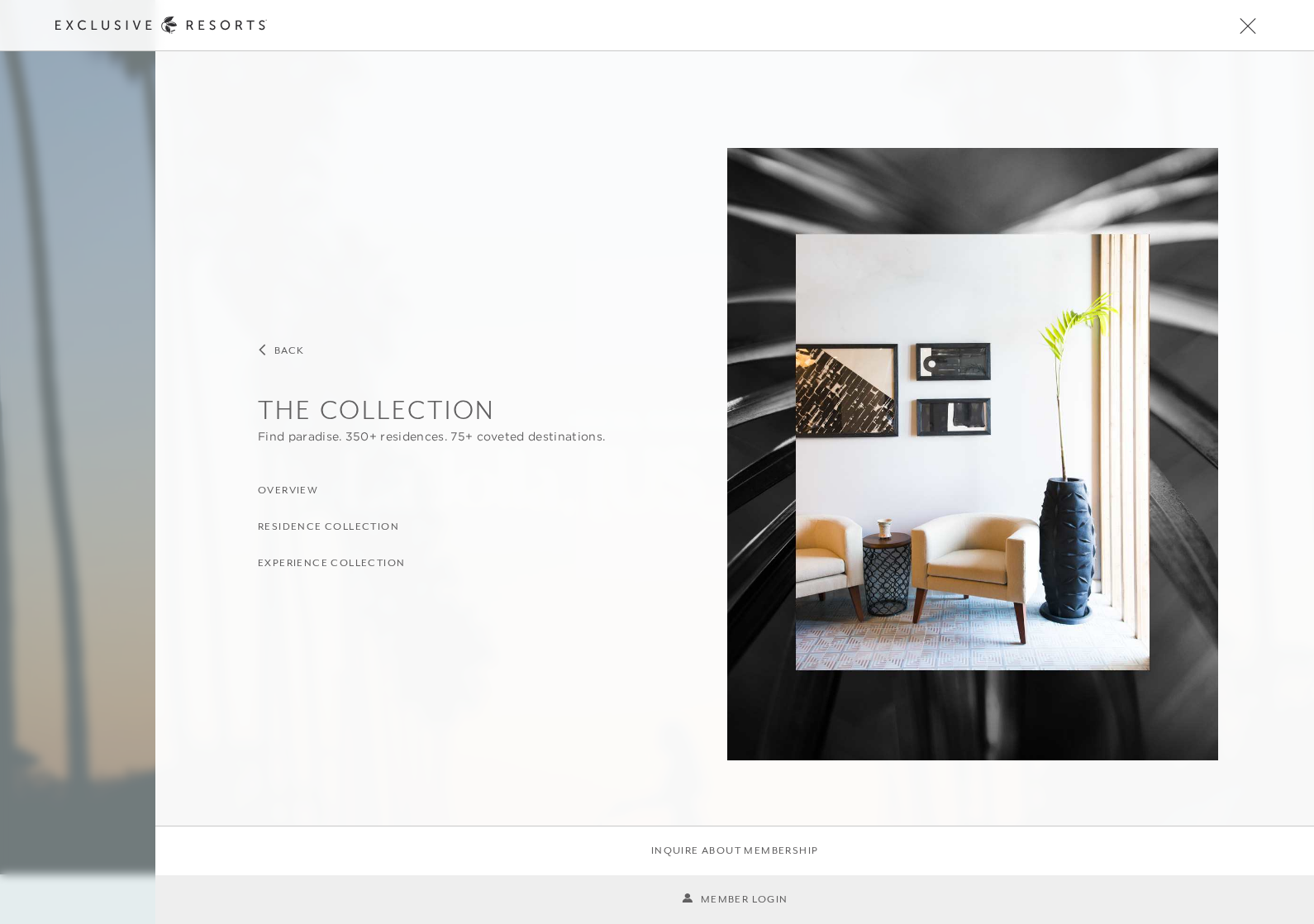
click at [371, 526] on h3 "Residence Collection" at bounding box center [329, 527] width 141 height 15
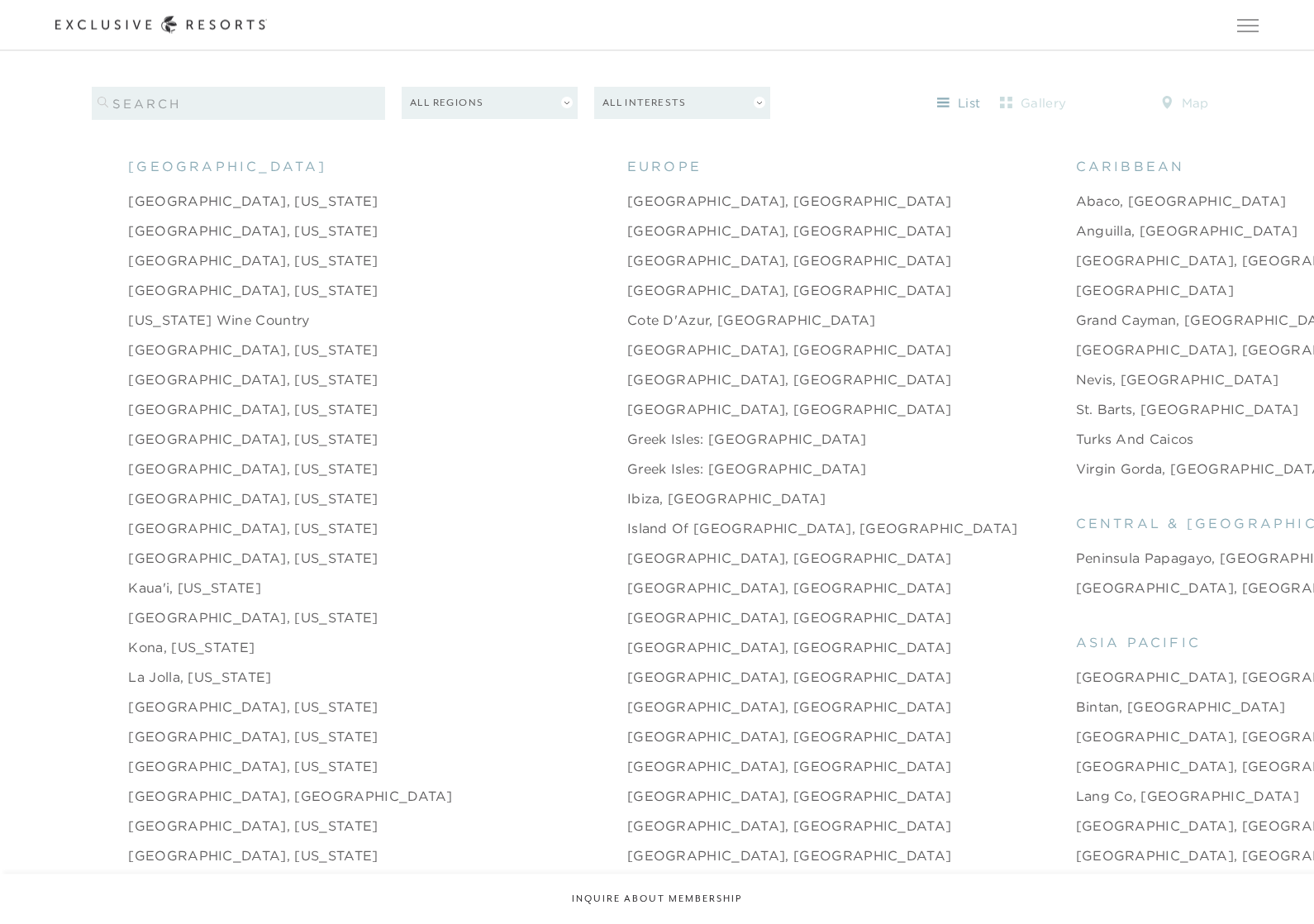
scroll to position [1958, 0]
click at [1076, 350] on link "[GEOGRAPHIC_DATA], [GEOGRAPHIC_DATA]" at bounding box center [1239, 349] width 325 height 20
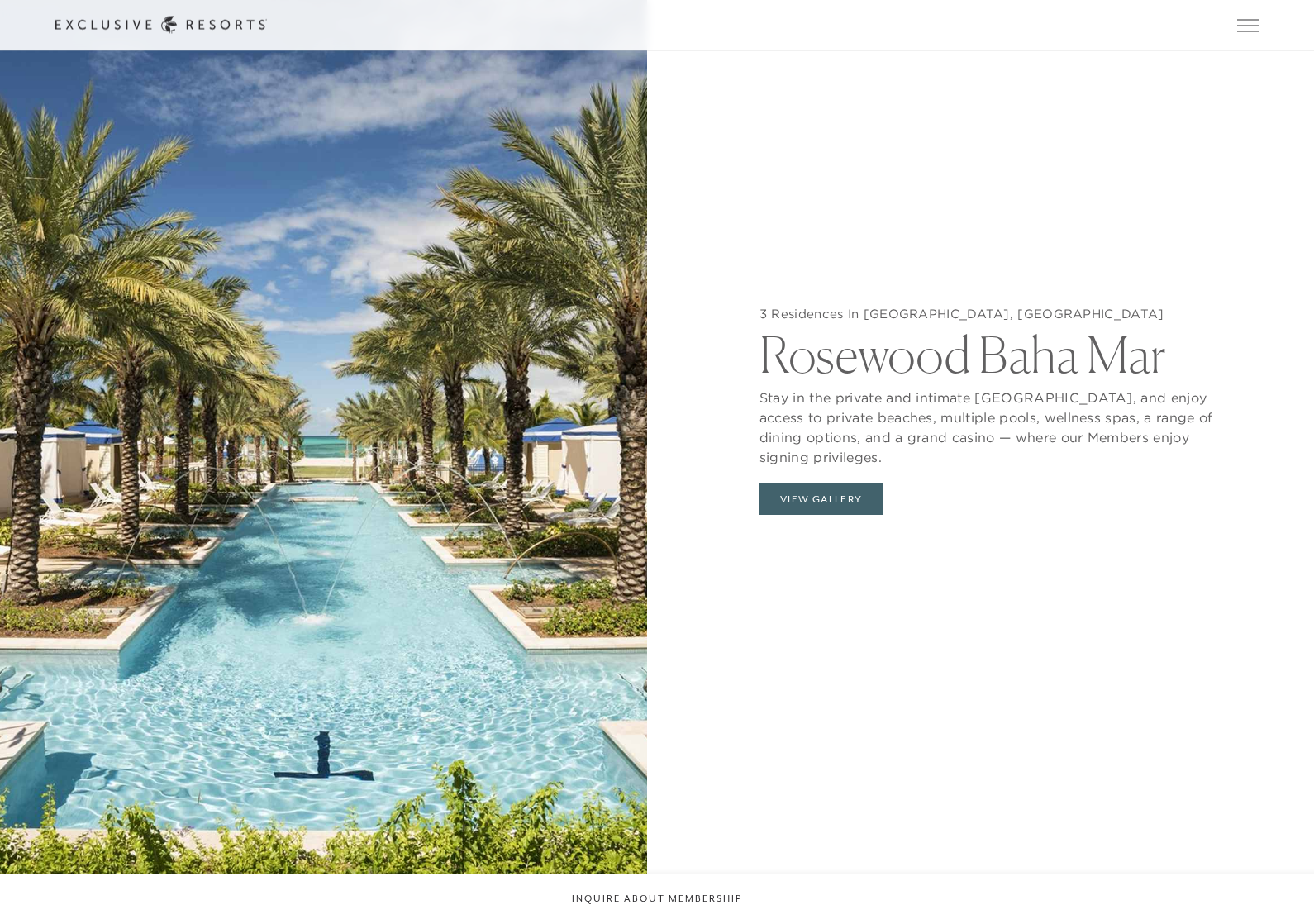
scroll to position [2001, 0]
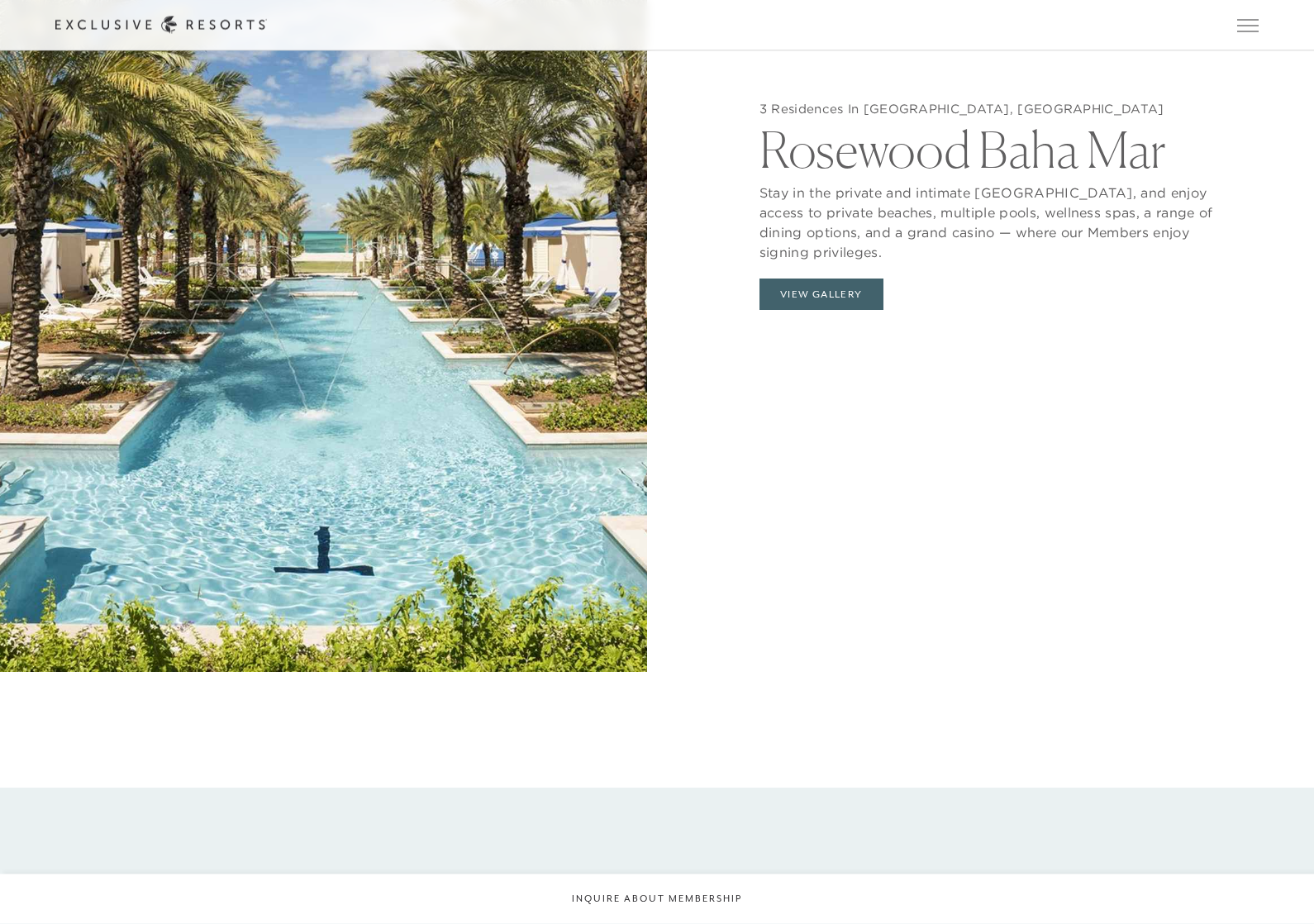
click at [854, 310] on button "View Gallery" at bounding box center [821, 295] width 124 height 31
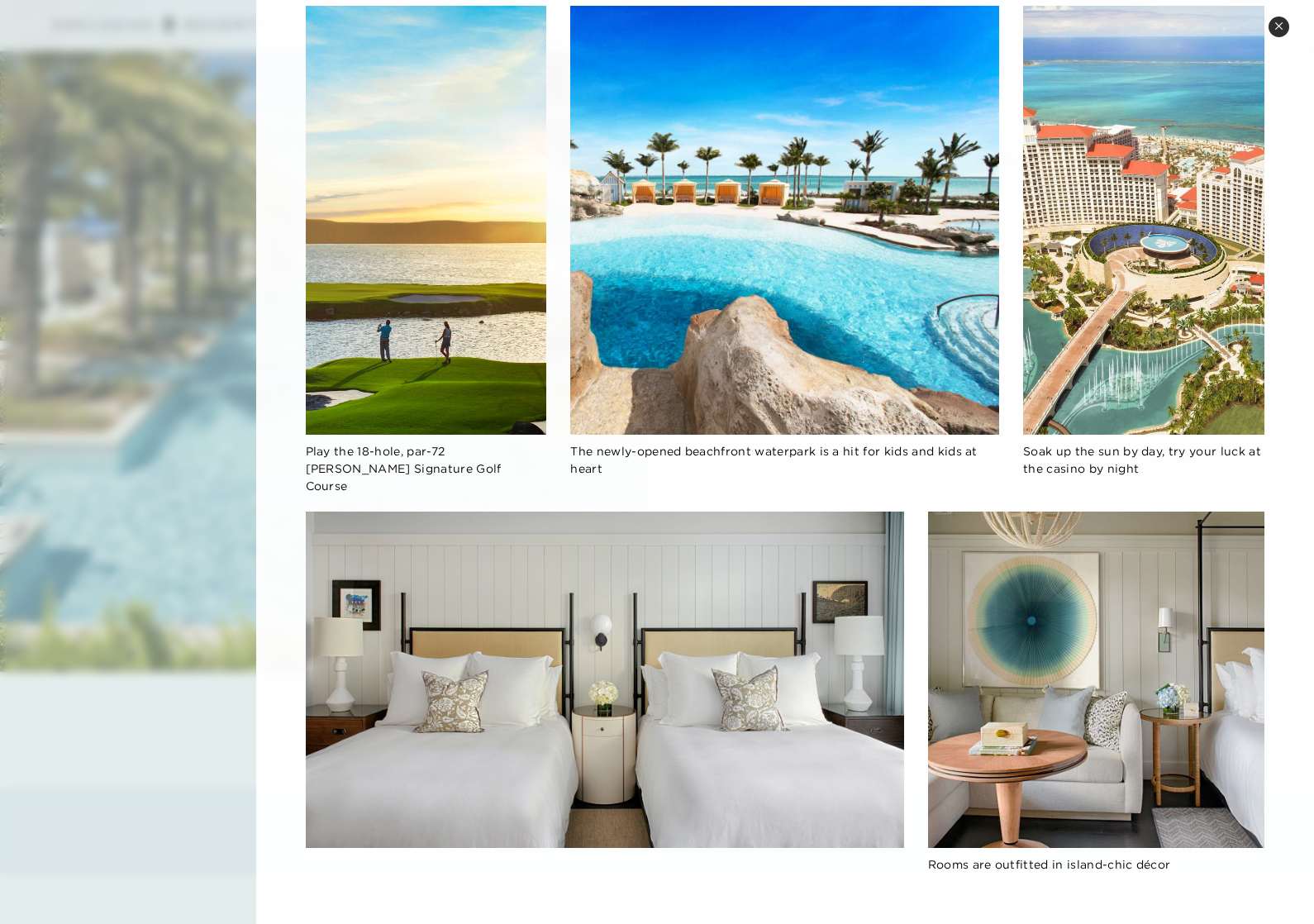
scroll to position [873, 0]
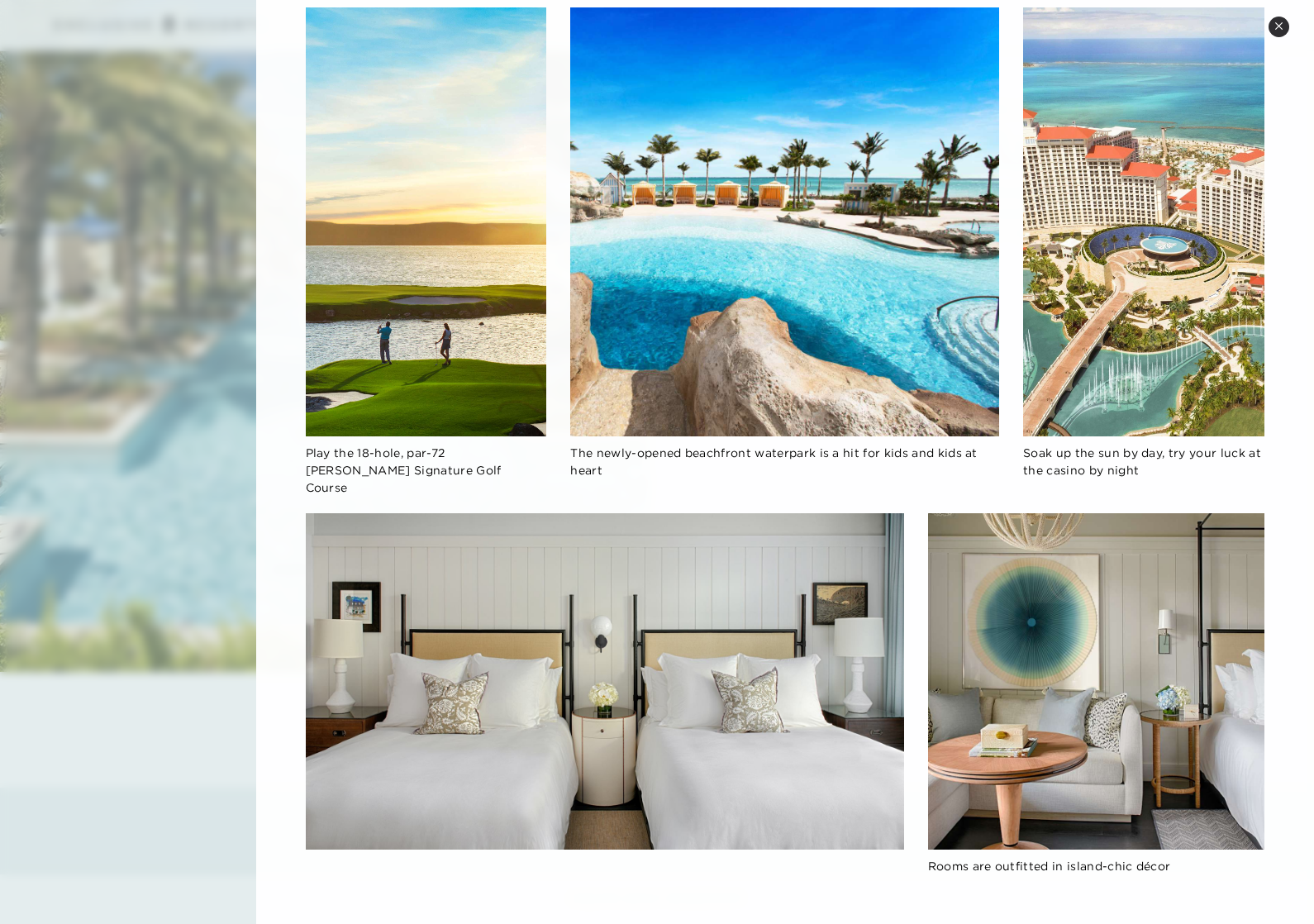
click at [1279, 22] on icon at bounding box center [1278, 25] width 9 height 9
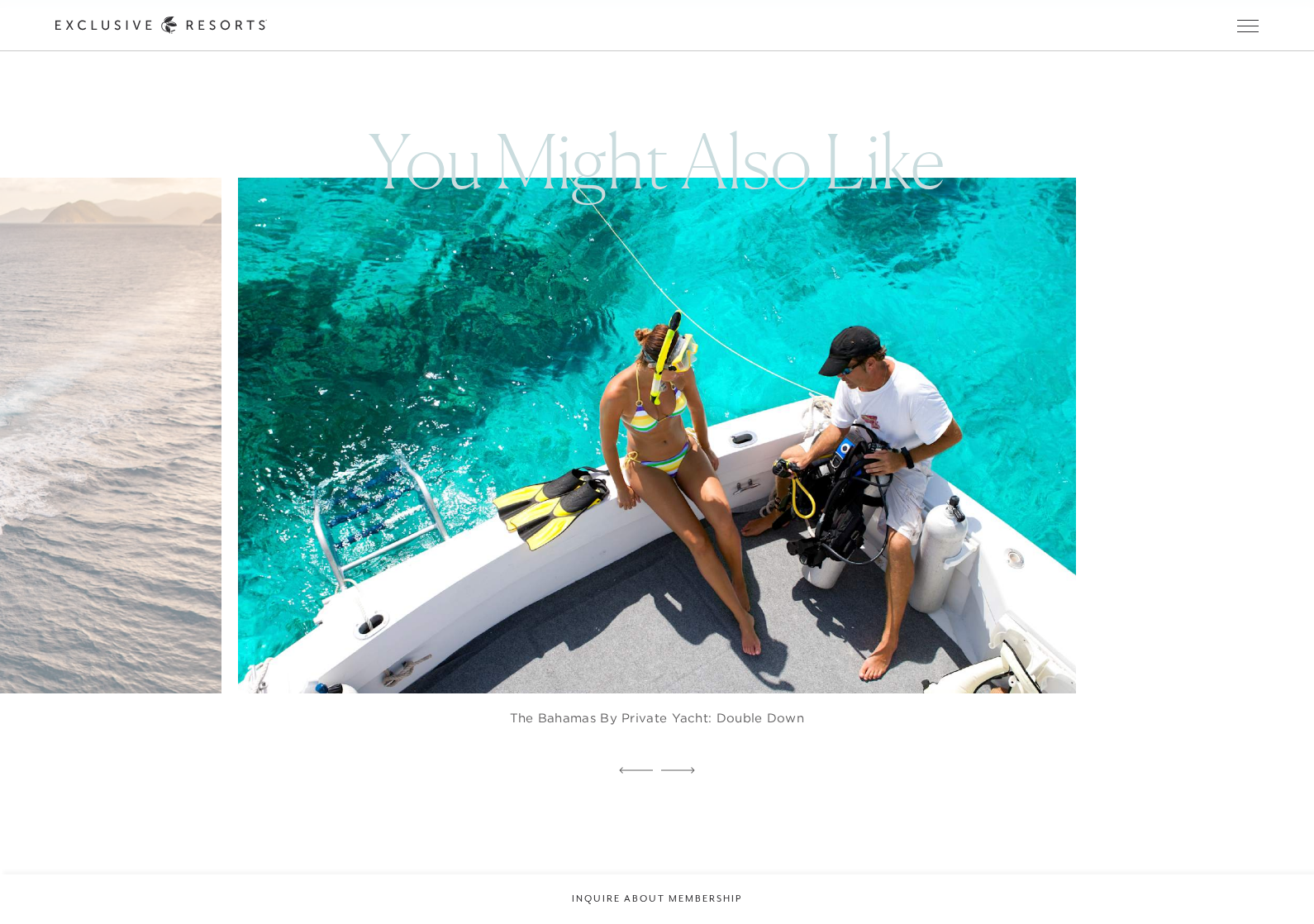
scroll to position [3783, 0]
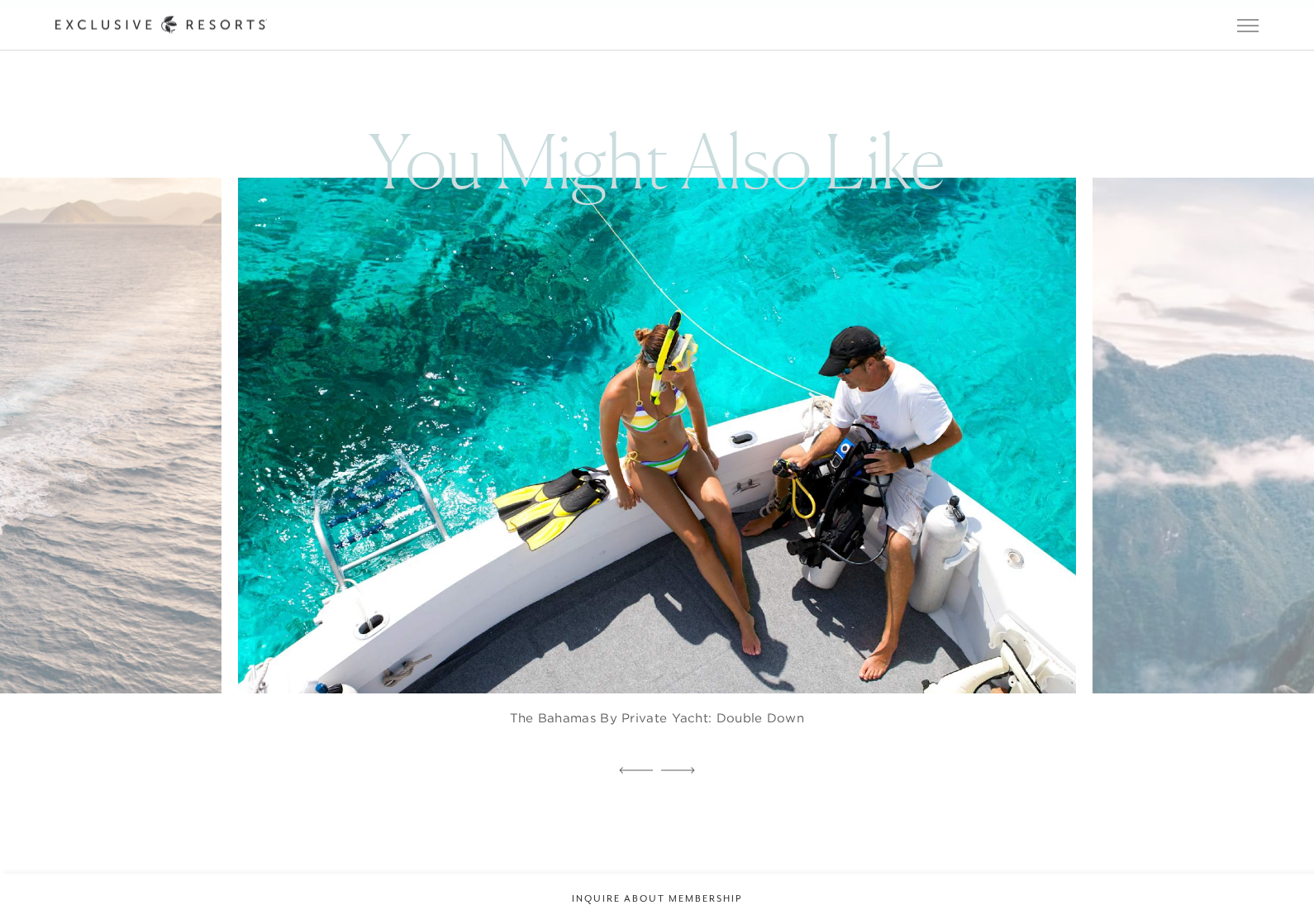
click at [839, 624] on img at bounding box center [685, 435] width 921 height 566
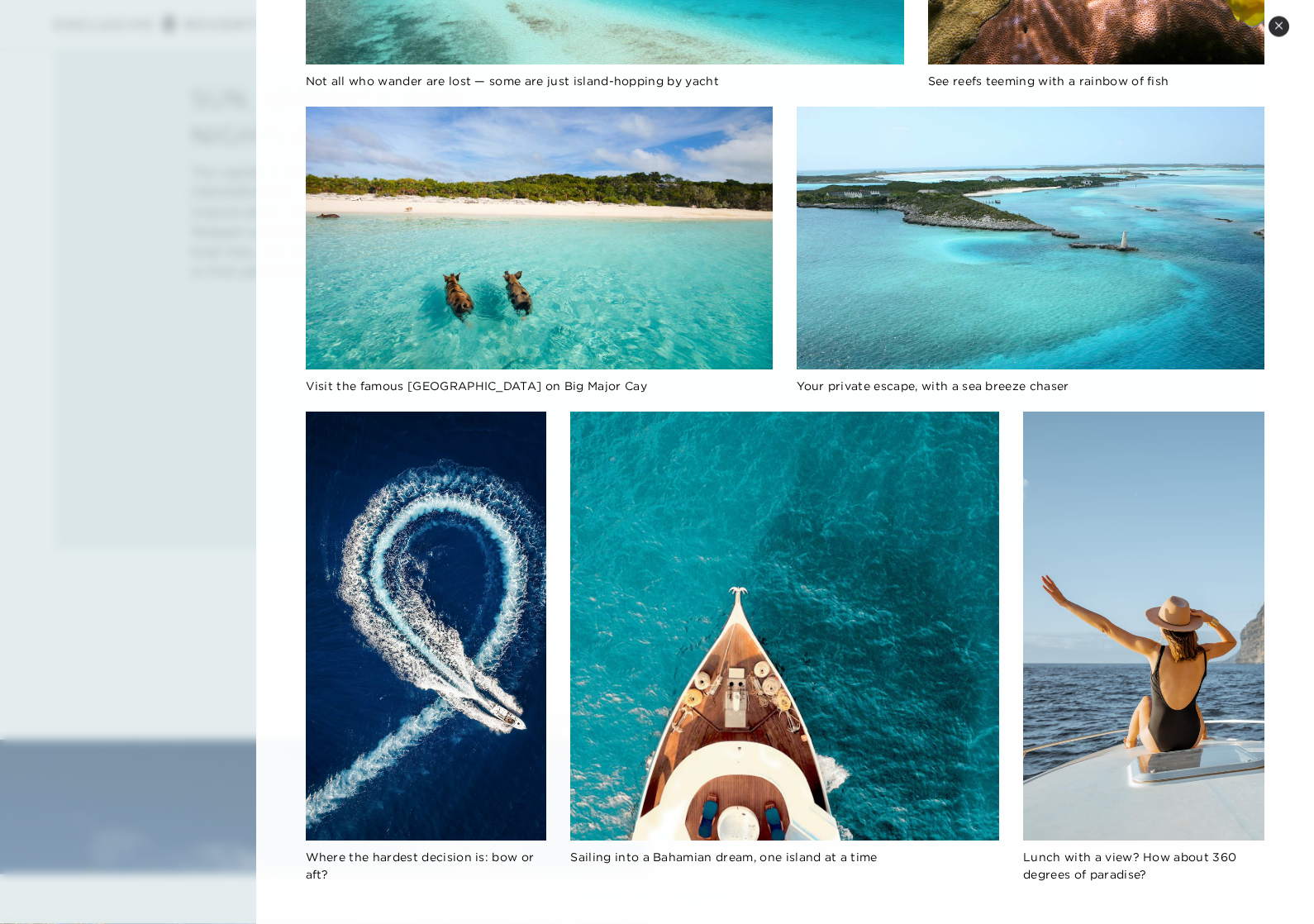
scroll to position [1204, 0]
click at [1276, 30] on icon at bounding box center [1278, 25] width 9 height 9
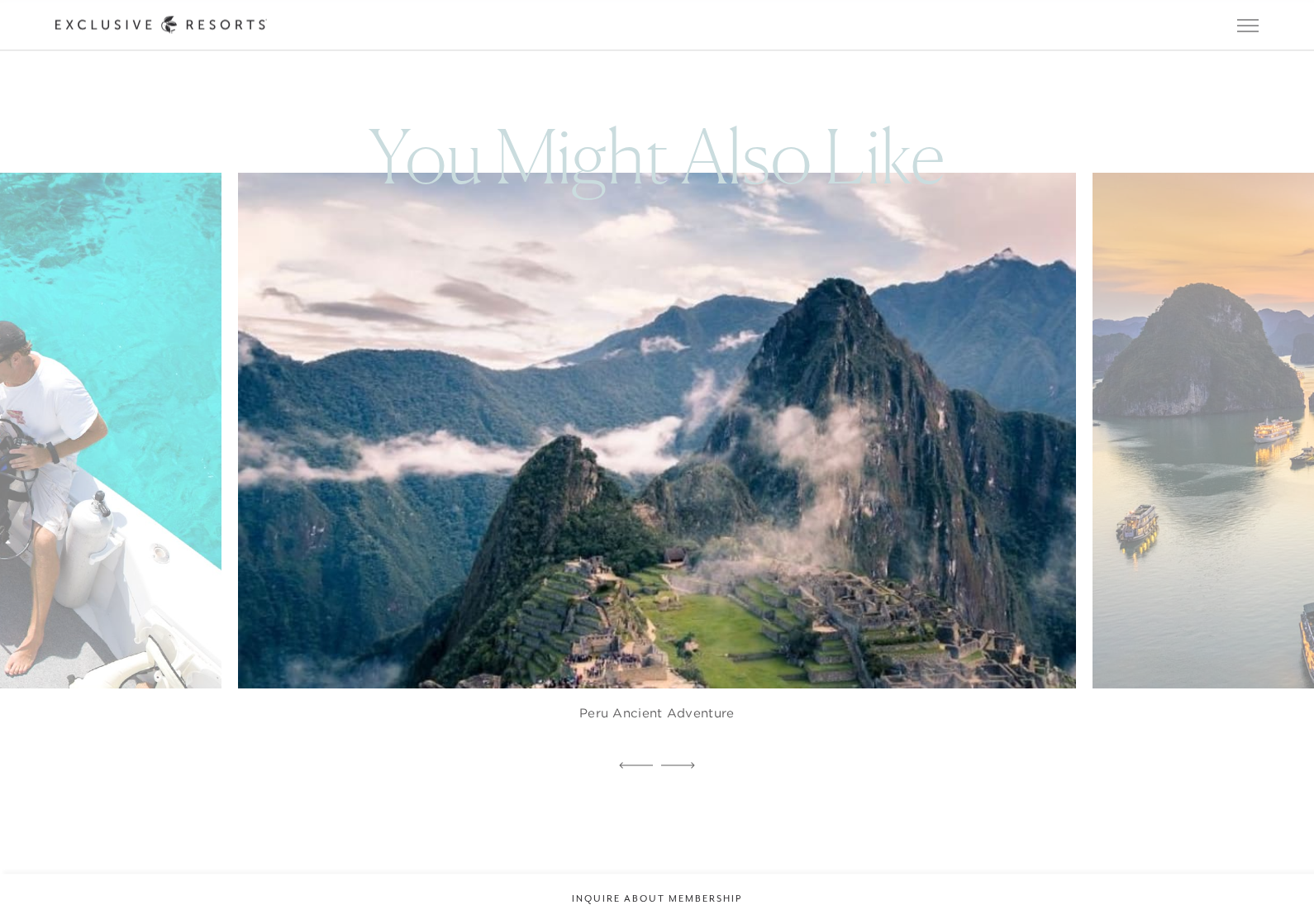
scroll to position [3789, 0]
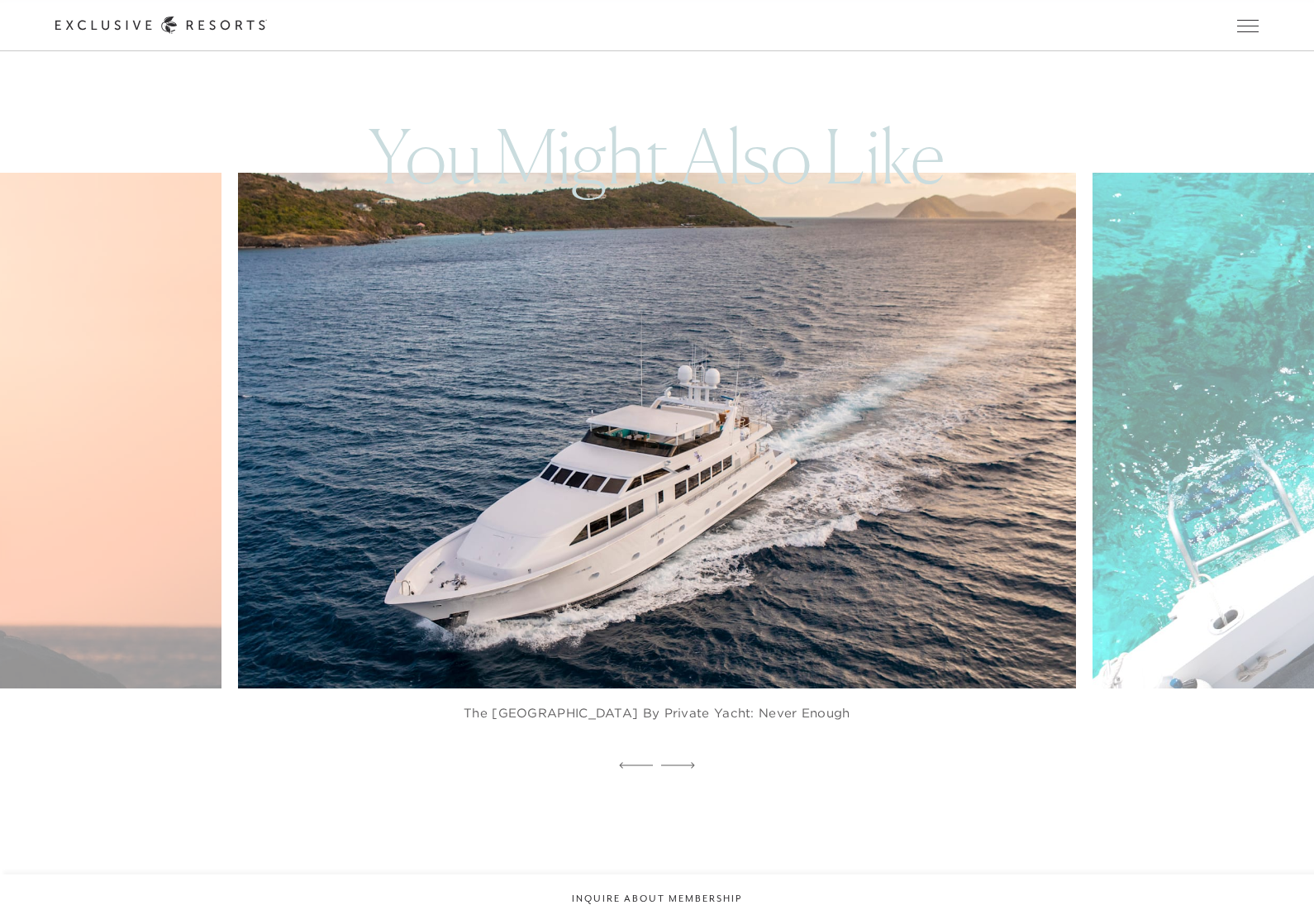
click at [949, 408] on img at bounding box center [685, 429] width 921 height 566
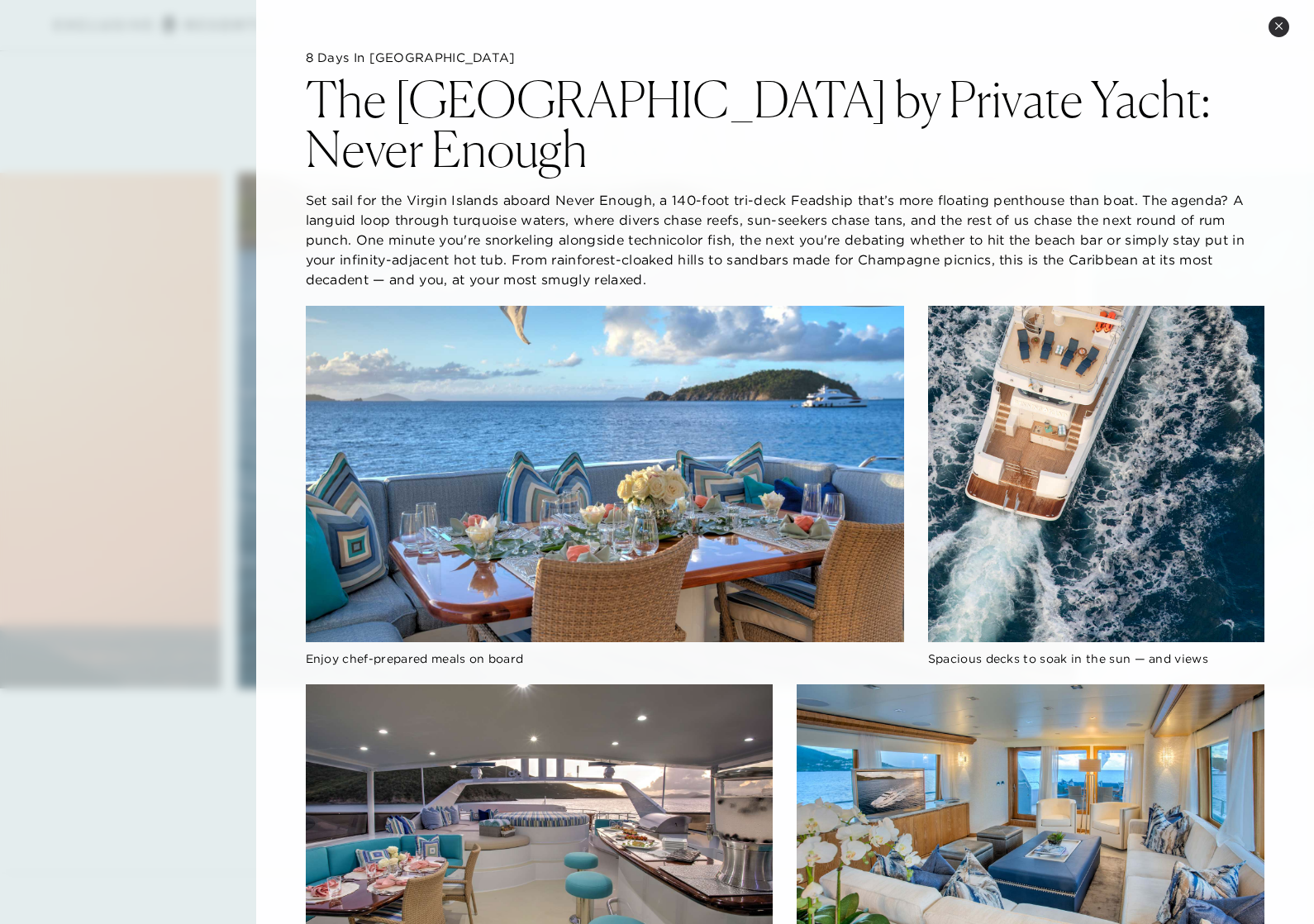
scroll to position [0, 0]
click at [1270, 30] on button "Close quickview" at bounding box center [1278, 26] width 20 height 20
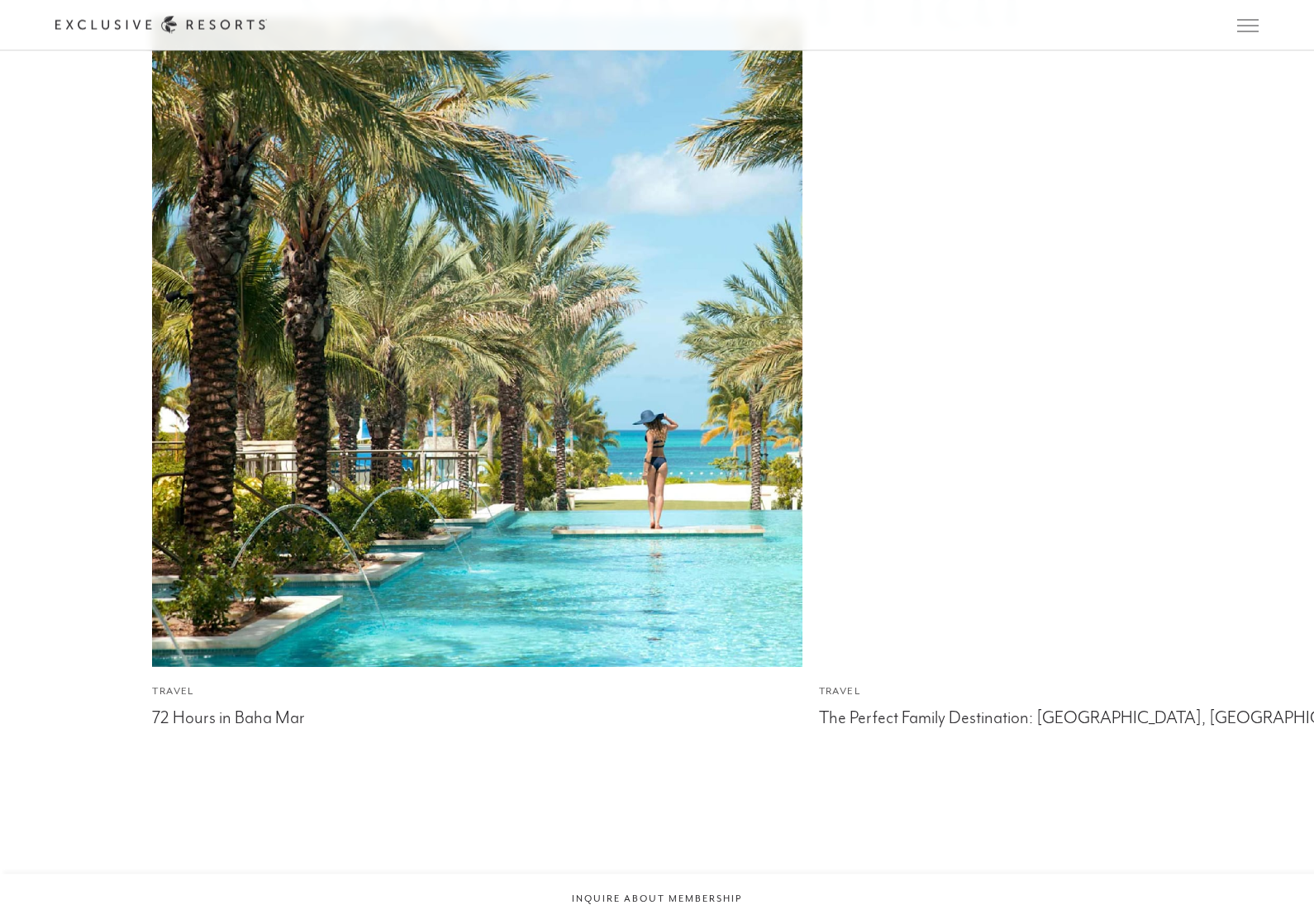
scroll to position [4814, 0]
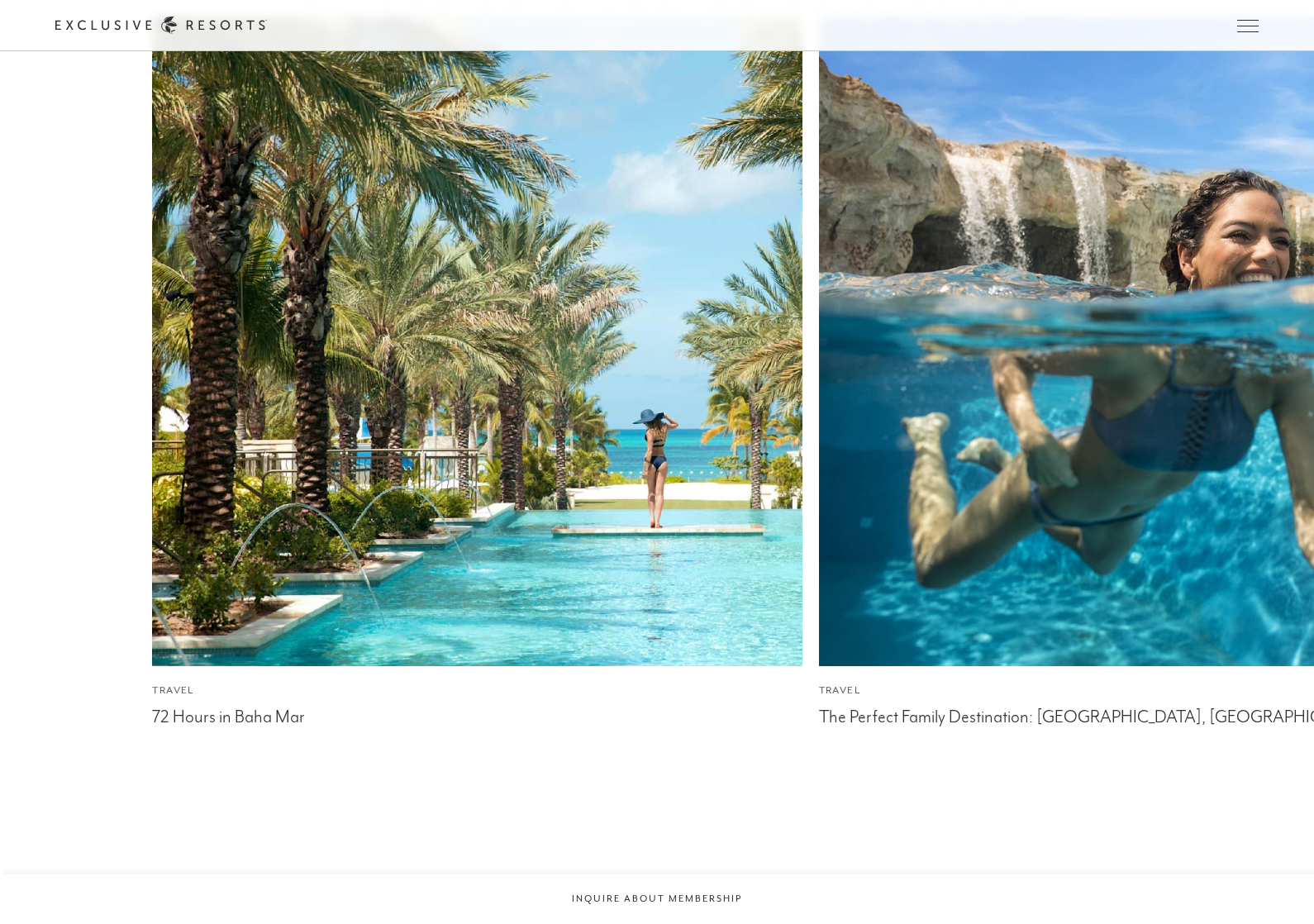
click at [1194, 269] on img at bounding box center [1143, 341] width 715 height 714
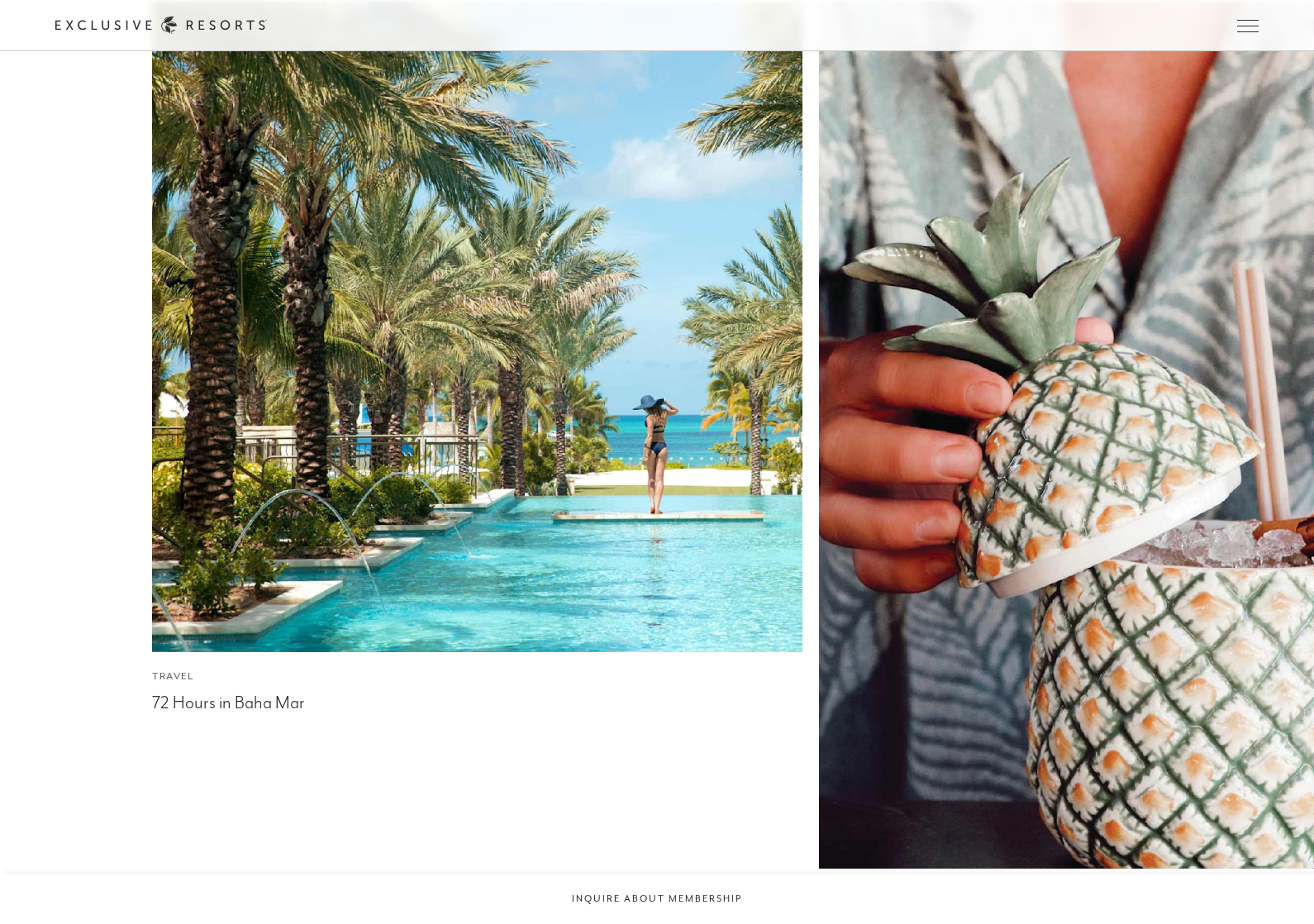
scroll to position [3985, 0]
click at [1187, 332] on img at bounding box center [1143, 435] width 715 height 952
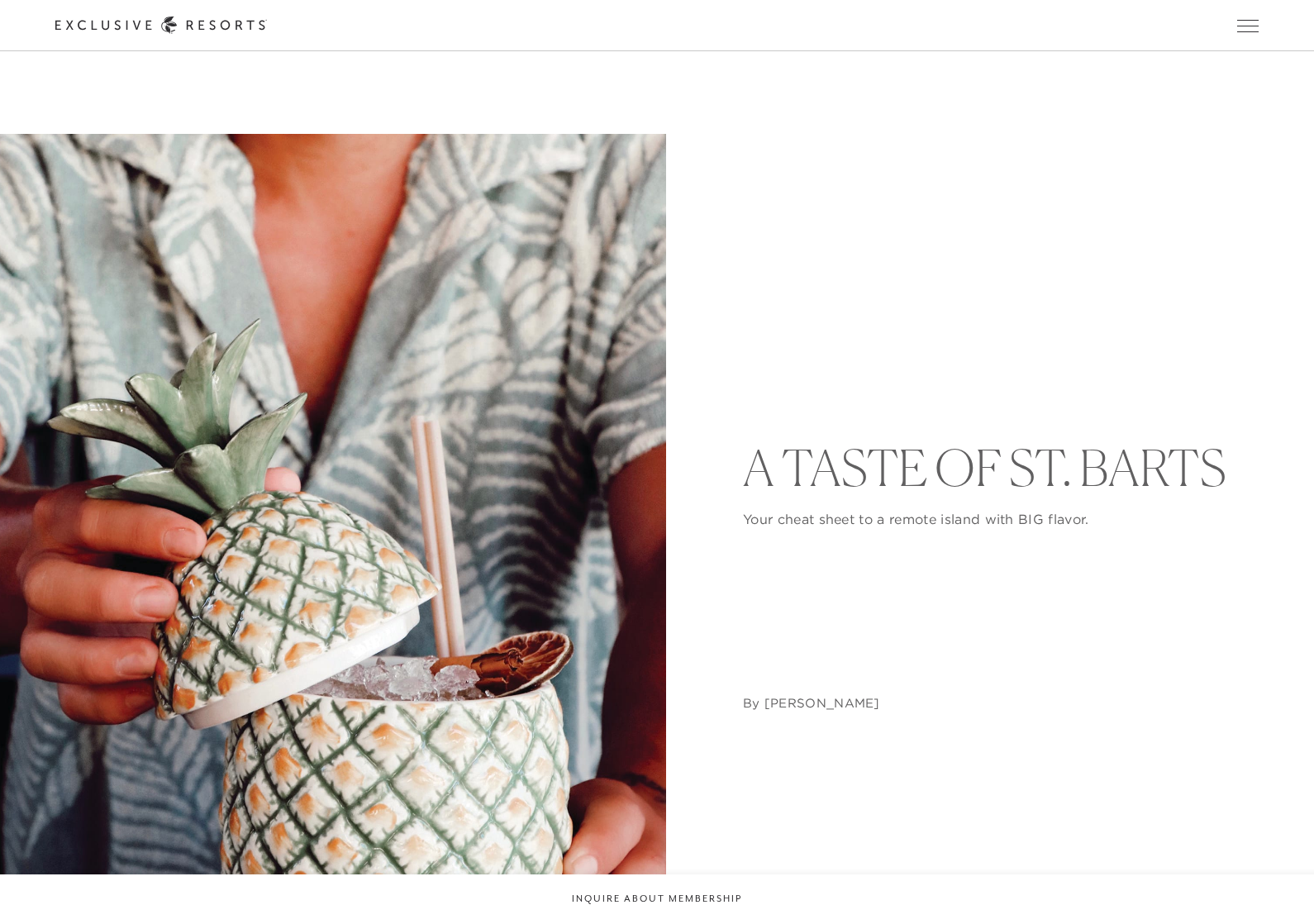
scroll to position [3985, 0]
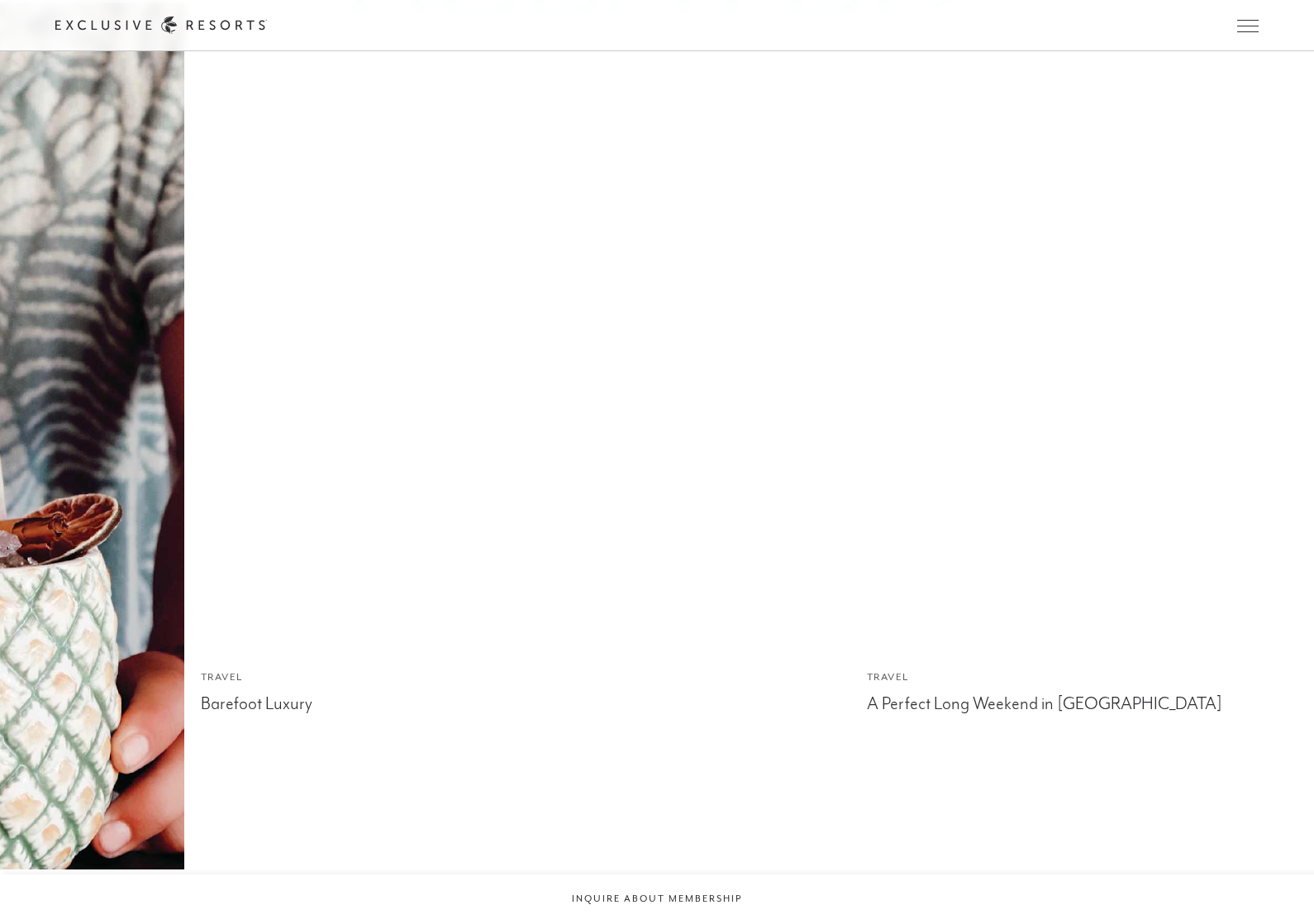
click at [1151, 247] on img at bounding box center [1191, 327] width 715 height 714
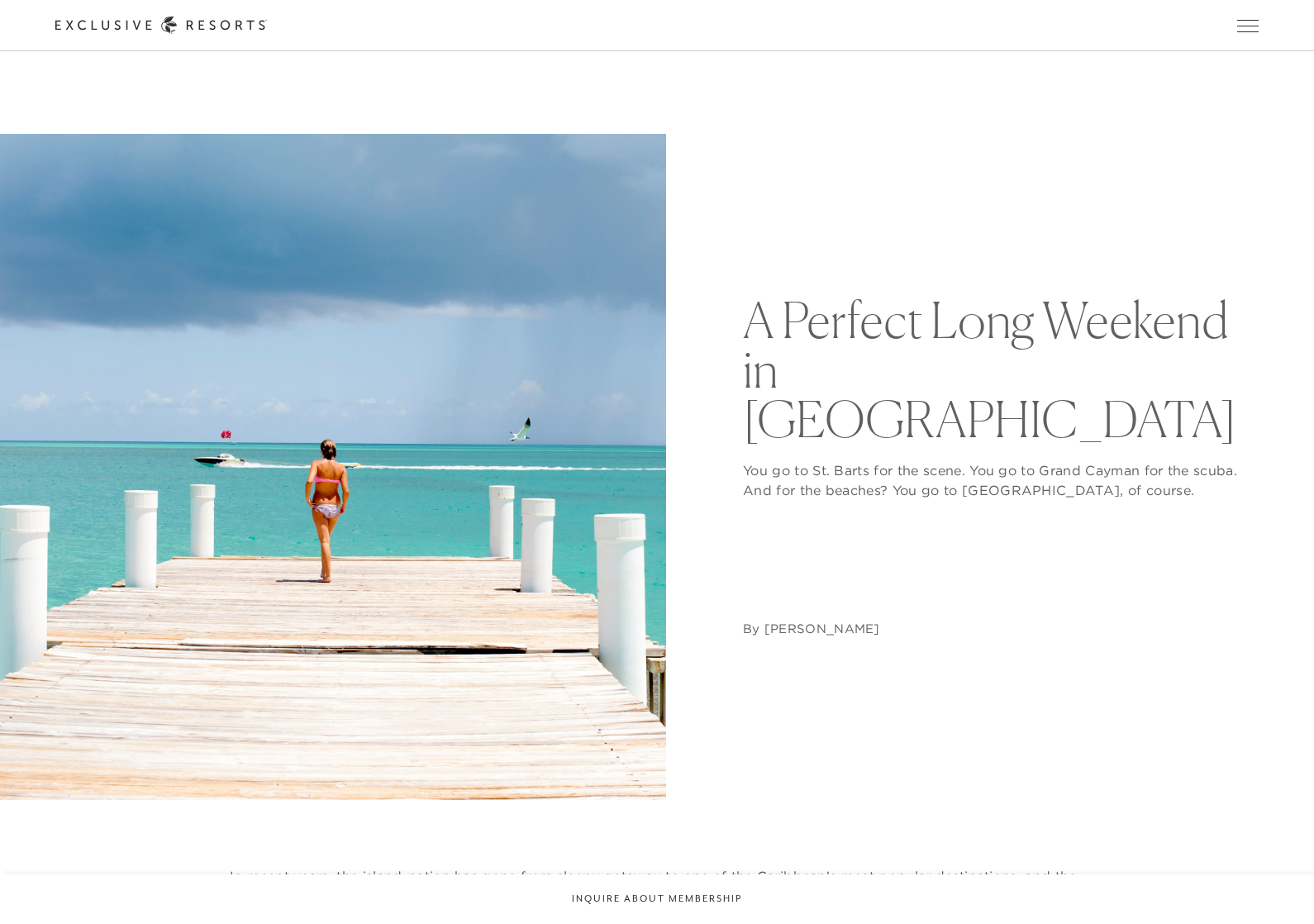
click at [1250, 31] on button "Open navigation" at bounding box center [1247, 26] width 21 height 12
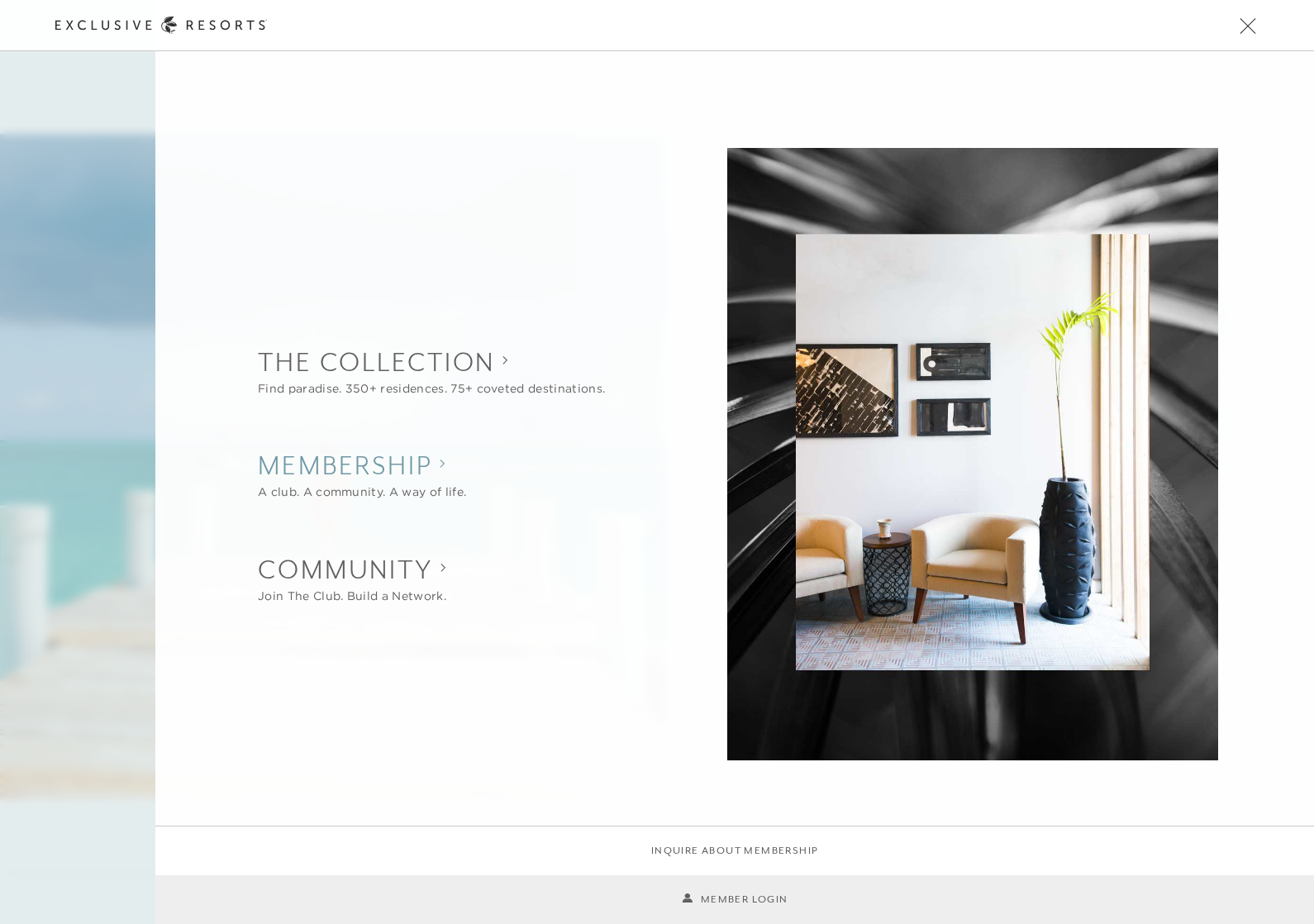
click at [446, 490] on div "A club. A community. A way of life." at bounding box center [362, 493] width 208 height 17
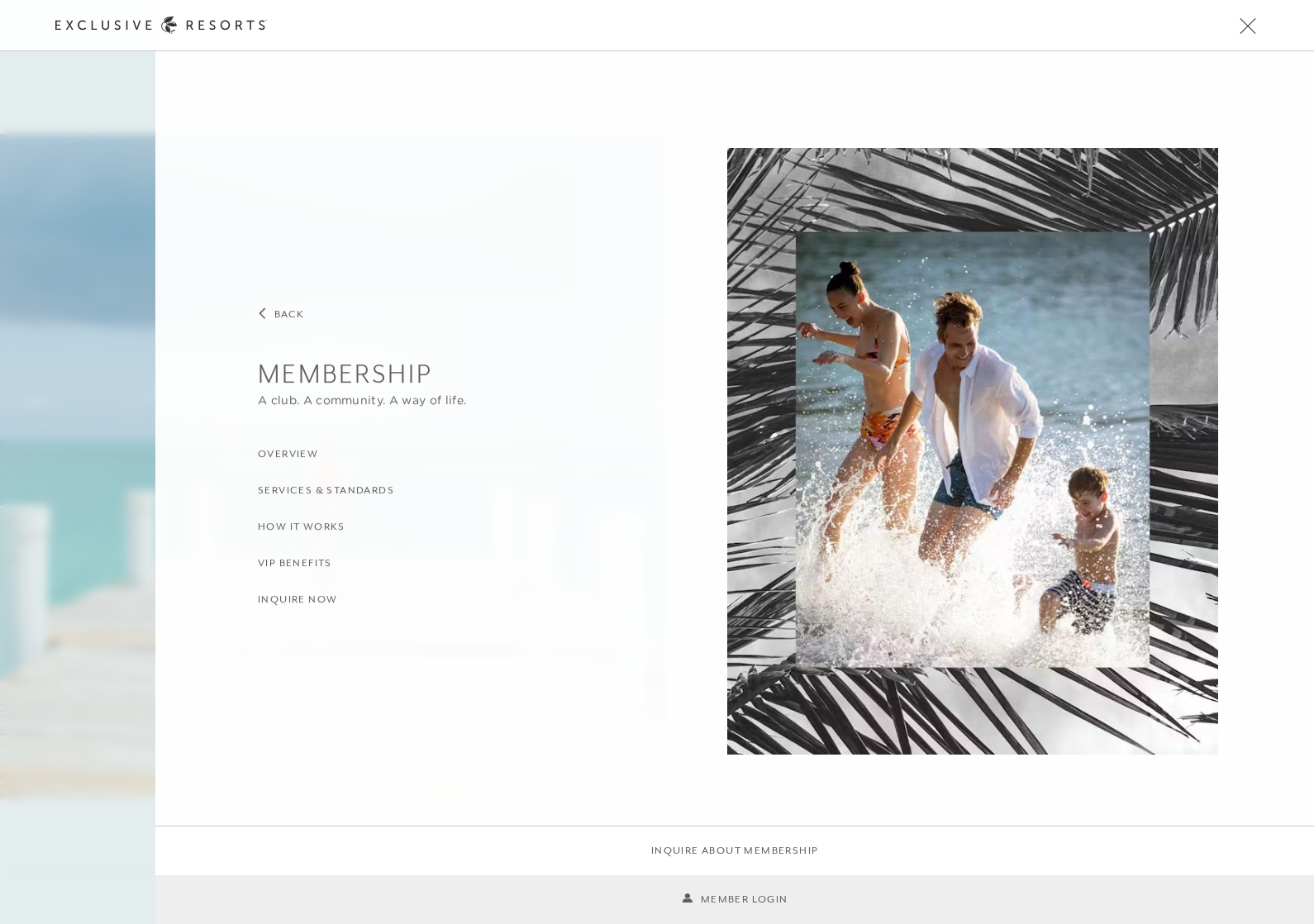
click at [318, 531] on h3 "How it Works" at bounding box center [302, 528] width 88 height 15
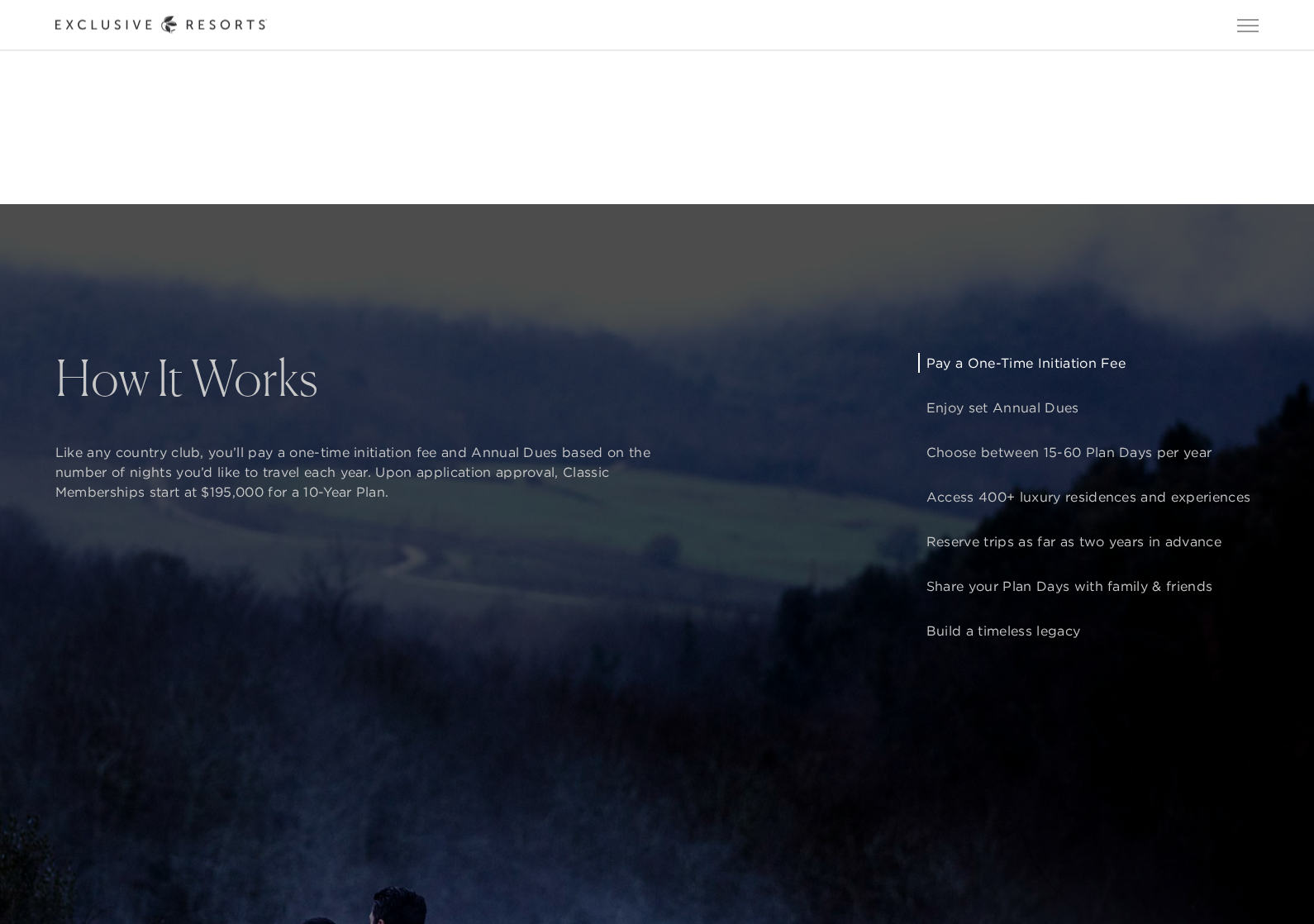
scroll to position [1424, 0]
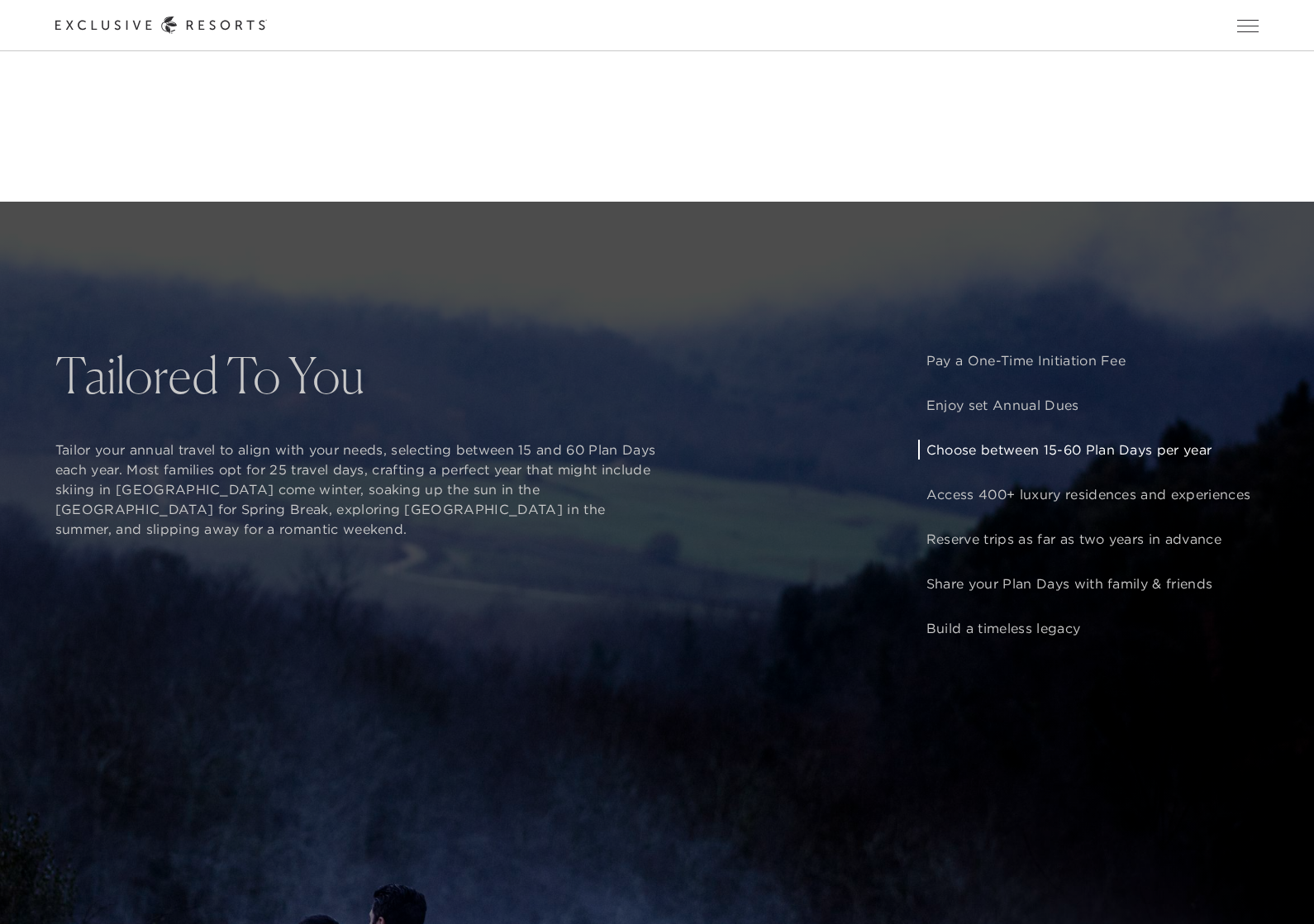
click at [1071, 459] on p "Choose between 15-60 Plan Days per year" at bounding box center [1088, 449] width 324 height 20
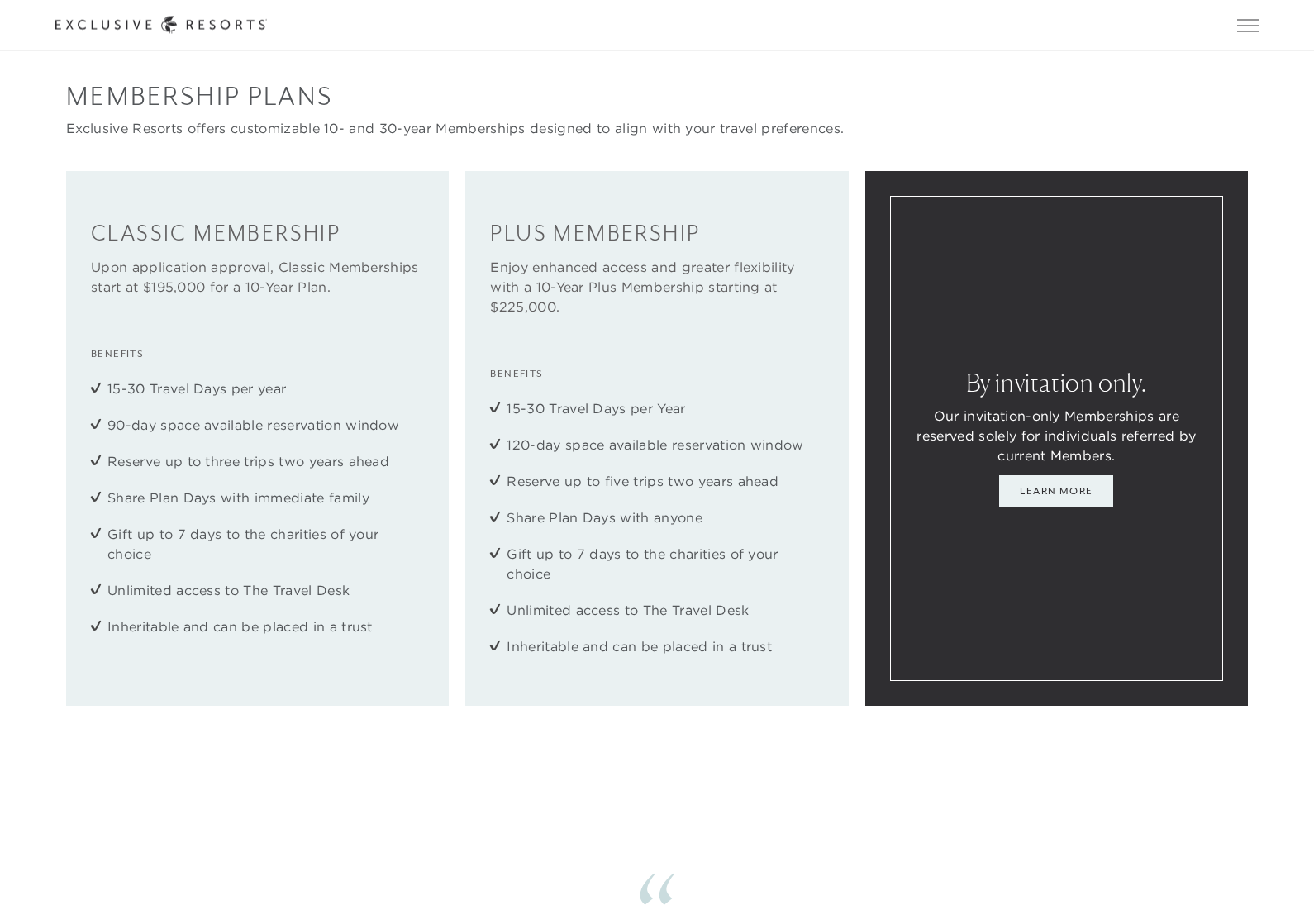
scroll to position [2589, 0]
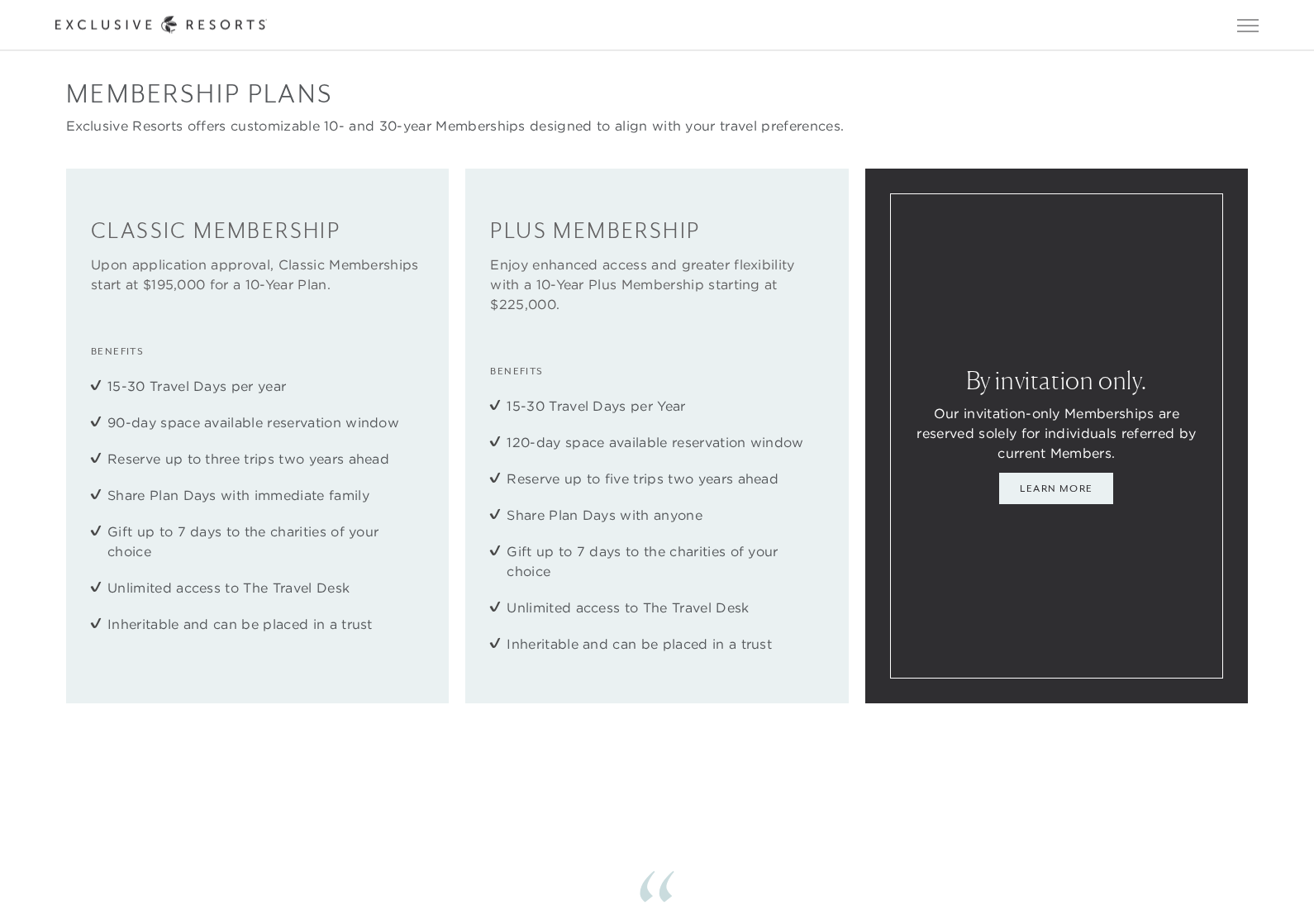
click at [1078, 505] on link "Learn More" at bounding box center [1056, 489] width 114 height 31
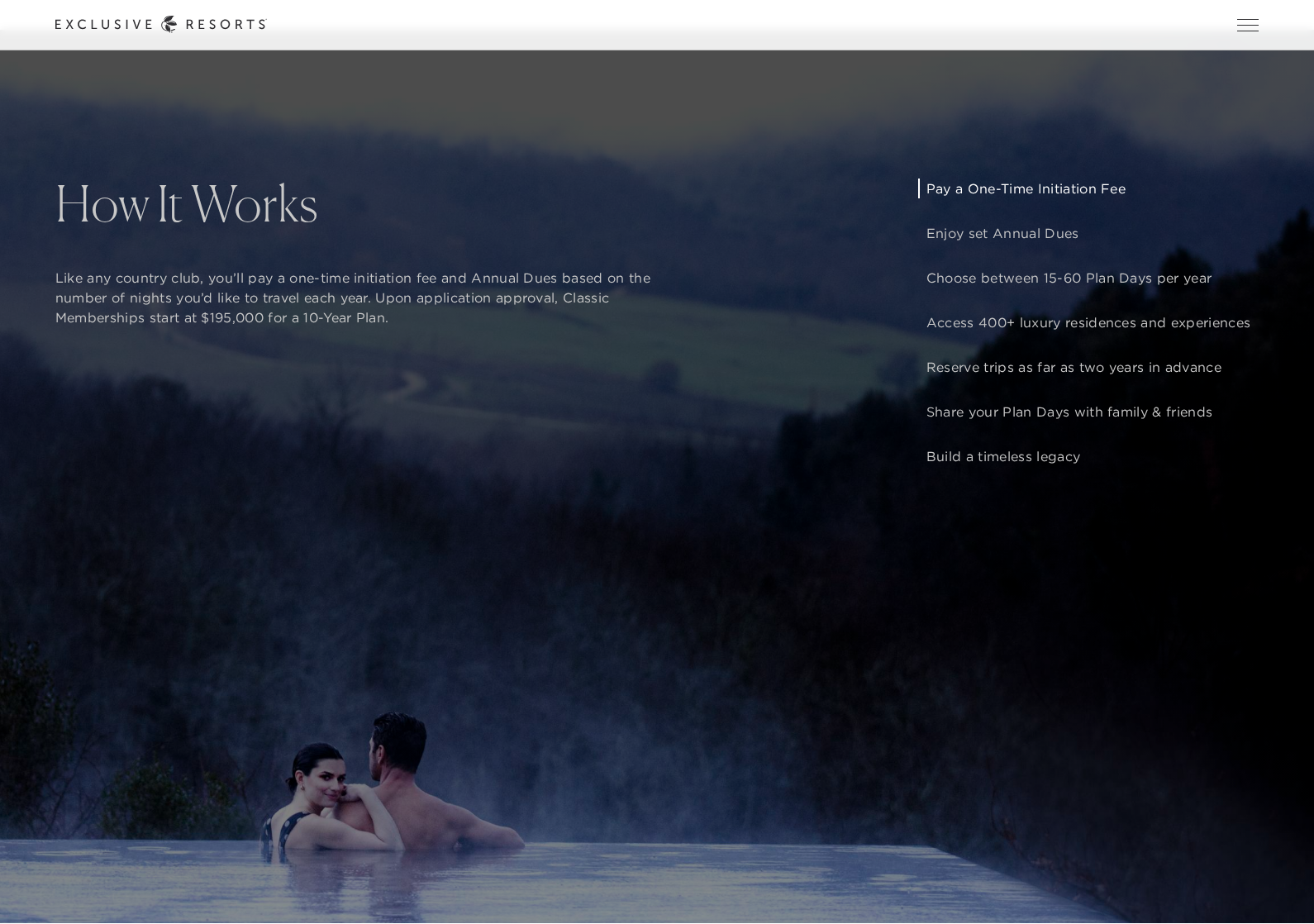
scroll to position [1596, 0]
click at [1174, 287] on p "Choose between 15-60 Plan Days per year" at bounding box center [1088, 277] width 324 height 20
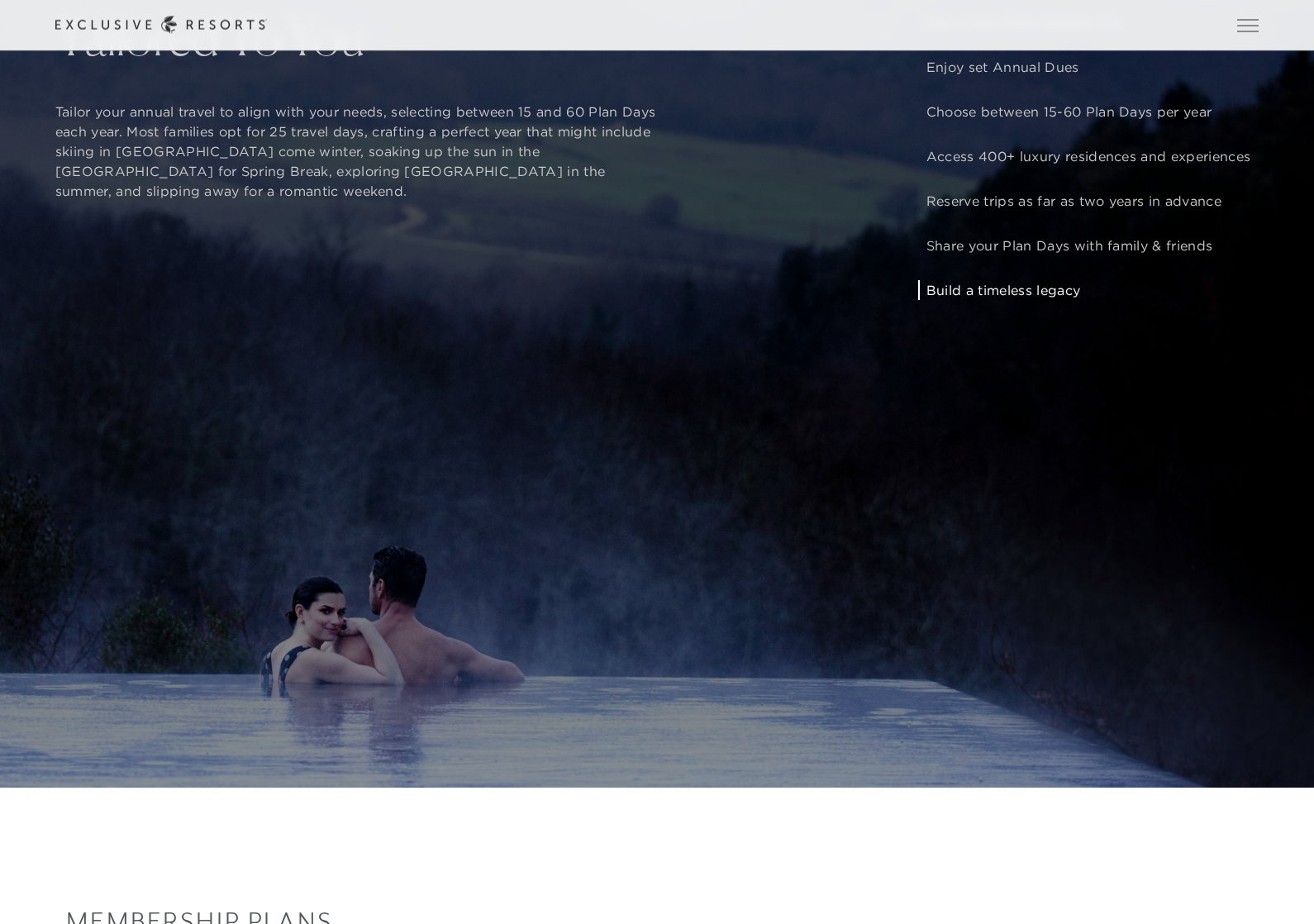
scroll to position [1762, 0]
click at [1048, 300] on p "Build a timeless legacy" at bounding box center [1088, 290] width 324 height 20
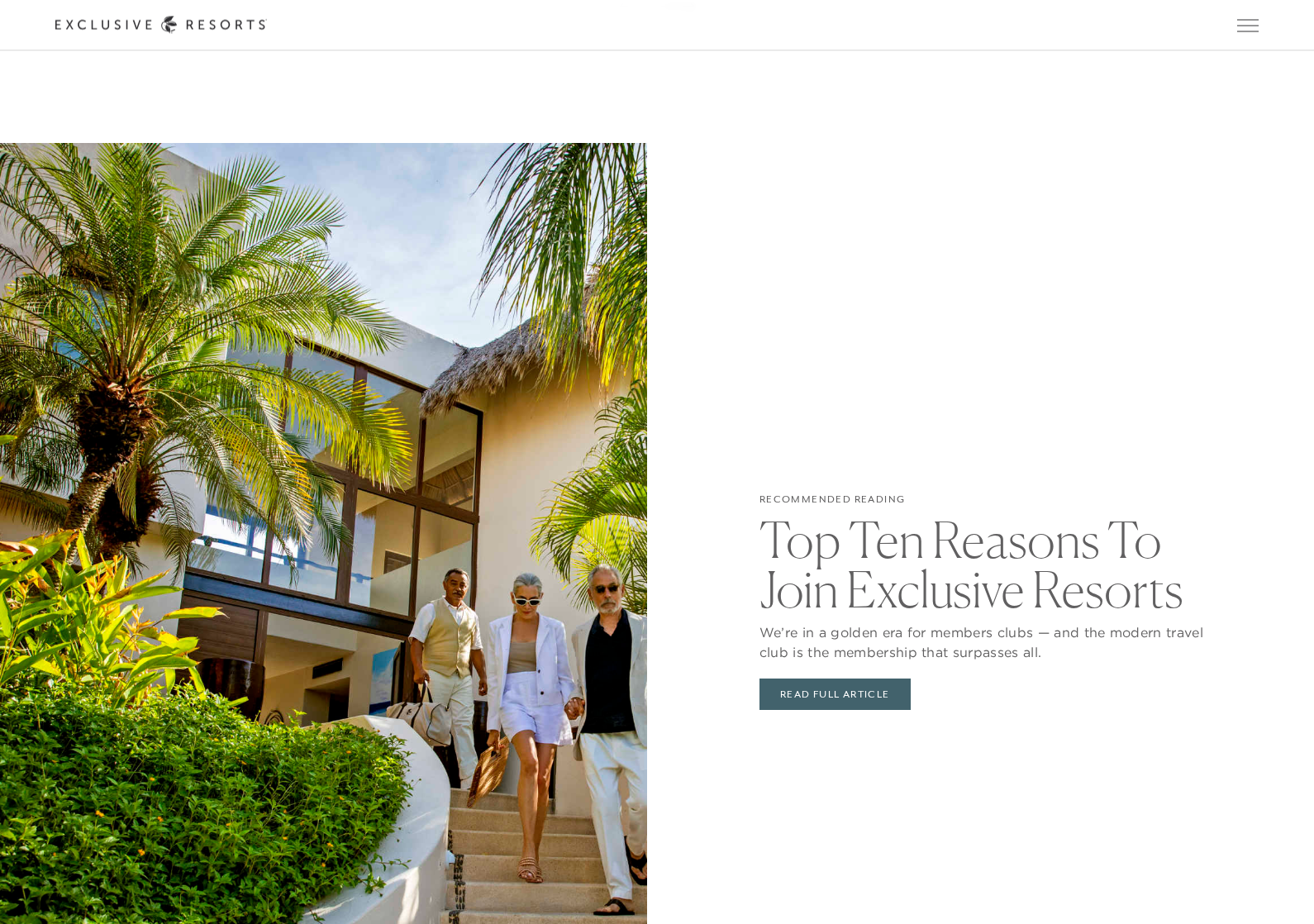
scroll to position [3777, 0]
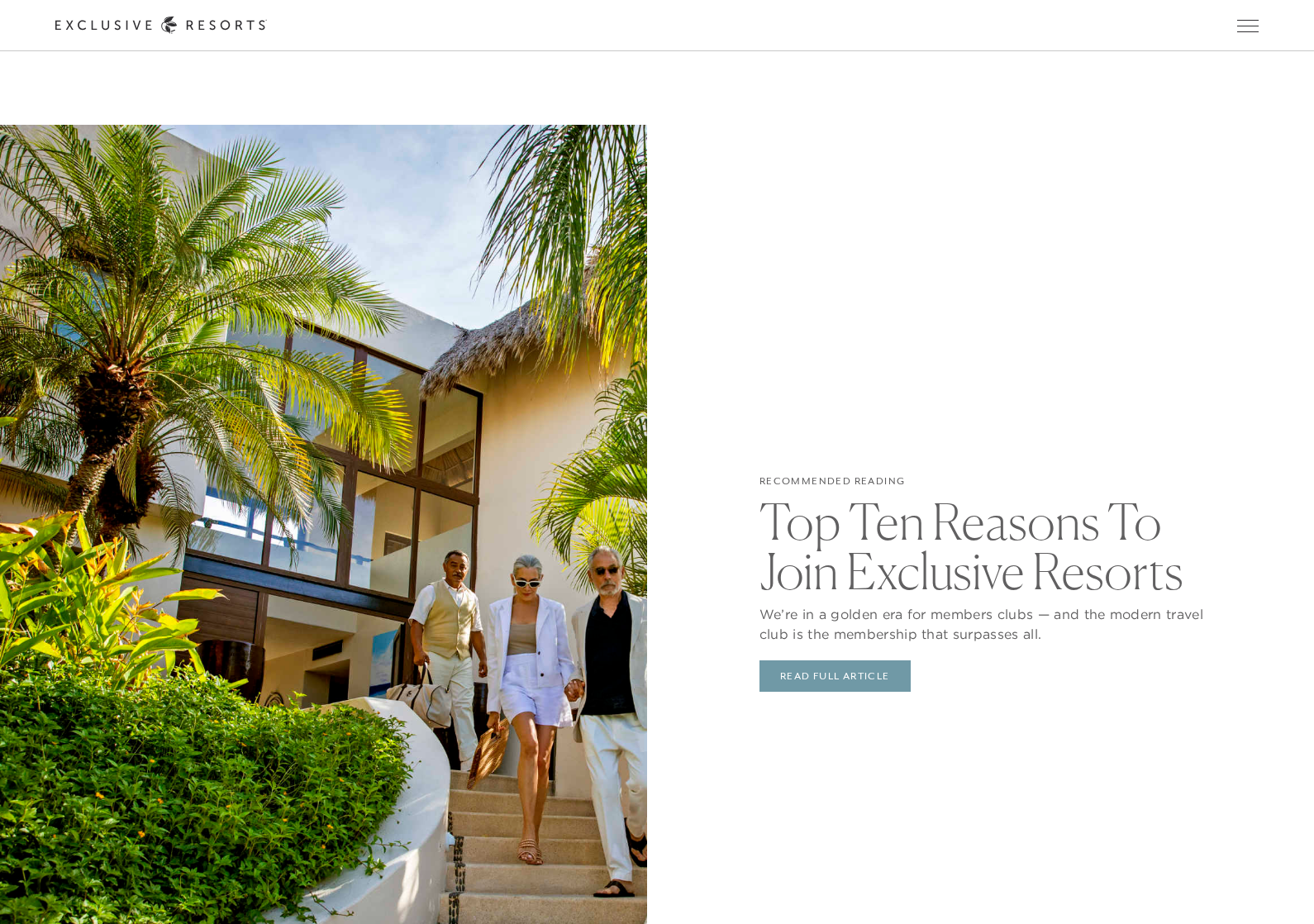
click at [859, 691] on link "Read Full Article" at bounding box center [834, 676] width 151 height 31
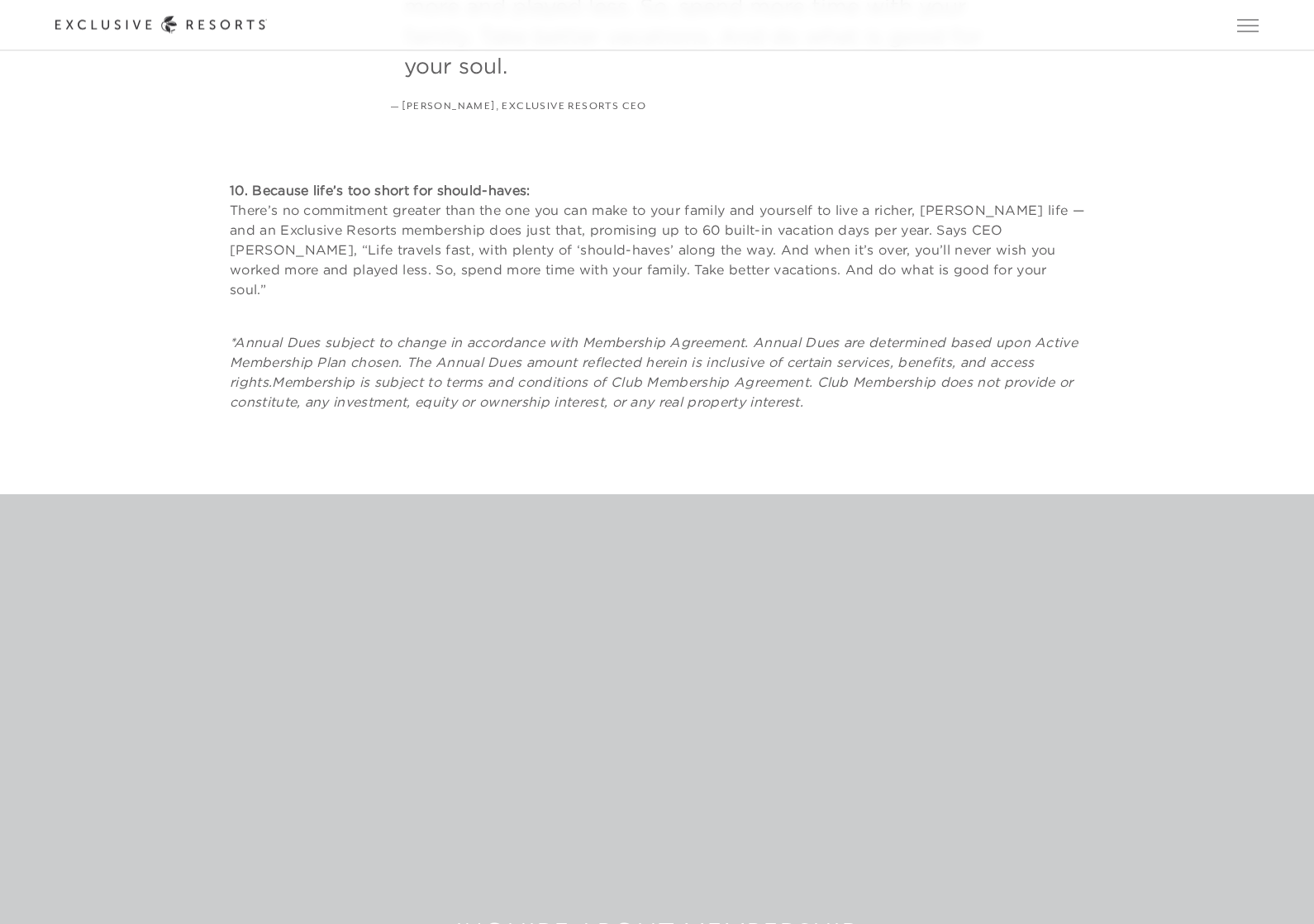
scroll to position [5889, 0]
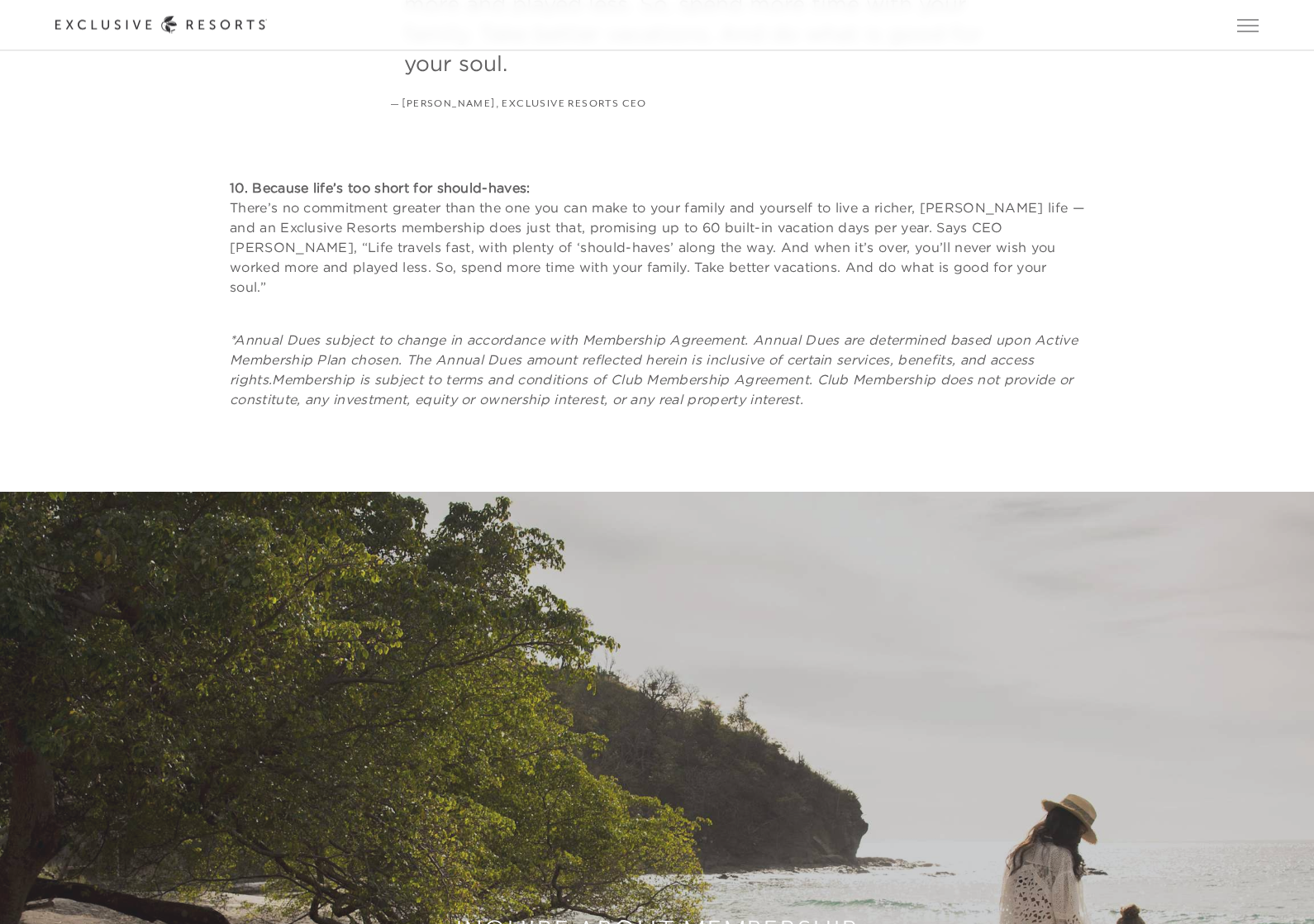
click at [1177, 410] on div "Inquire about Membership Get Started" at bounding box center [657, 912] width 1314 height 1006
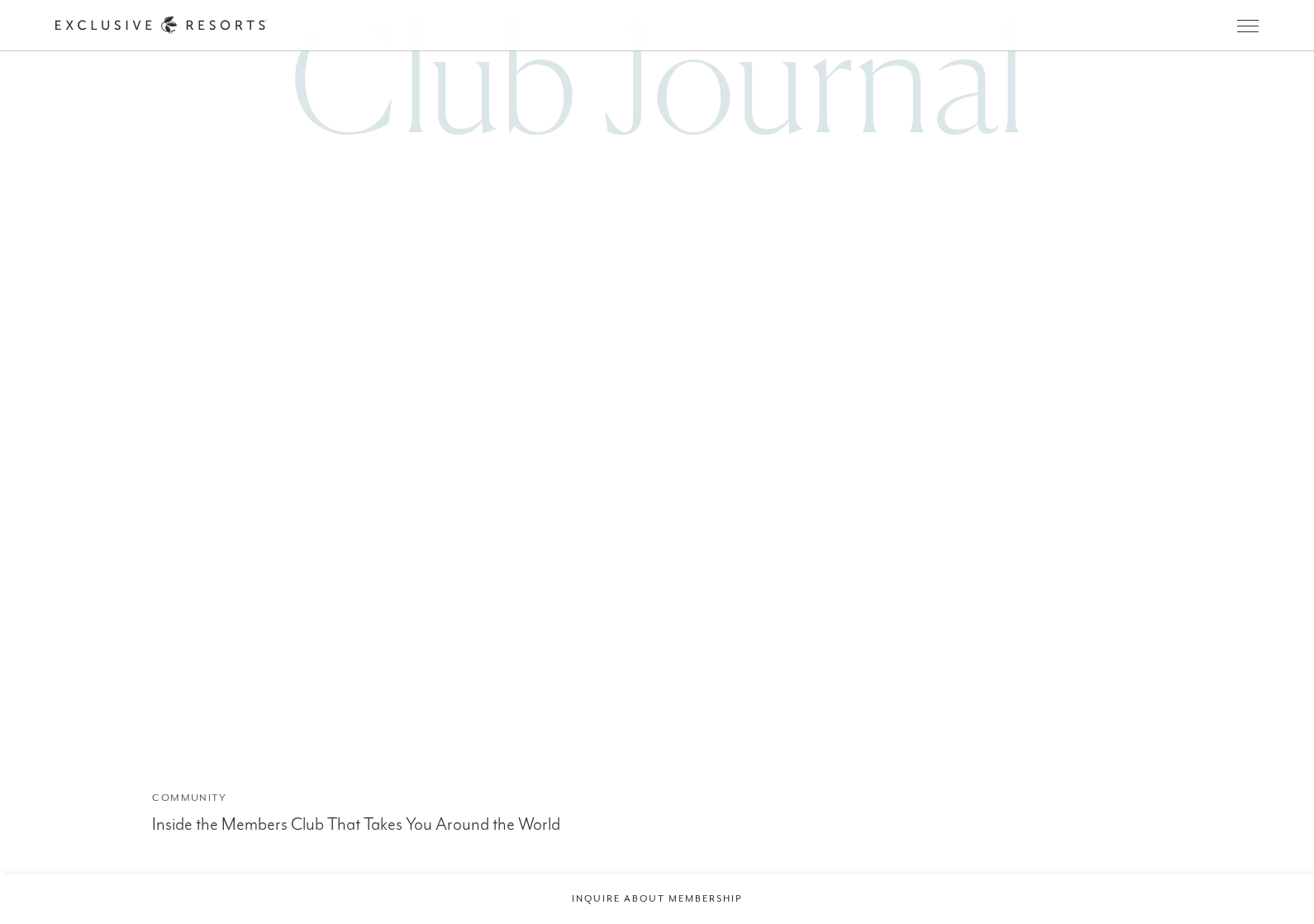
scroll to position [8055, 0]
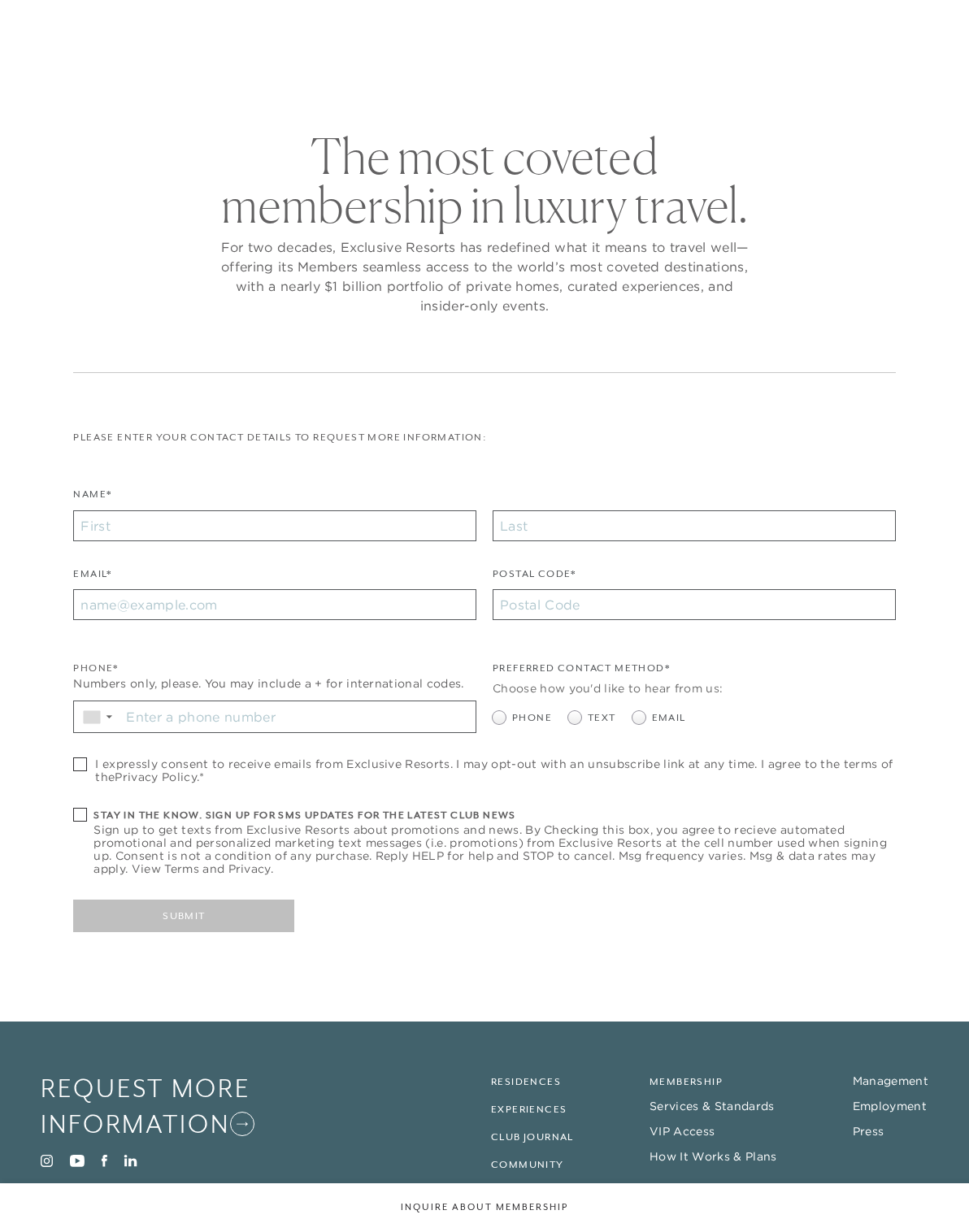
checkbox input "false"
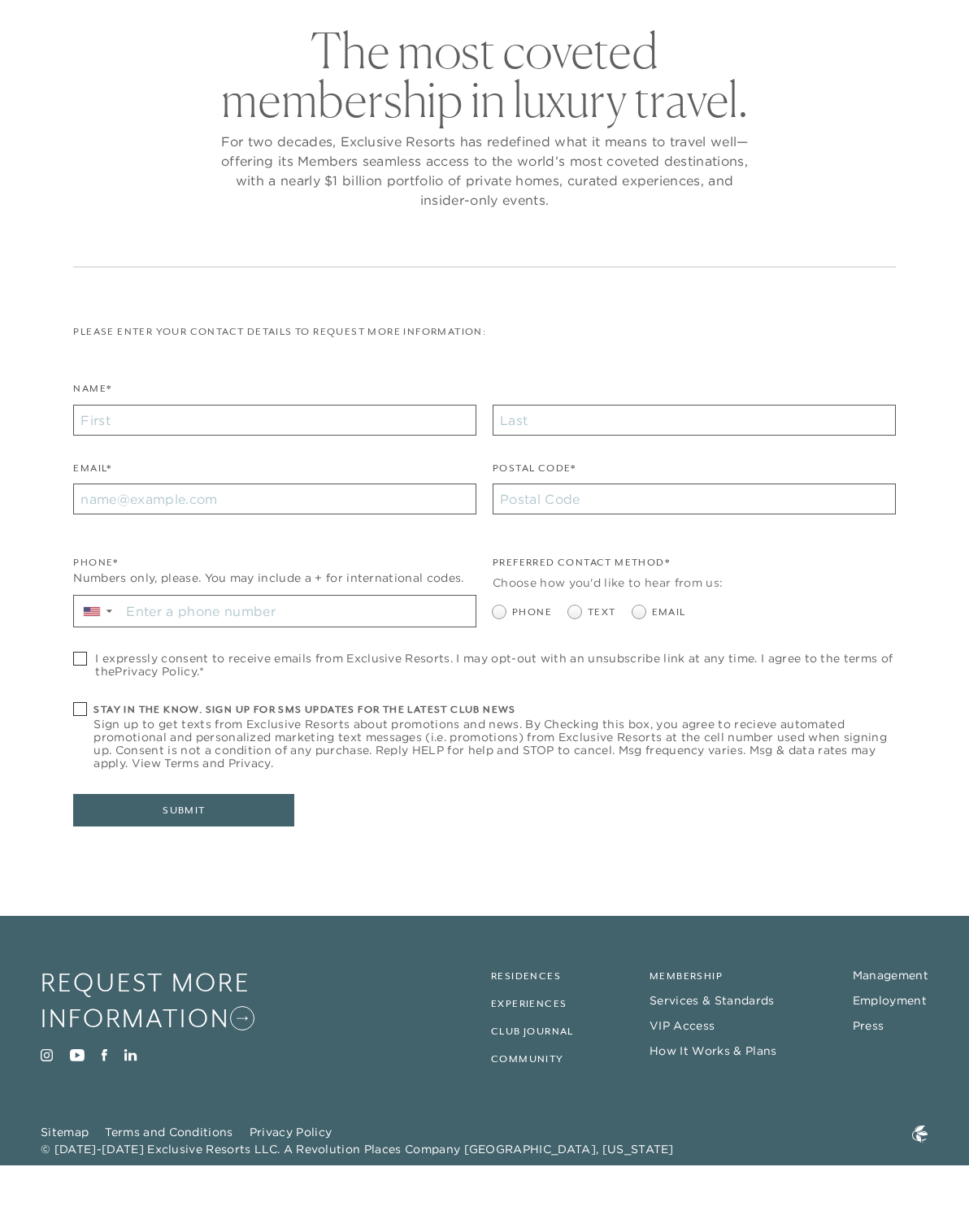
scroll to position [37, 0]
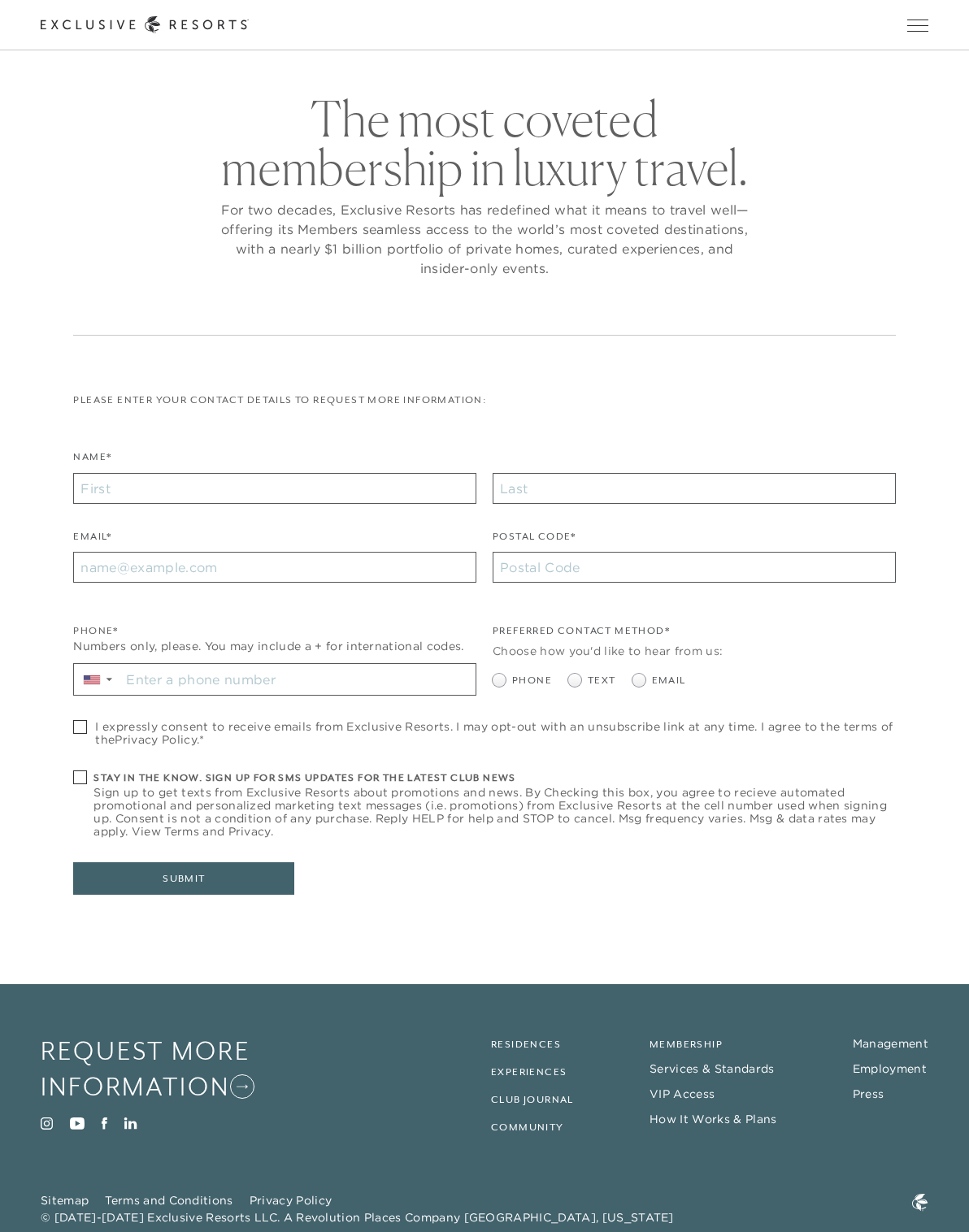
click at [676, 1041] on link "Membership" at bounding box center [686, 1044] width 73 height 11
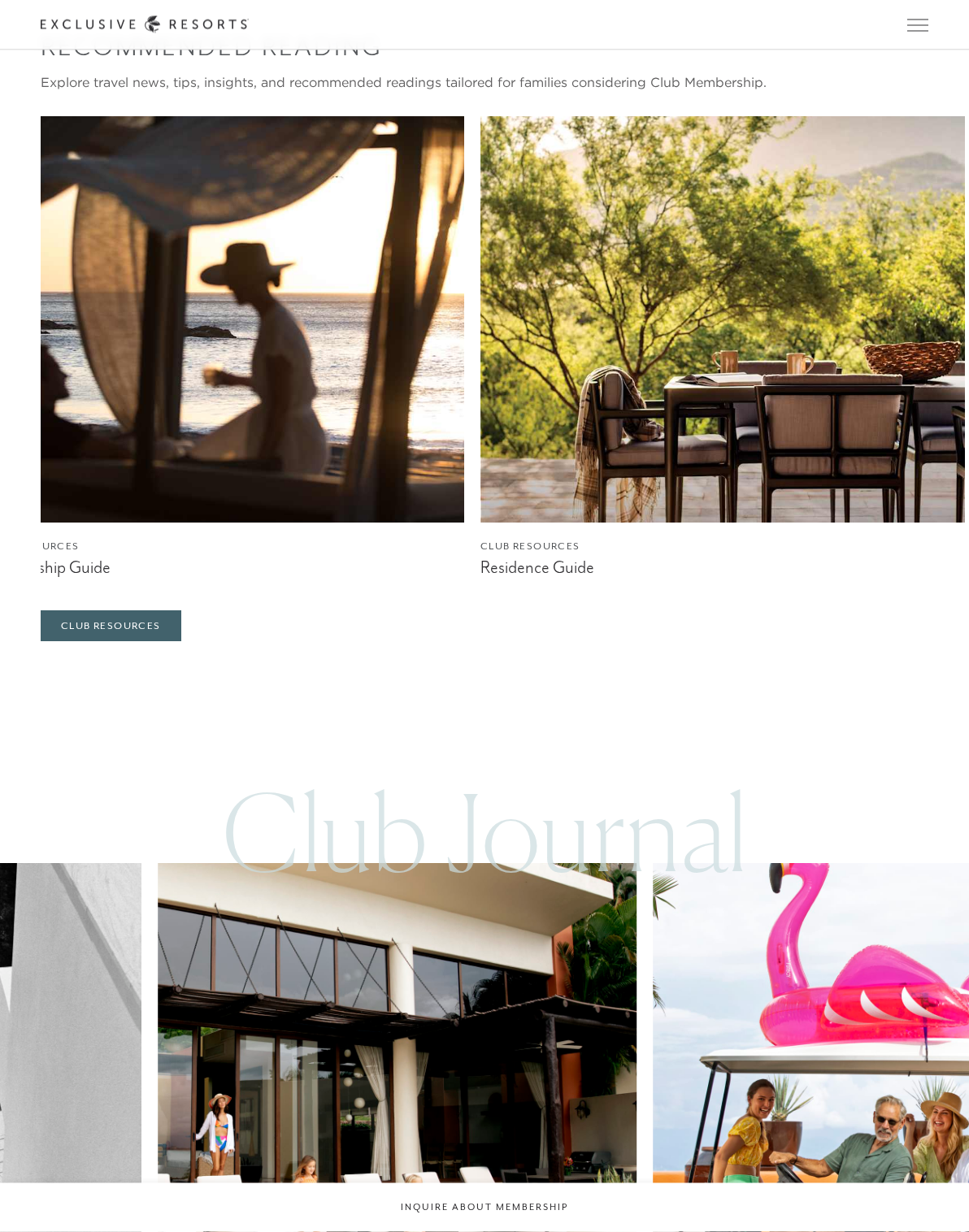
scroll to position [5688, 0]
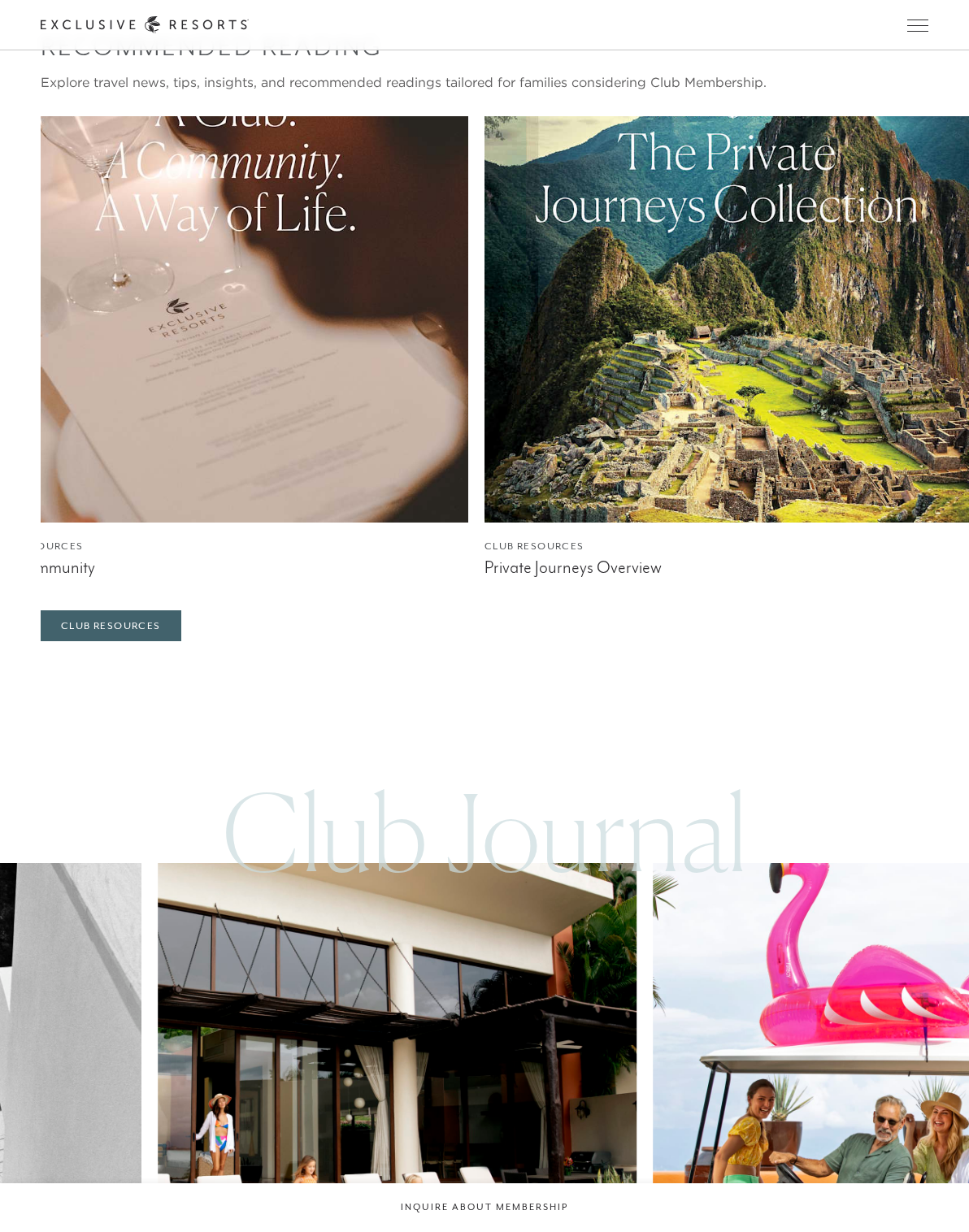
click at [546, 578] on figcaption "Private Journeys Overview" at bounding box center [726, 567] width 484 height 20
